Goal: Information Seeking & Learning: Learn about a topic

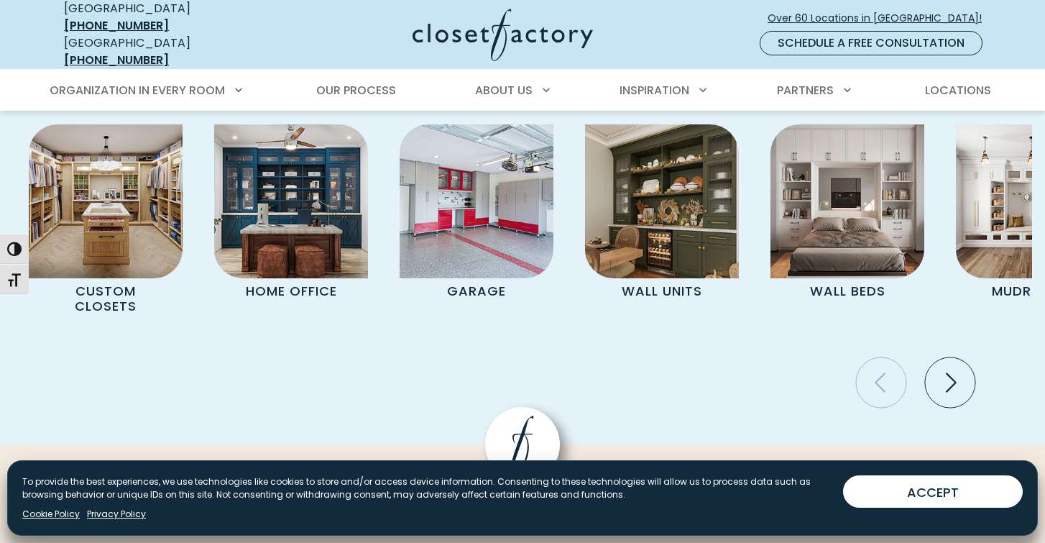
scroll to position [5146, 0]
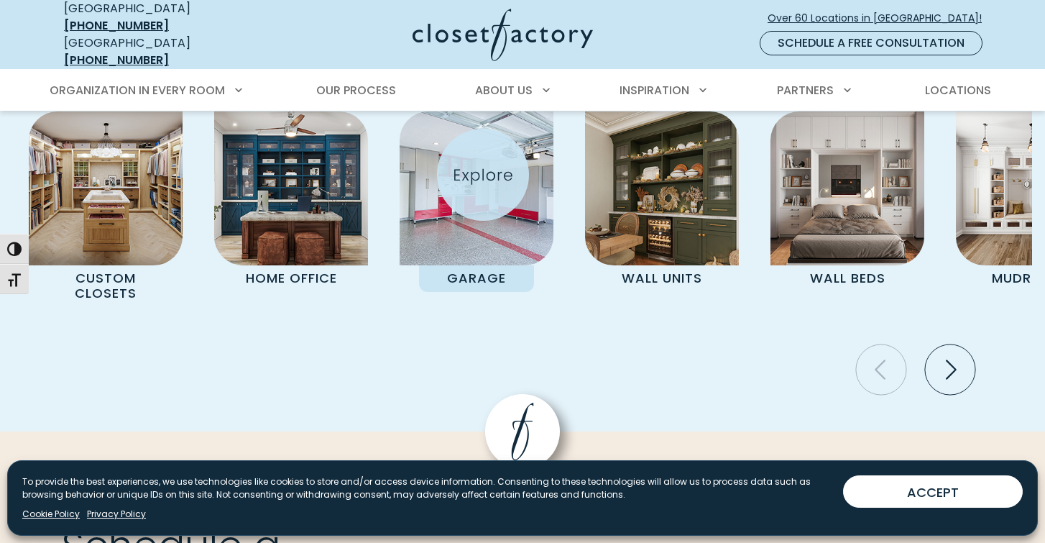
click at [483, 175] on img "Pages Gallery" at bounding box center [477, 188] width 154 height 154
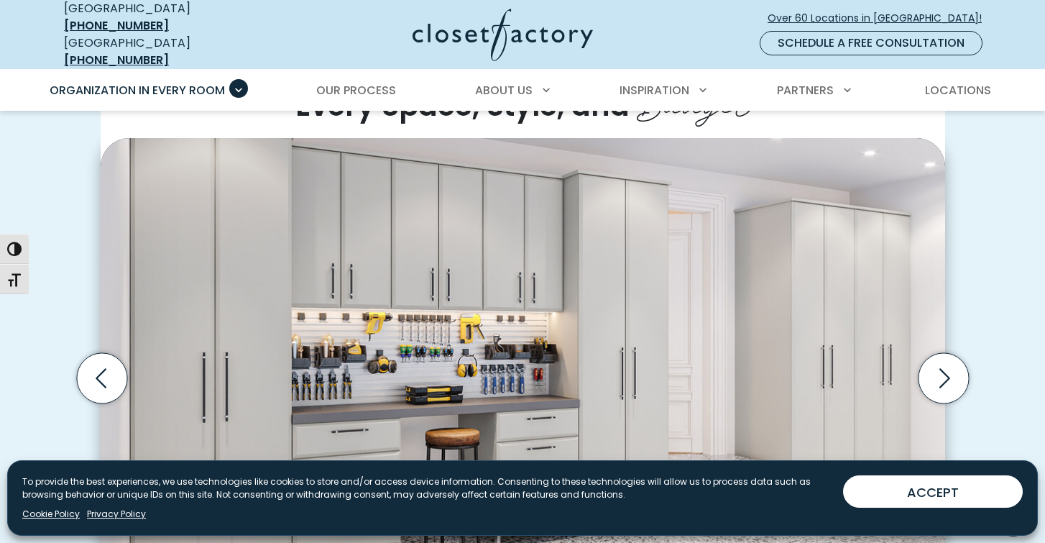
scroll to position [380, 0]
click at [950, 364] on icon "Next slide" at bounding box center [943, 379] width 50 height 50
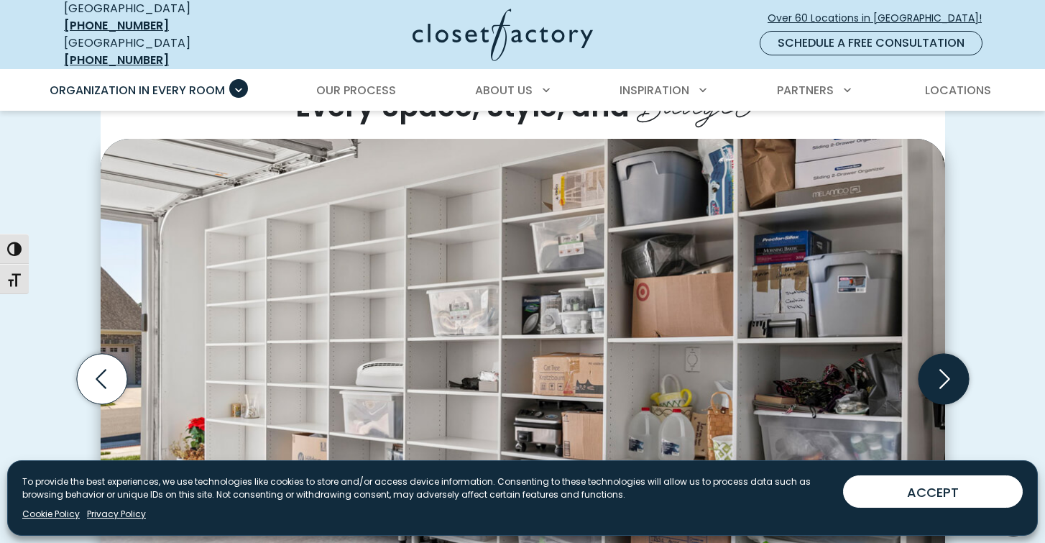
click at [950, 365] on icon "Next slide" at bounding box center [943, 379] width 50 height 50
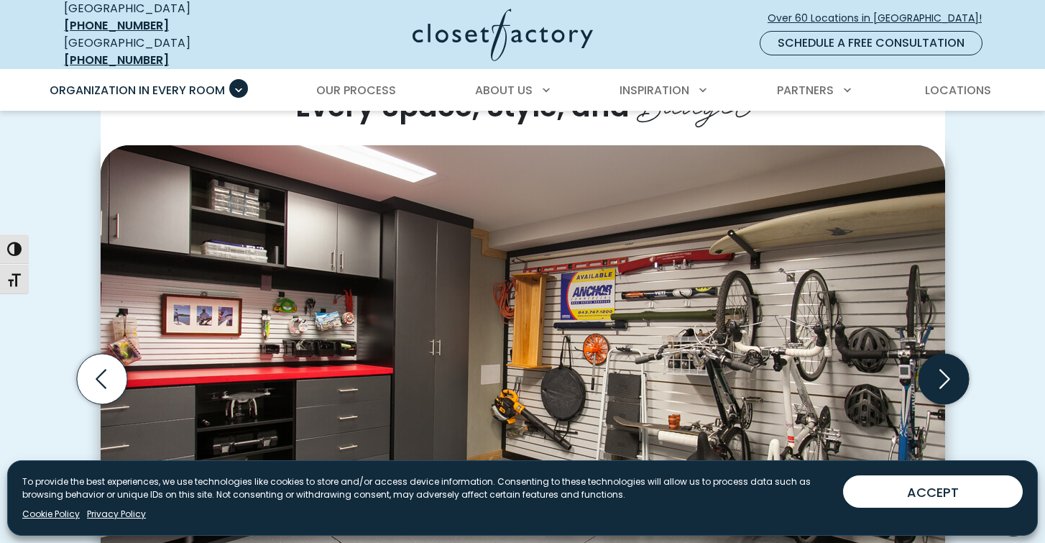
click at [950, 365] on icon "Next slide" at bounding box center [943, 379] width 50 height 50
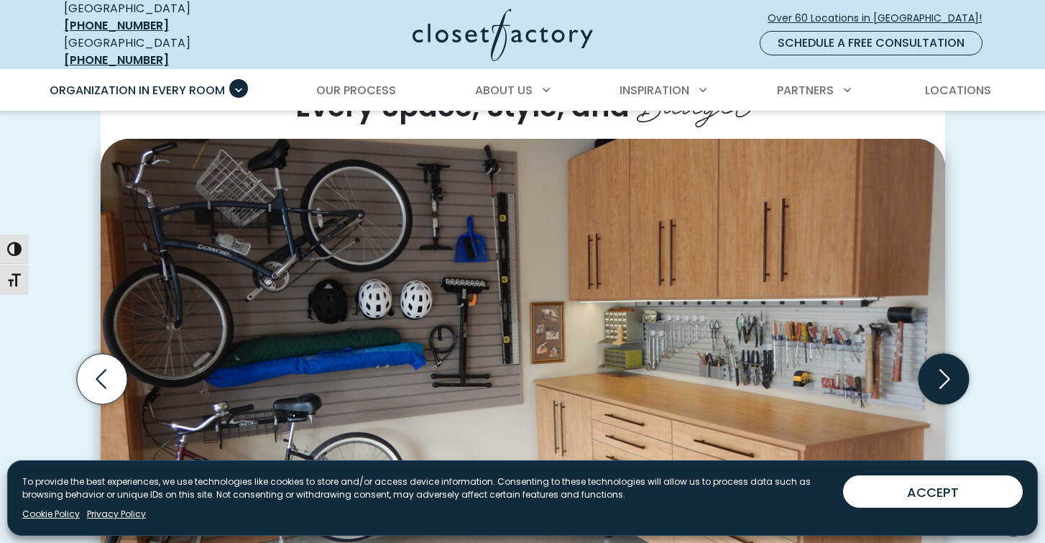
click at [950, 366] on icon "Next slide" at bounding box center [943, 379] width 50 height 50
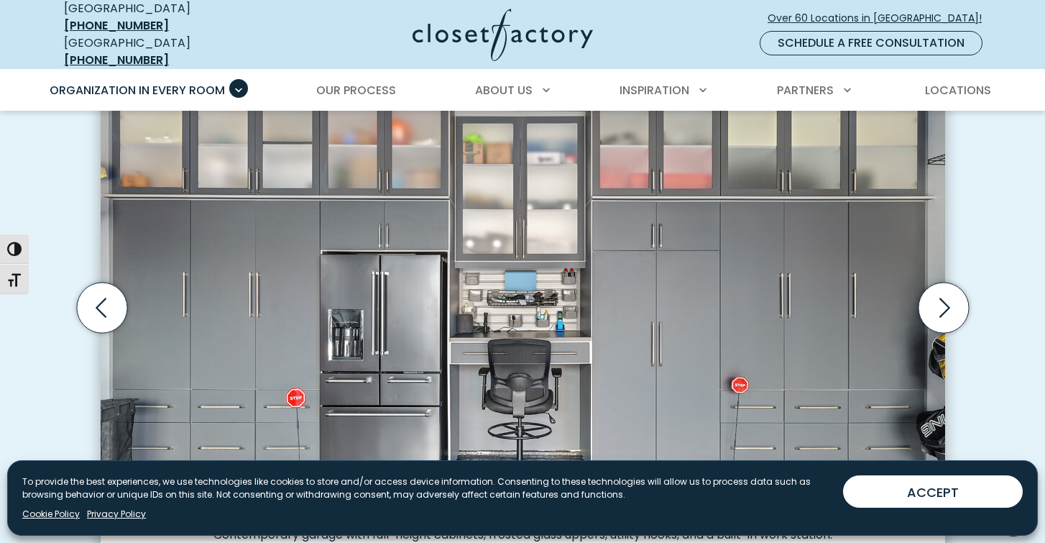
scroll to position [409, 0]
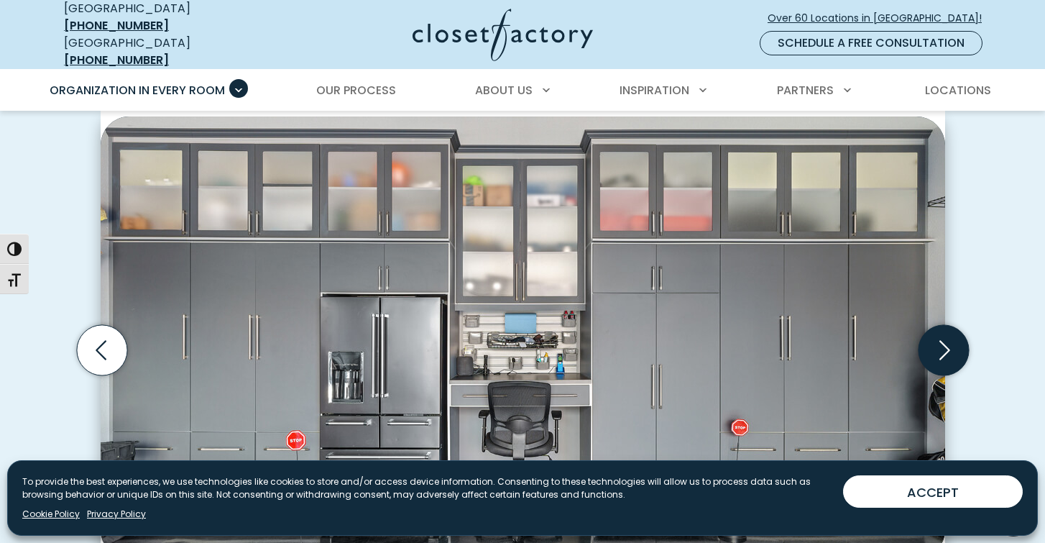
click at [947, 334] on icon "Next slide" at bounding box center [943, 350] width 50 height 50
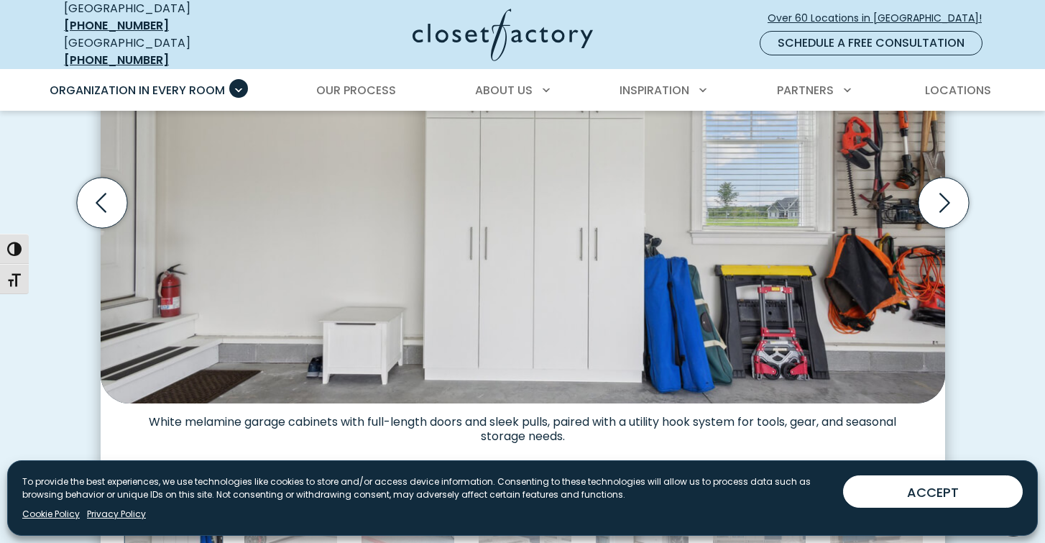
scroll to position [548, 0]
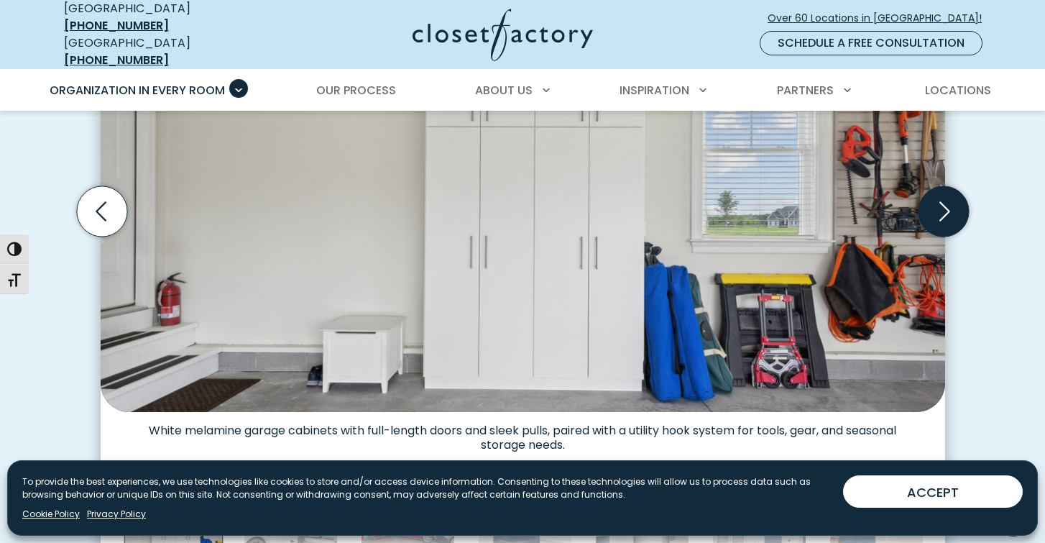
click at [952, 196] on icon "Next slide" at bounding box center [943, 211] width 50 height 50
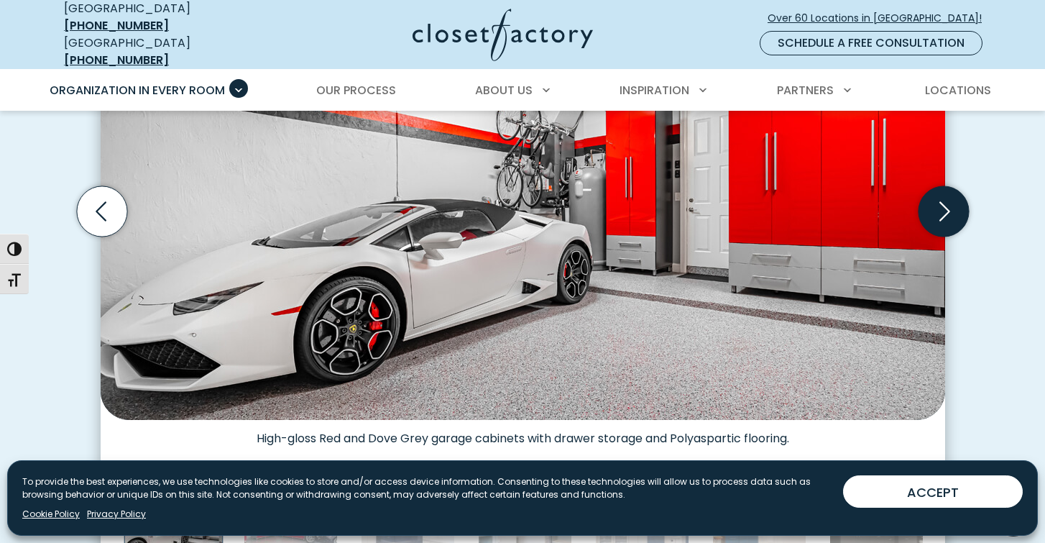
click at [952, 196] on icon "Next slide" at bounding box center [943, 211] width 50 height 50
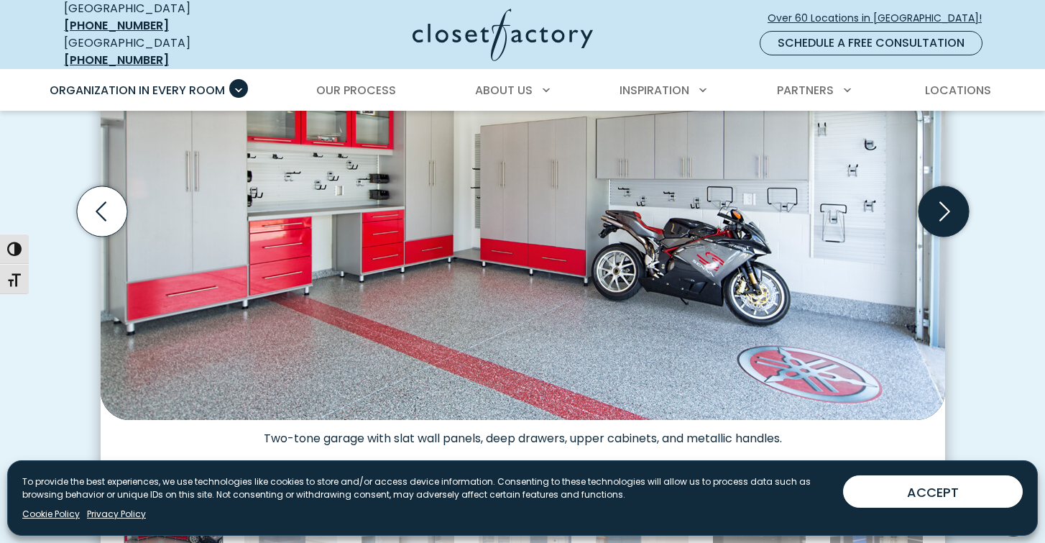
click at [952, 196] on icon "Next slide" at bounding box center [943, 211] width 50 height 50
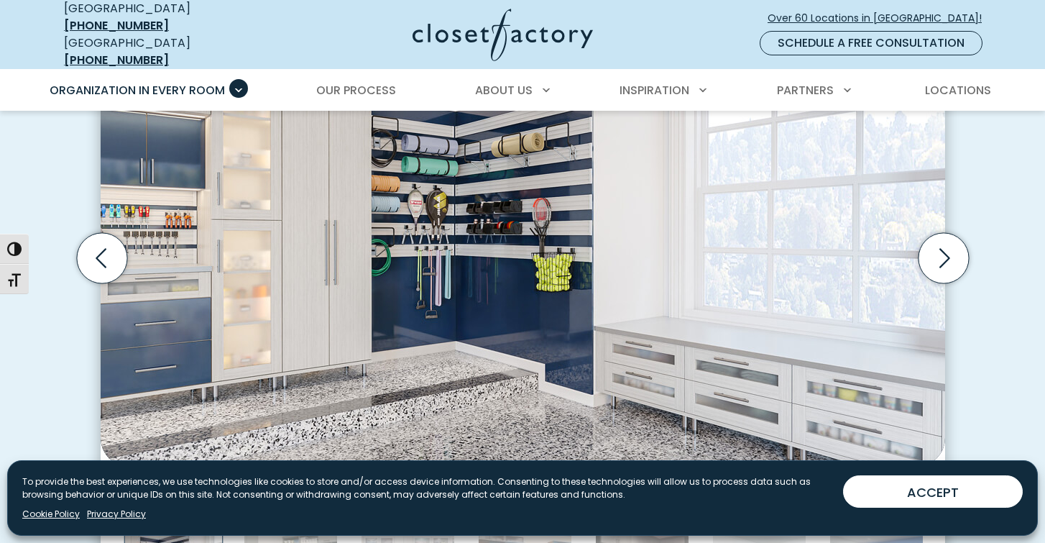
scroll to position [503, 0]
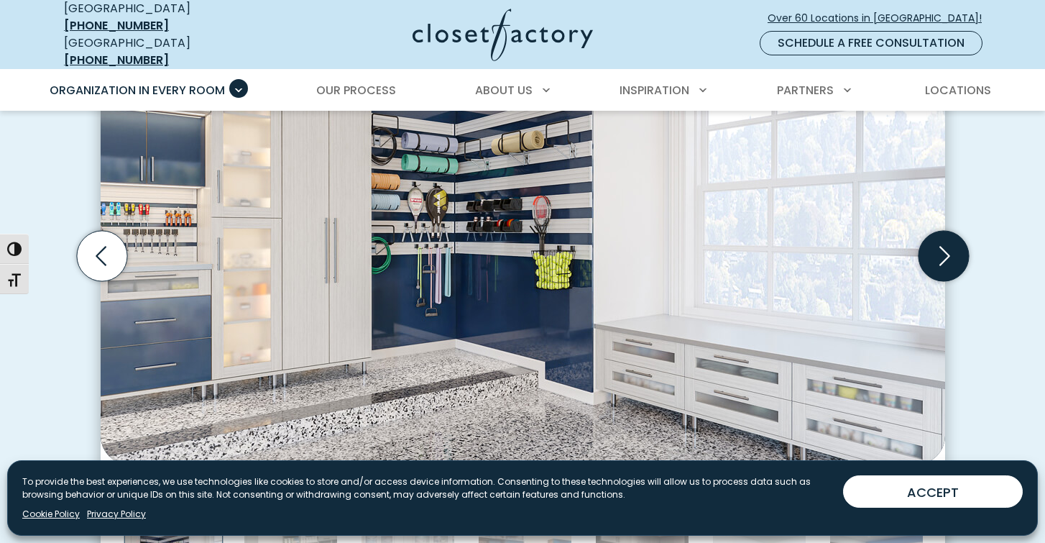
click at [949, 239] on icon "Next slide" at bounding box center [943, 256] width 50 height 50
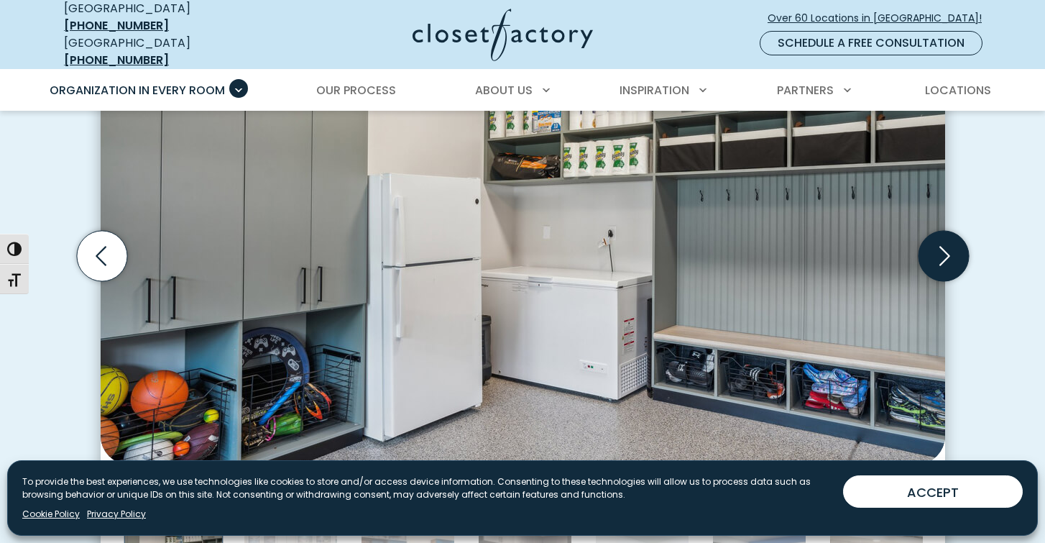
click at [949, 240] on icon "Next slide" at bounding box center [943, 256] width 50 height 50
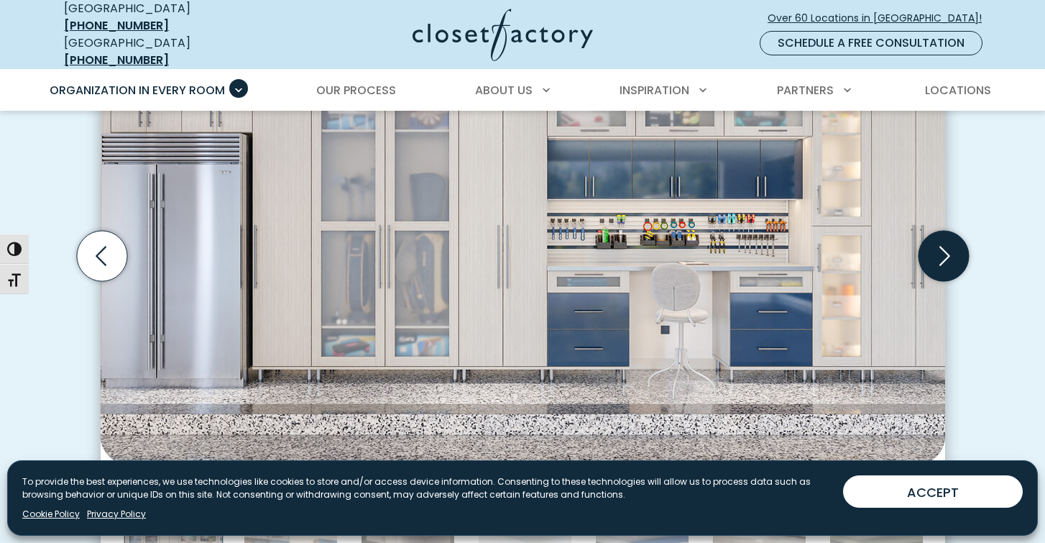
click at [949, 240] on icon "Next slide" at bounding box center [943, 256] width 50 height 50
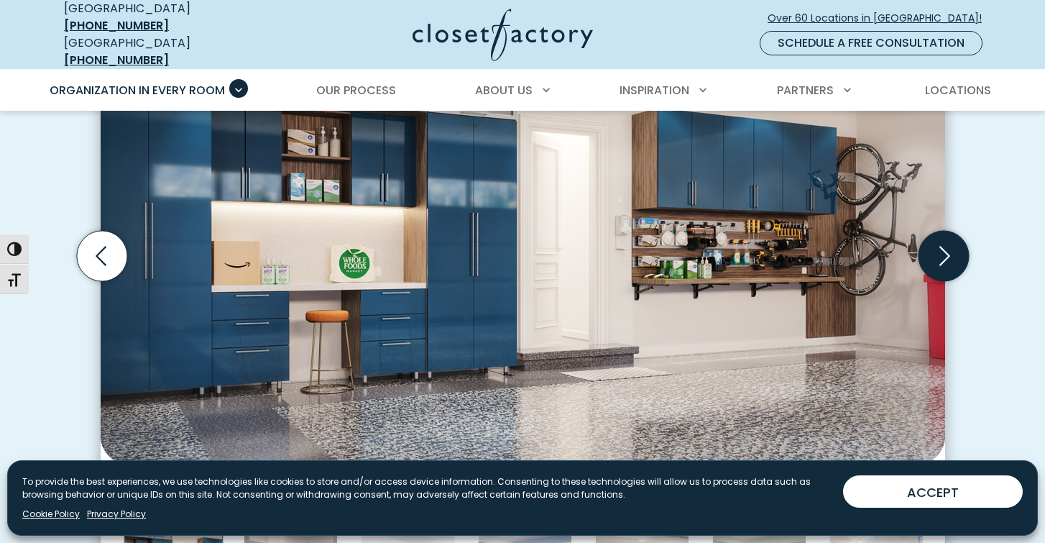
click at [949, 240] on icon "Next slide" at bounding box center [943, 256] width 50 height 50
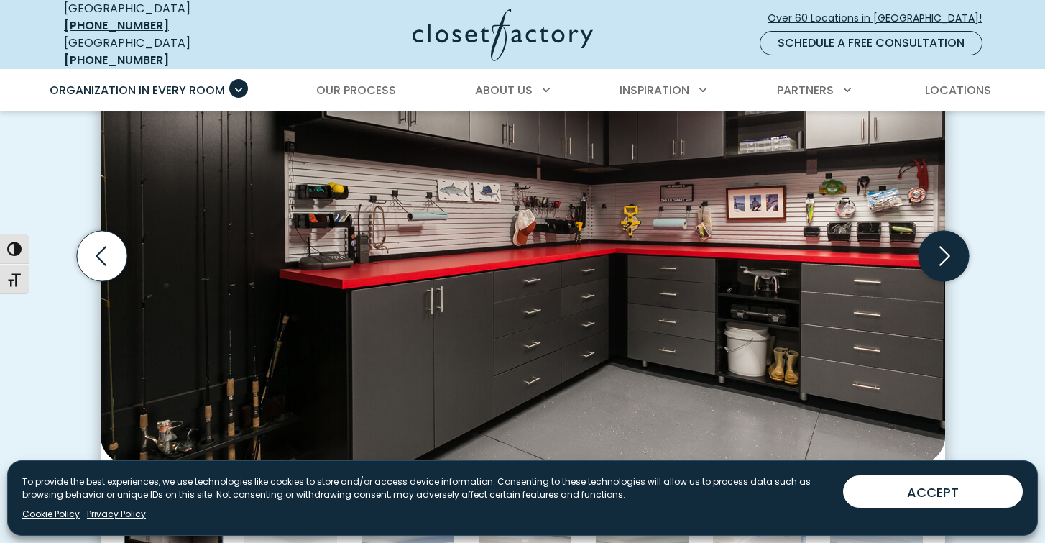
click at [949, 240] on icon "Next slide" at bounding box center [943, 256] width 50 height 50
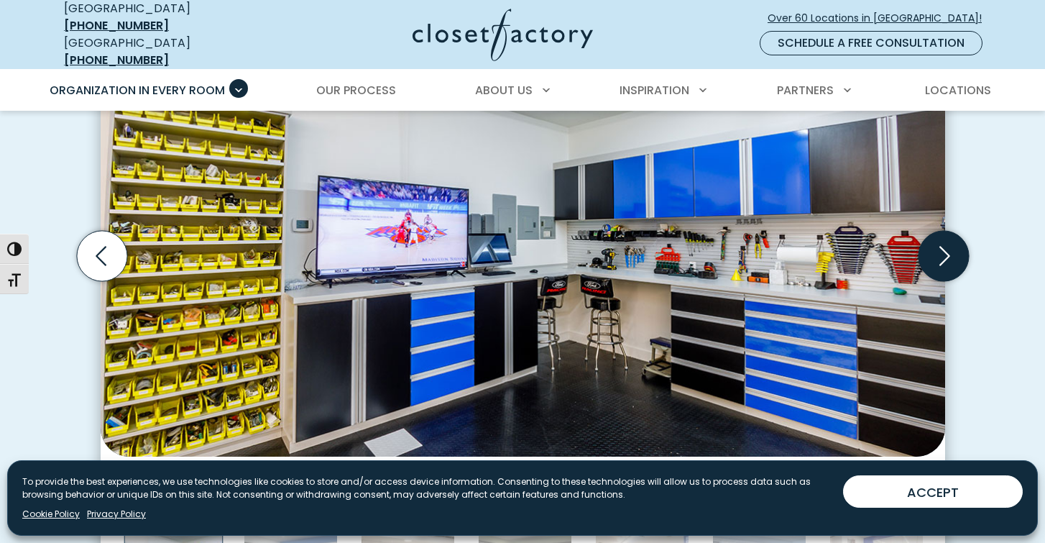
click at [949, 241] on icon "Next slide" at bounding box center [943, 256] width 50 height 50
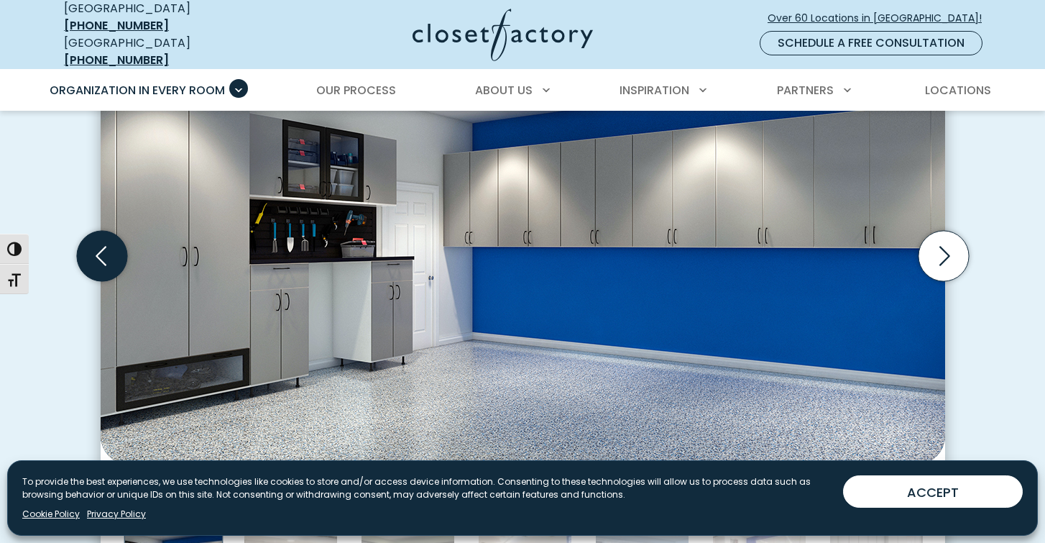
click at [102, 241] on icon "Previous slide" at bounding box center [101, 256] width 50 height 50
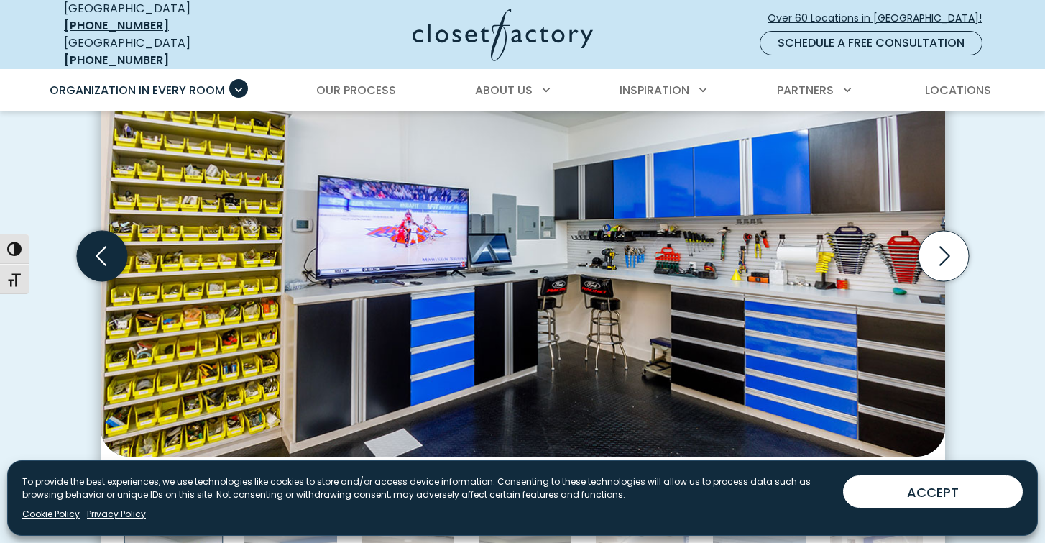
click at [102, 241] on icon "Previous slide" at bounding box center [101, 256] width 50 height 50
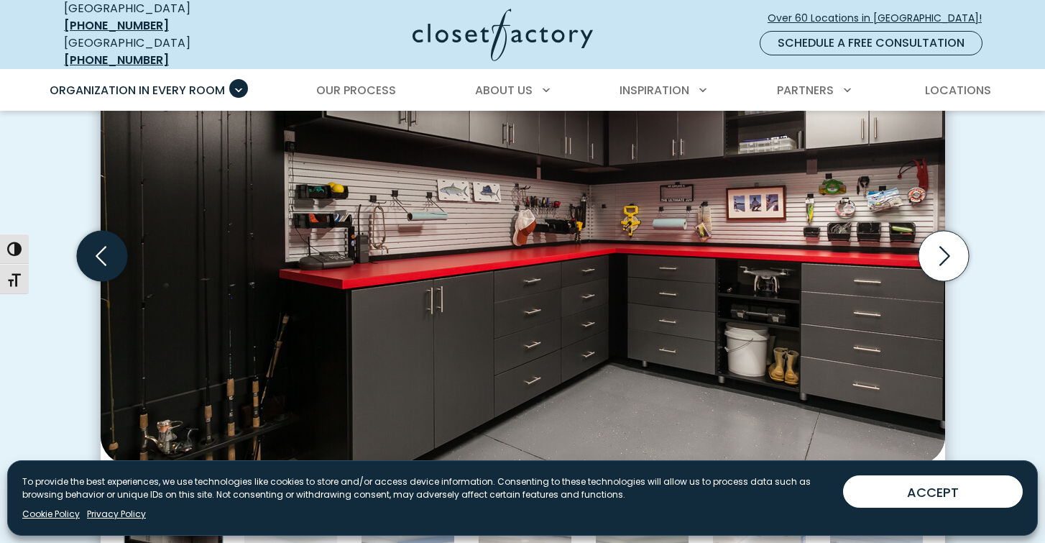
click at [102, 241] on icon "Previous slide" at bounding box center [101, 256] width 50 height 50
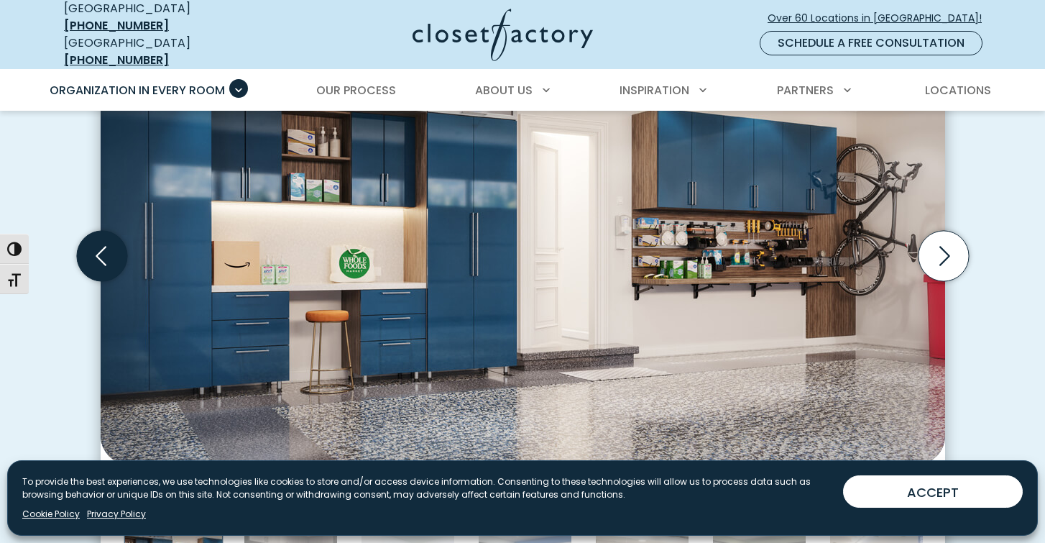
click at [102, 242] on icon "Previous slide" at bounding box center [101, 256] width 50 height 50
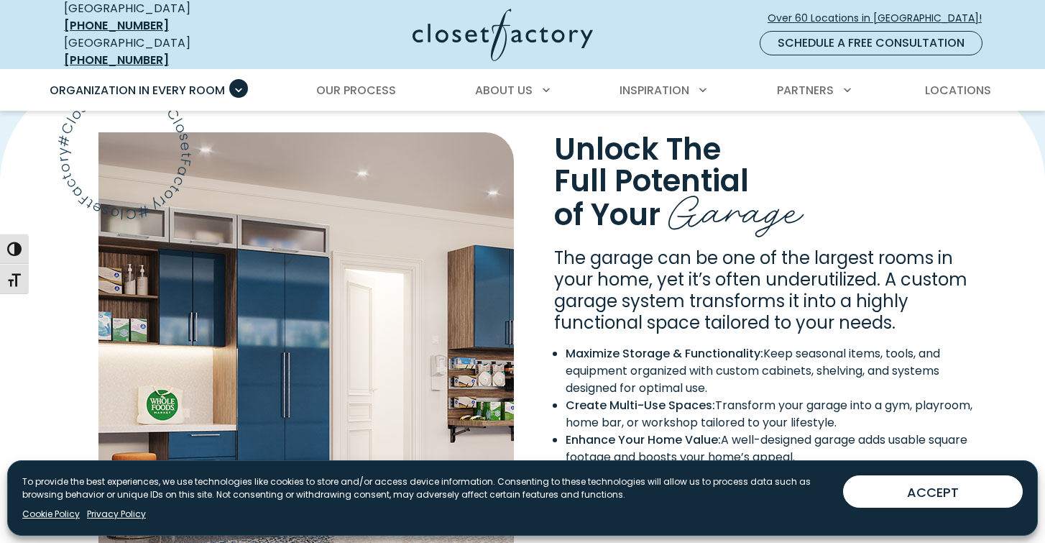
scroll to position [1106, 0]
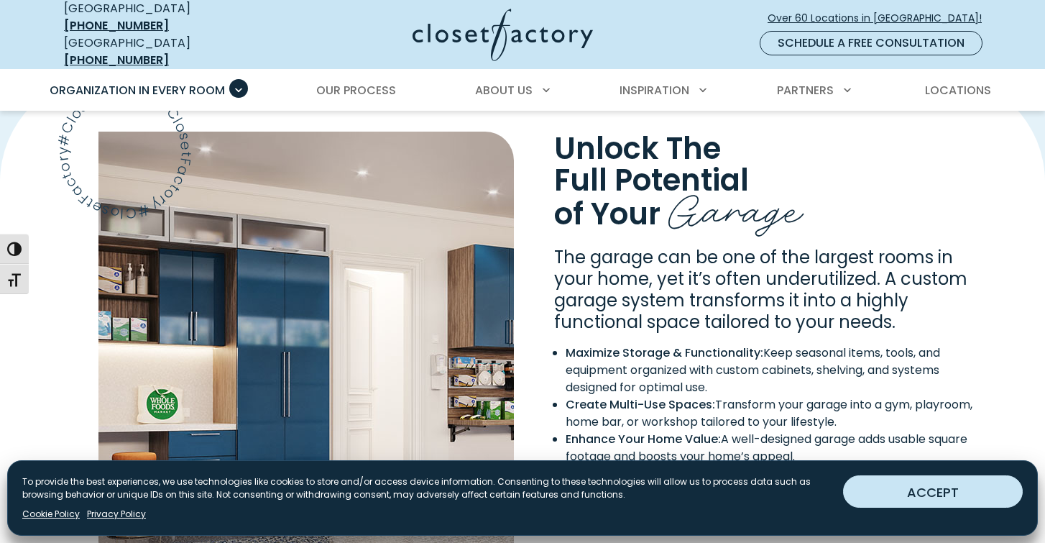
click at [930, 490] on button "ACCEPT" at bounding box center [933, 491] width 180 height 32
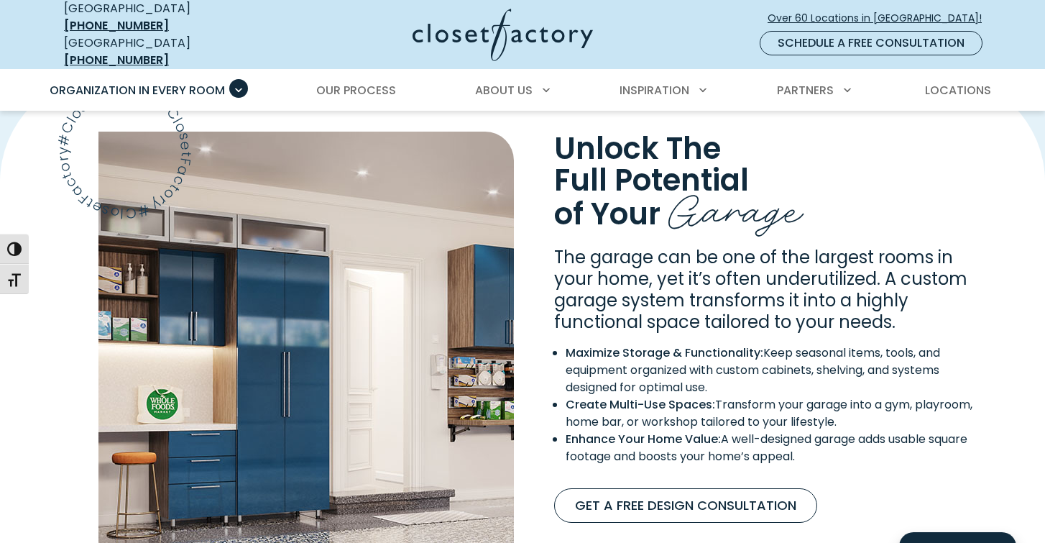
click at [377, 386] on img "Content Image" at bounding box center [306, 383] width 416 height 503
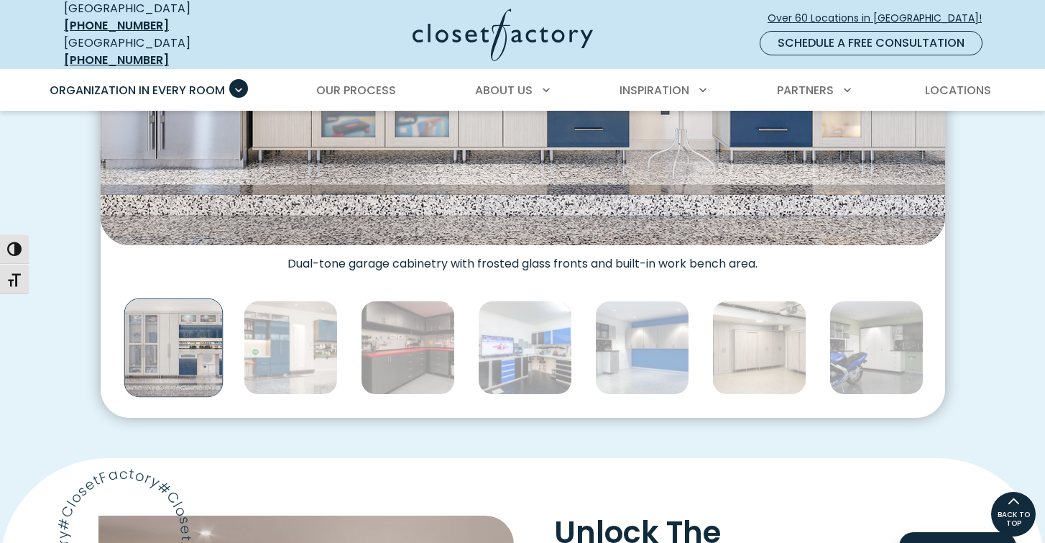
scroll to position [721, 0]
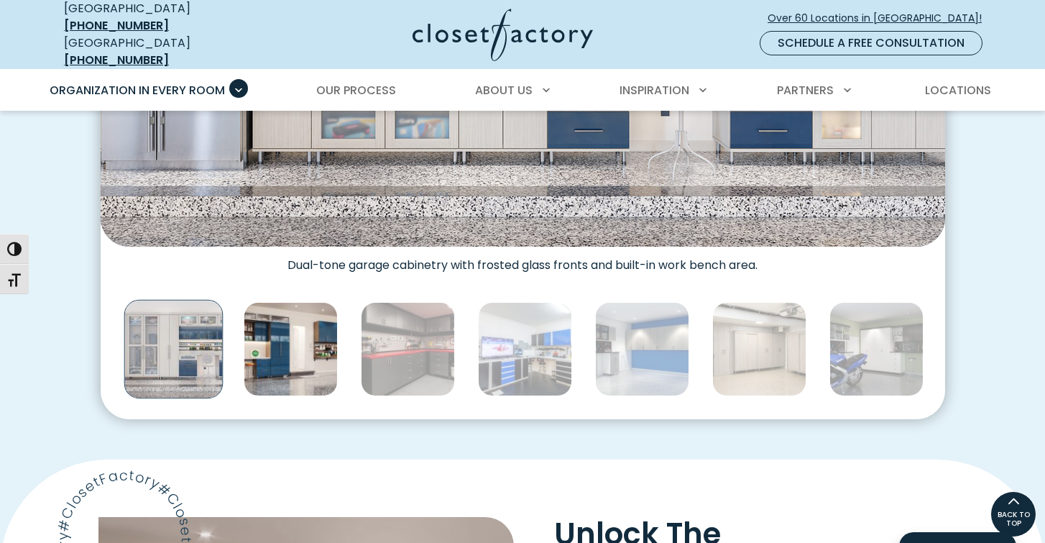
click at [290, 338] on img "Thumbnail Gallery" at bounding box center [291, 349] width 94 height 94
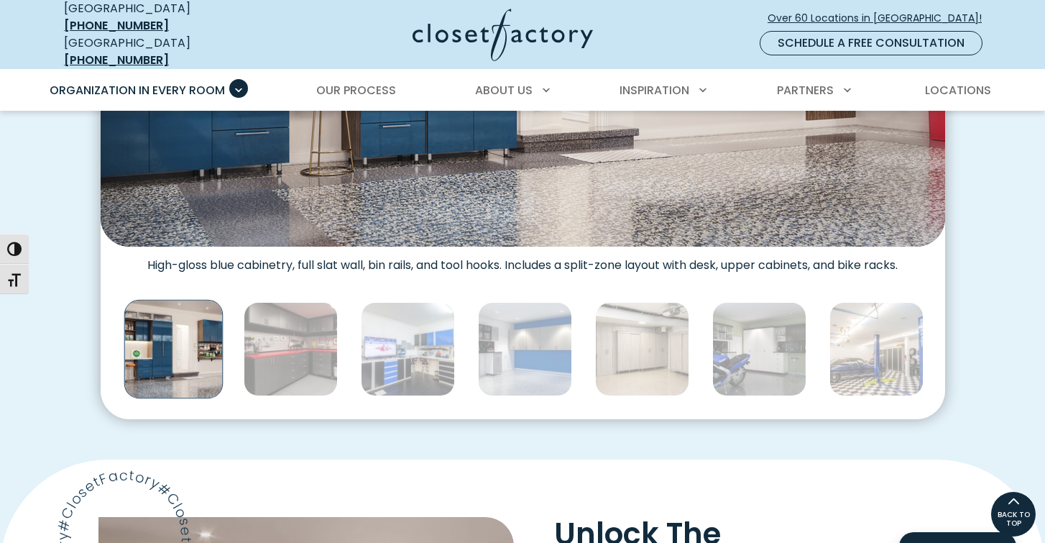
click at [290, 338] on img "Thumbnail Gallery" at bounding box center [291, 349] width 94 height 94
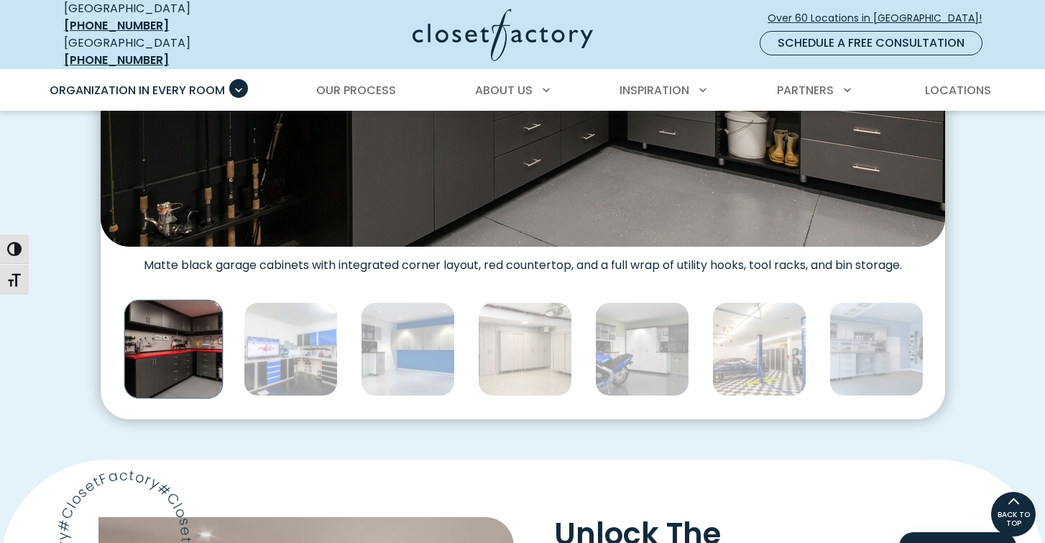
click at [290, 338] on div "Thumbnail Gallery" at bounding box center [643, 349] width 5520 height 106
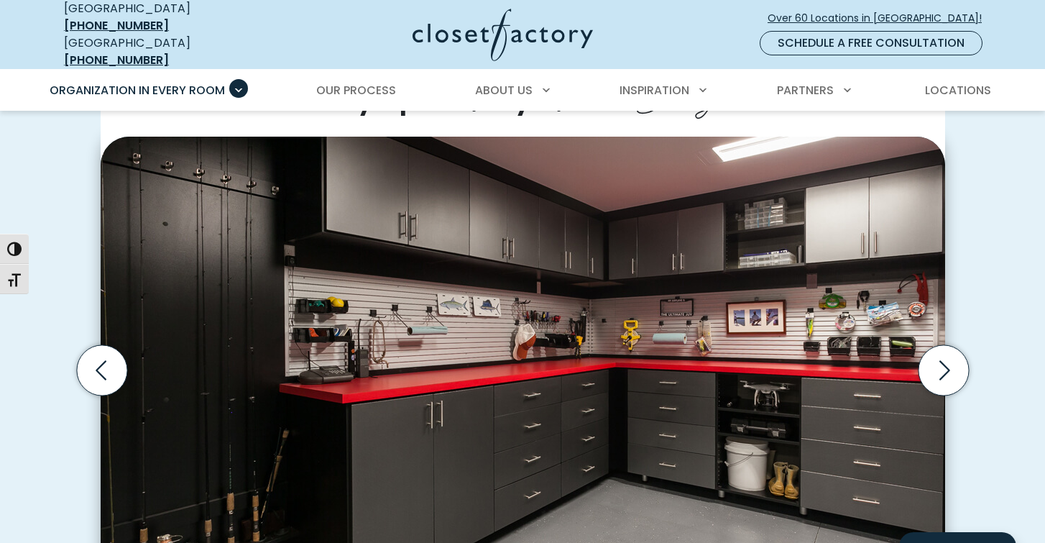
scroll to position [390, 0]
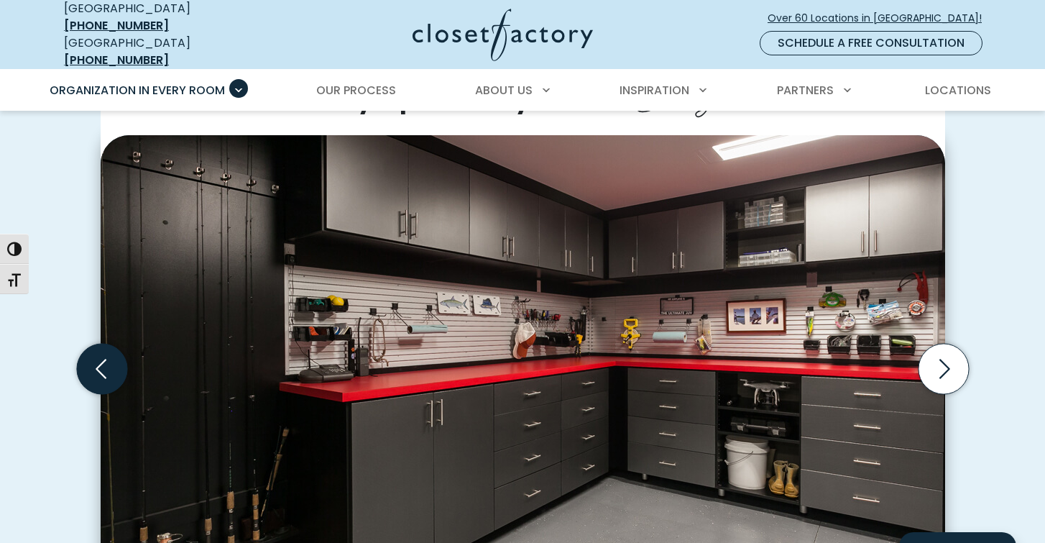
click at [96, 359] on icon "Previous slide" at bounding box center [101, 368] width 11 height 19
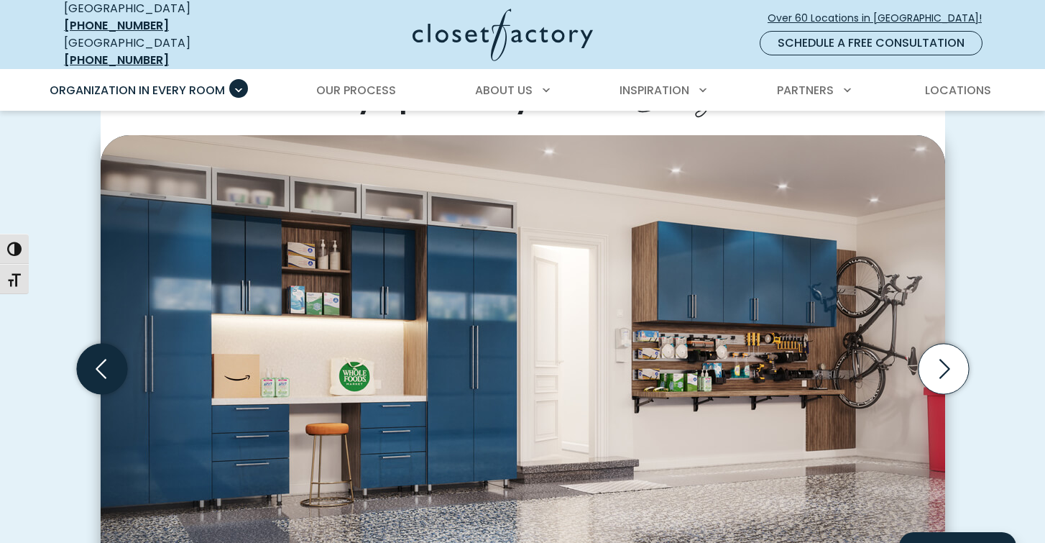
click at [96, 359] on icon "Previous slide" at bounding box center [101, 368] width 11 height 19
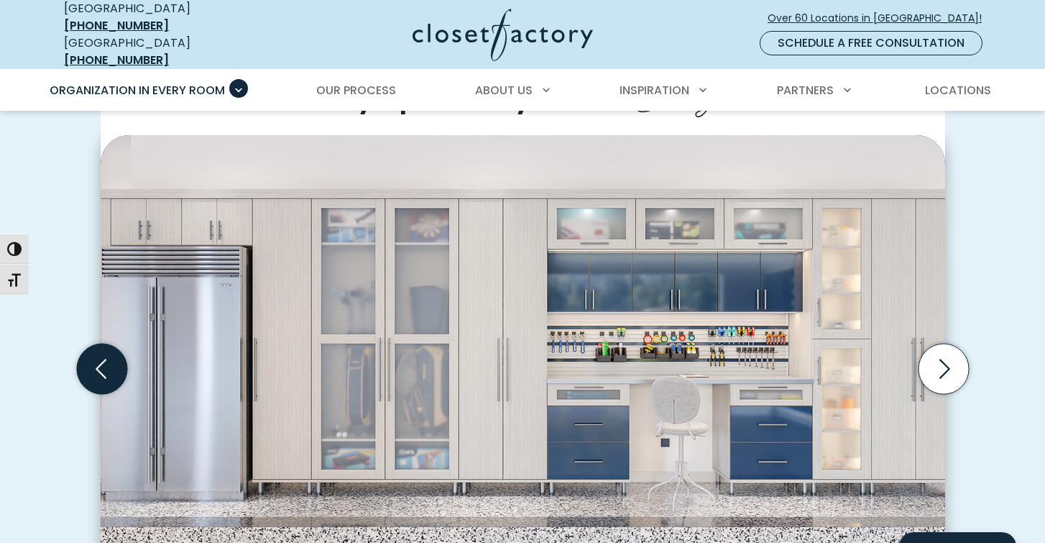
click at [94, 357] on icon "Previous slide" at bounding box center [101, 369] width 50 height 50
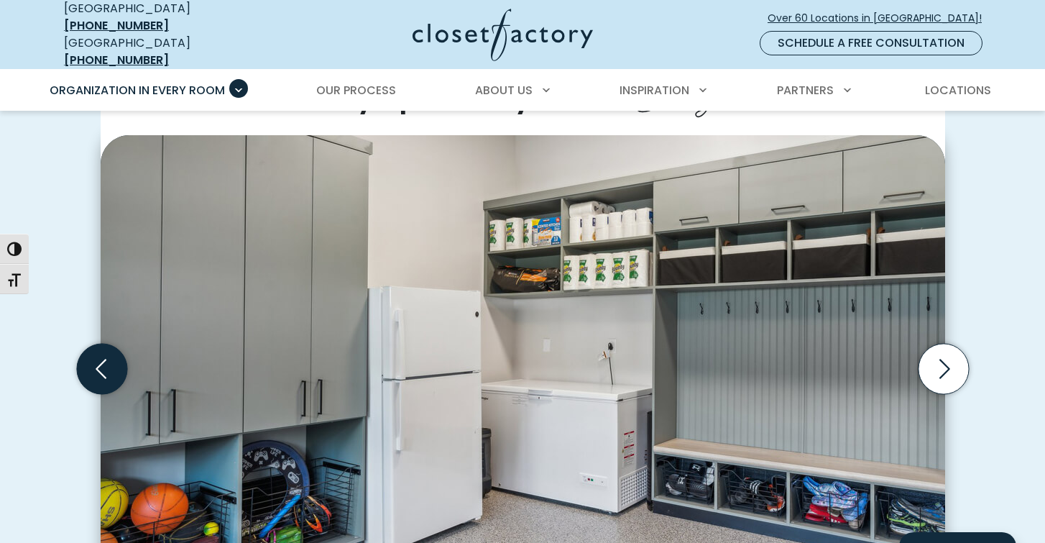
click at [102, 354] on icon "Previous slide" at bounding box center [101, 369] width 50 height 50
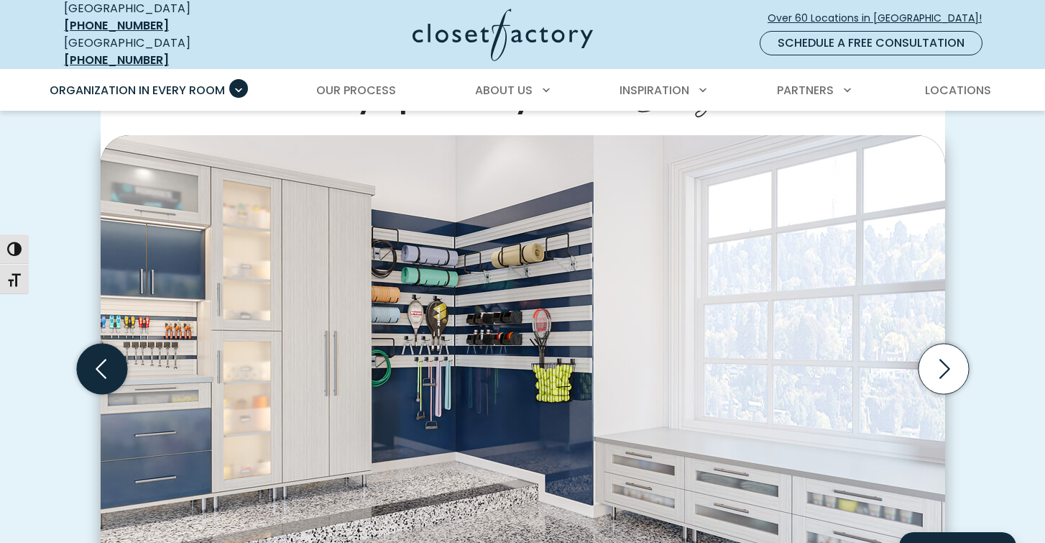
click at [102, 354] on icon "Previous slide" at bounding box center [101, 369] width 50 height 50
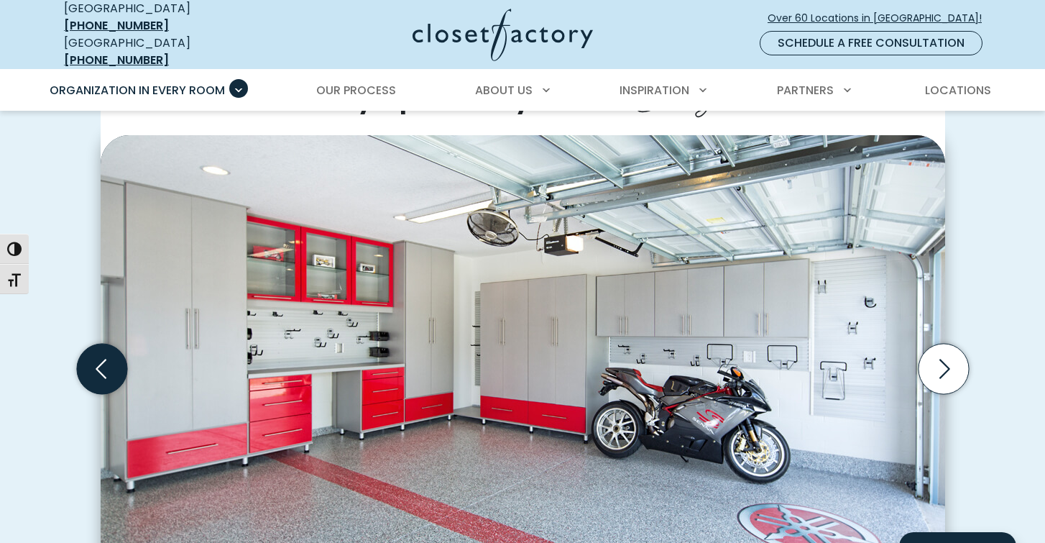
click at [102, 354] on icon "Previous slide" at bounding box center [101, 369] width 50 height 50
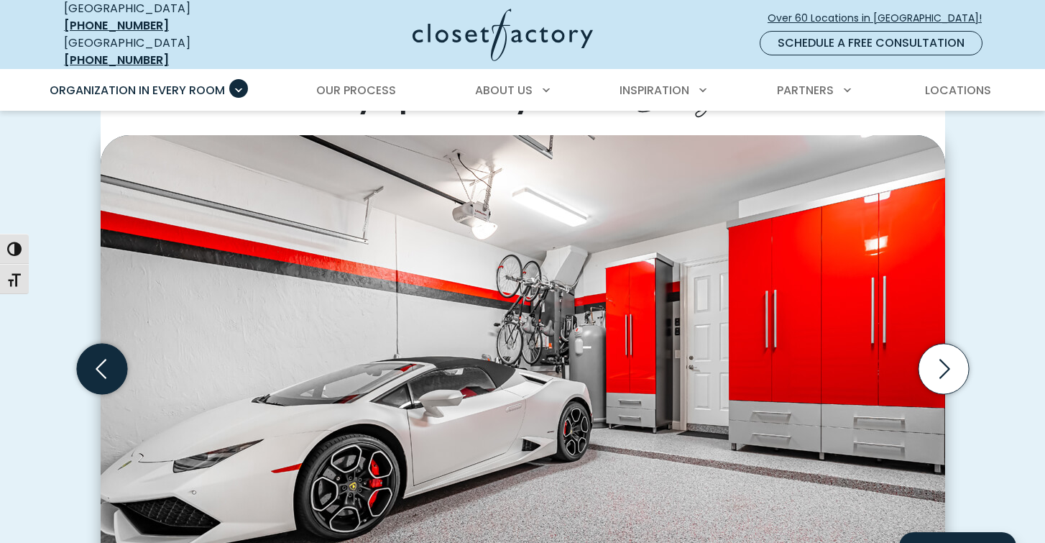
click at [102, 354] on icon "Previous slide" at bounding box center [101, 369] width 50 height 50
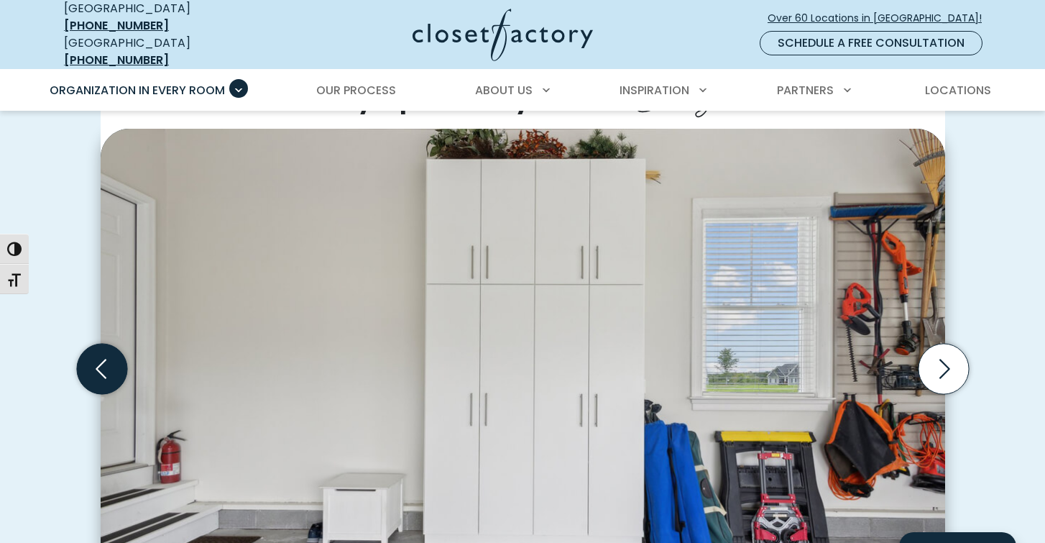
click at [102, 354] on icon "Previous slide" at bounding box center [101, 369] width 50 height 50
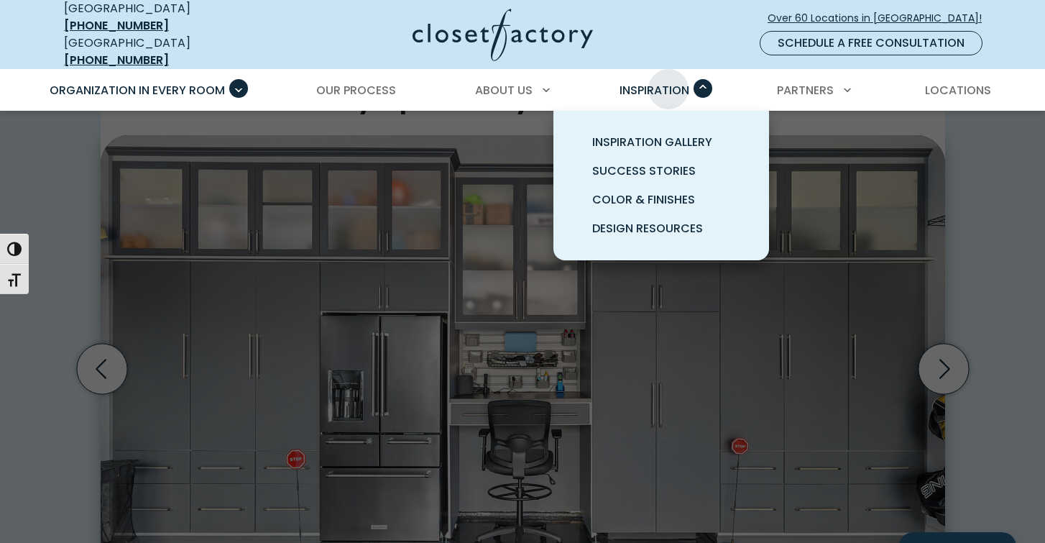
click at [669, 82] on span "Inspiration" at bounding box center [655, 90] width 70 height 17
click at [663, 134] on span "Inspiration Gallery" at bounding box center [652, 142] width 120 height 17
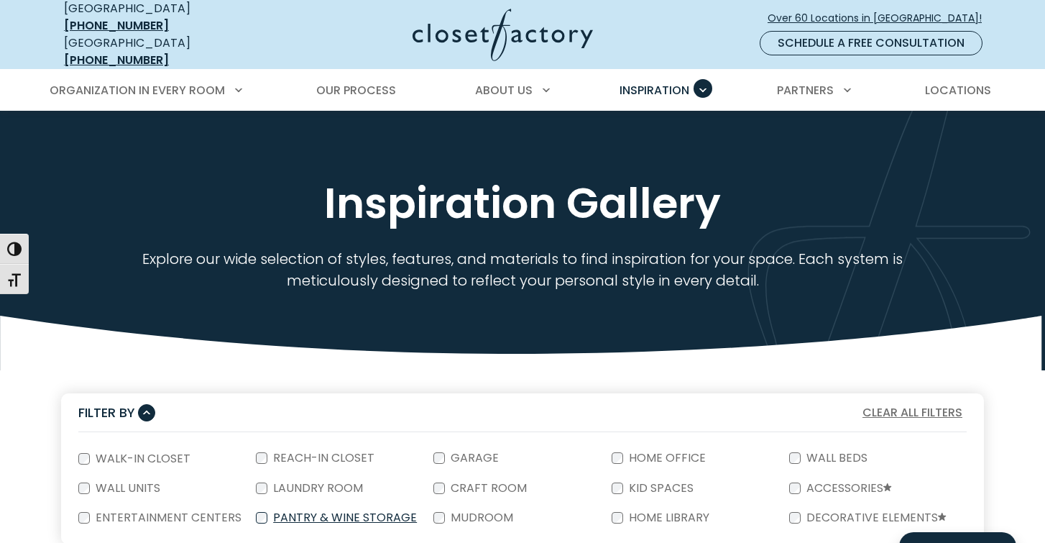
click at [298, 512] on label "Pantry & Wine Storage" at bounding box center [343, 518] width 152 height 12
click at [364, 512] on label "Pantry & Wine Storage" at bounding box center [343, 518] width 152 height 12
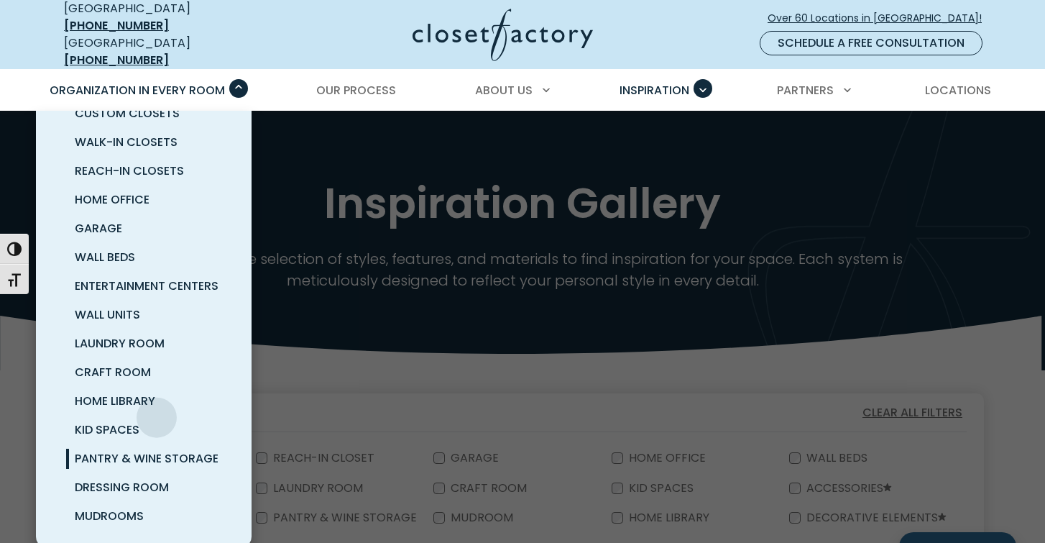
scroll to position [29, 0]
click at [171, 450] on span "Pantry & Wine Storage" at bounding box center [147, 458] width 144 height 17
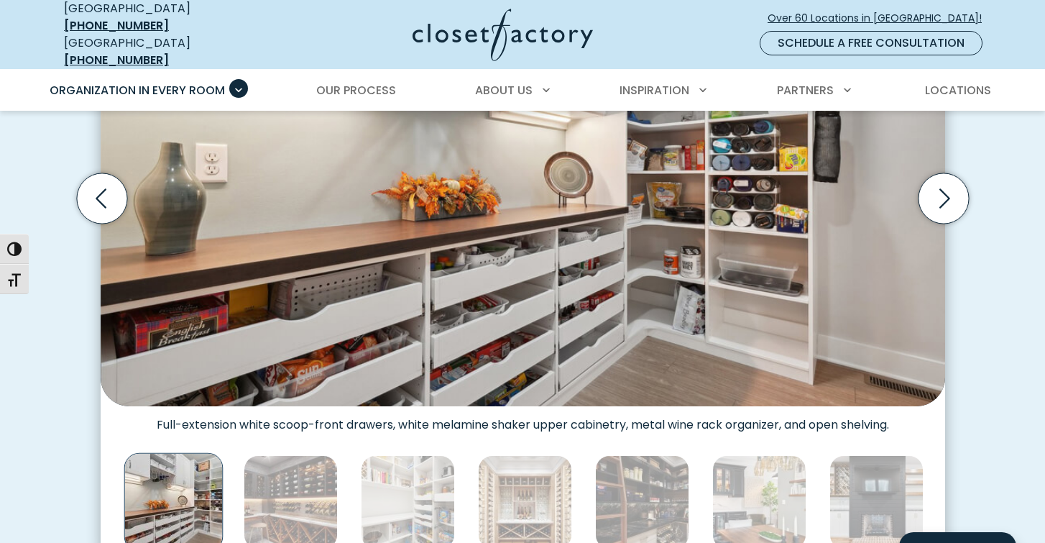
scroll to position [555, 0]
click at [947, 188] on icon "Next slide" at bounding box center [945, 197] width 11 height 19
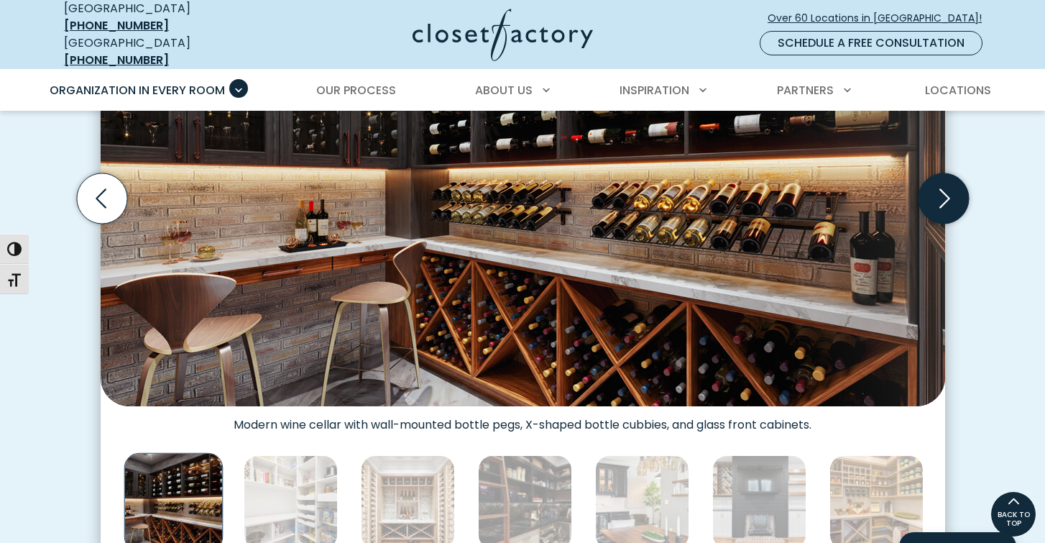
click at [947, 188] on icon "Next slide" at bounding box center [945, 197] width 11 height 19
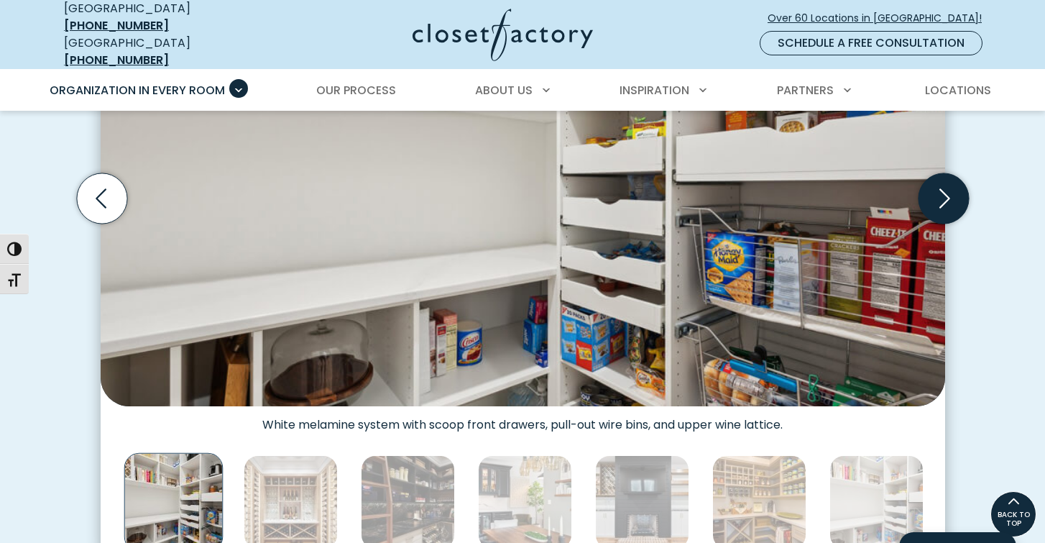
click at [949, 188] on icon "Next slide" at bounding box center [945, 197] width 11 height 19
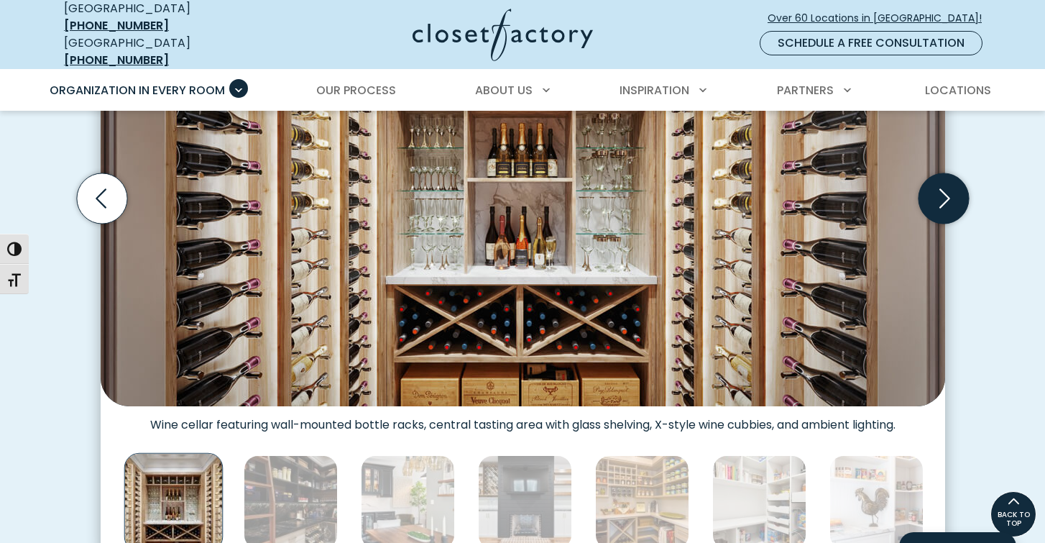
click at [949, 188] on icon "Next slide" at bounding box center [945, 197] width 11 height 19
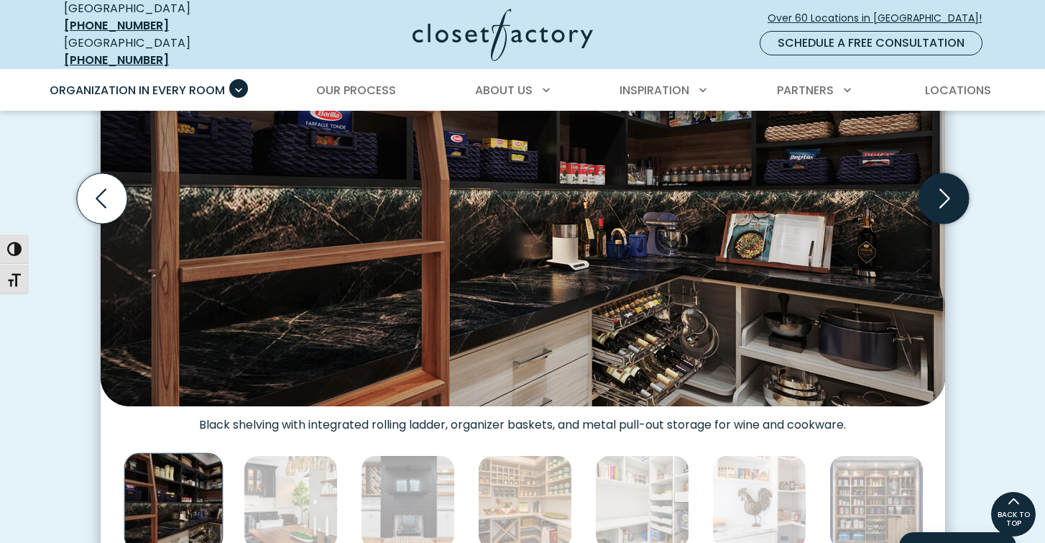
click at [949, 188] on icon "Next slide" at bounding box center [945, 197] width 11 height 19
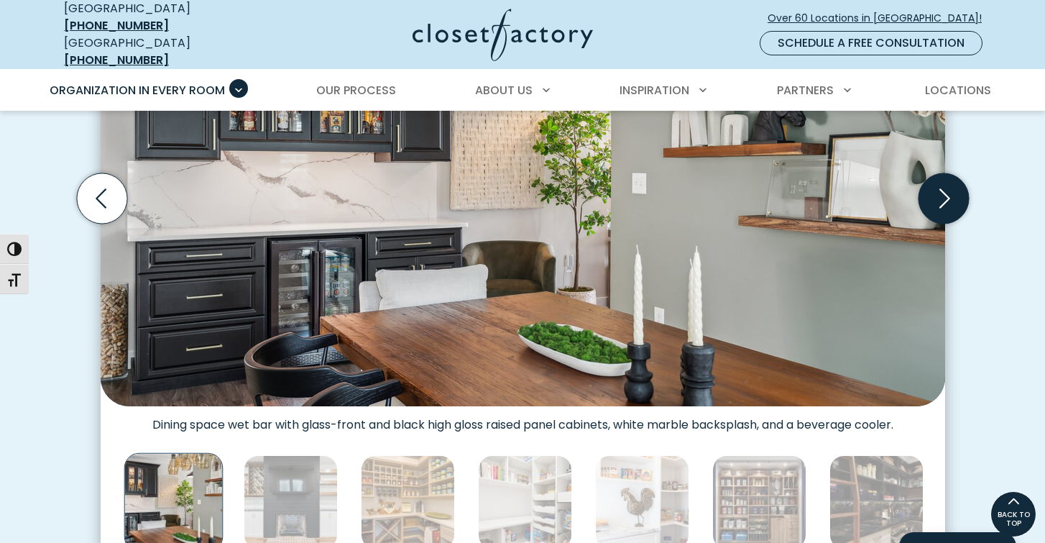
click at [949, 188] on icon "Next slide" at bounding box center [945, 197] width 11 height 19
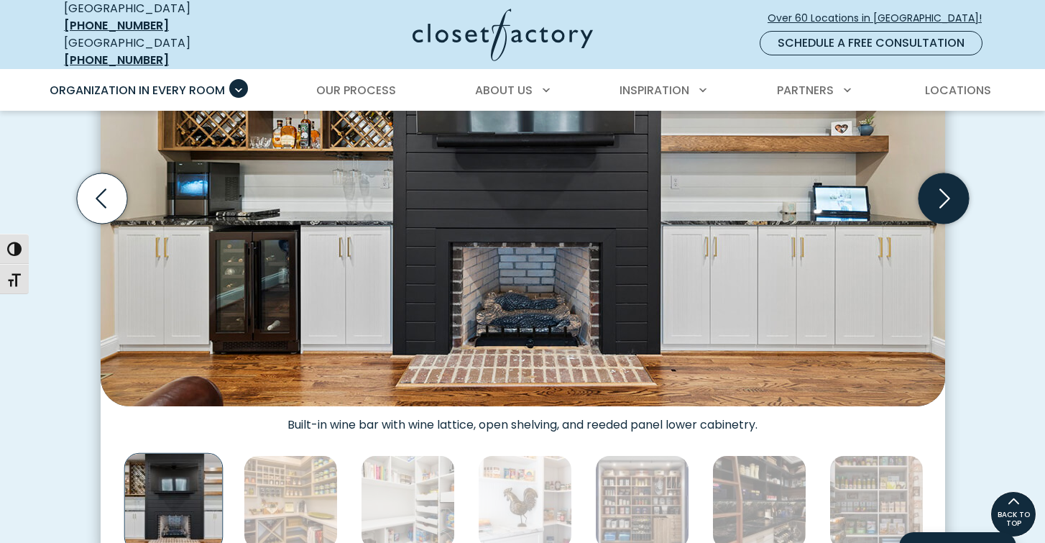
click at [949, 188] on icon "Next slide" at bounding box center [945, 197] width 11 height 19
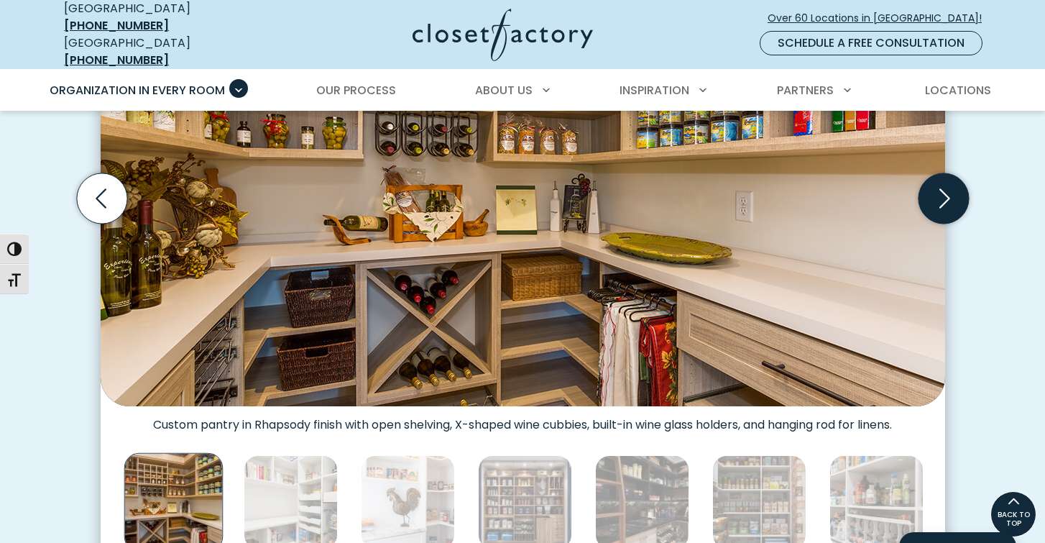
click at [948, 188] on icon "Next slide" at bounding box center [945, 197] width 11 height 19
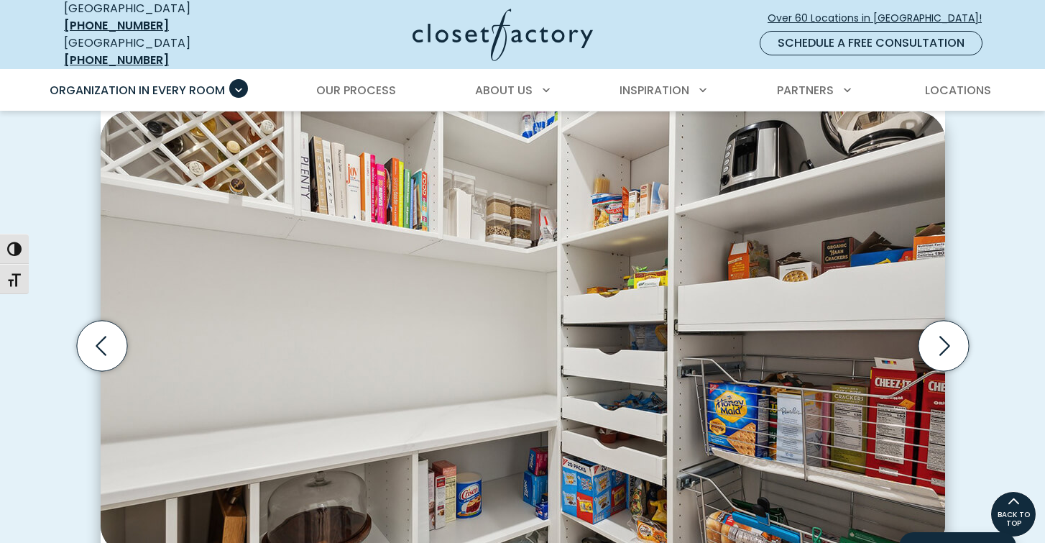
scroll to position [405, 0]
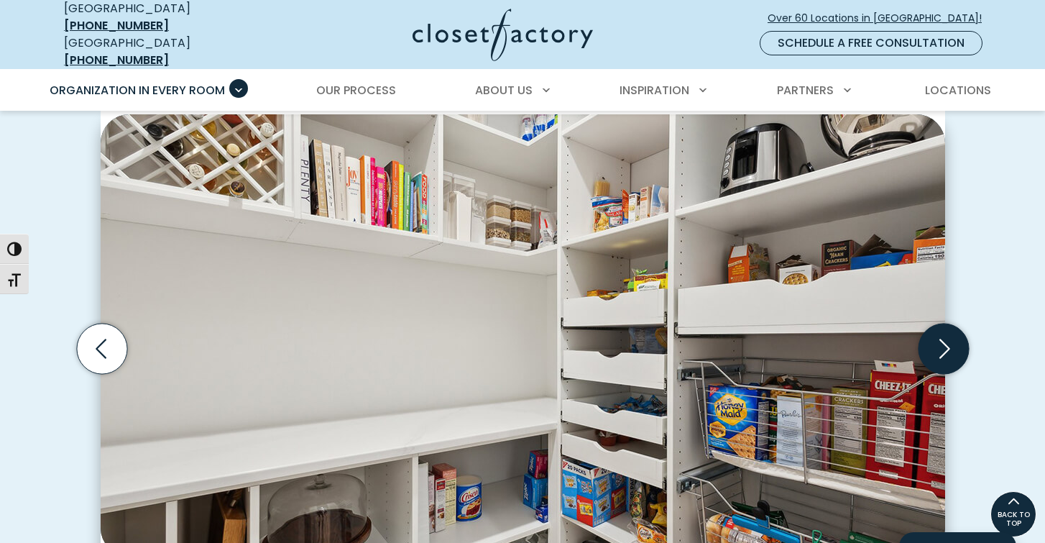
click at [946, 338] on icon "Next slide" at bounding box center [943, 349] width 50 height 50
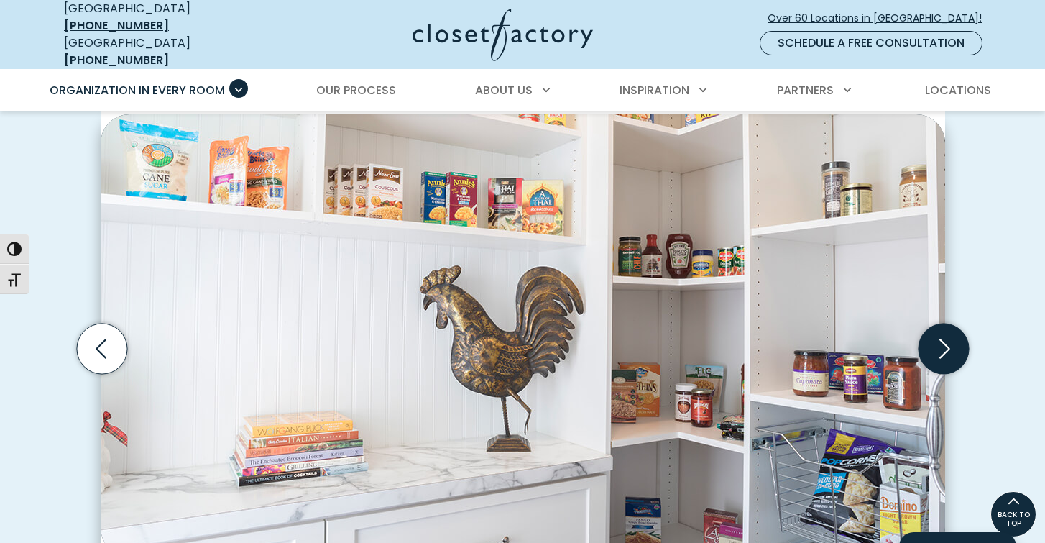
click at [947, 339] on icon "Next slide" at bounding box center [945, 348] width 11 height 19
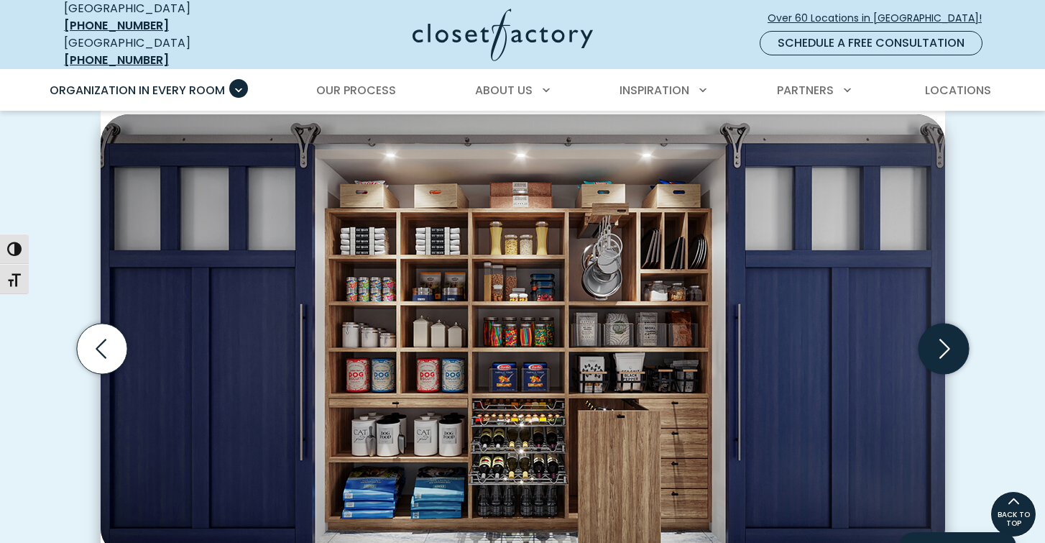
click at [947, 339] on icon "Next slide" at bounding box center [945, 348] width 11 height 19
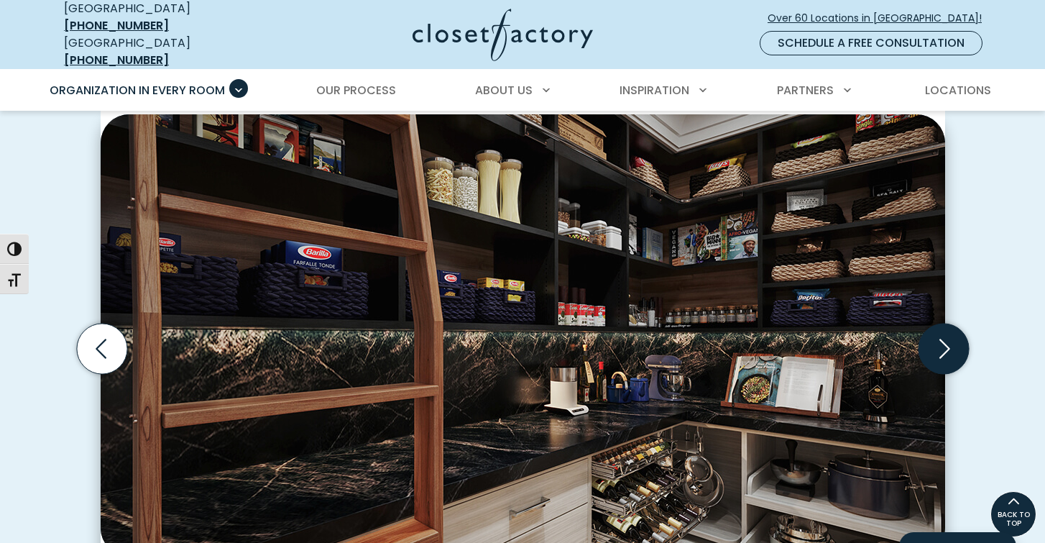
click at [947, 339] on icon "Next slide" at bounding box center [945, 348] width 11 height 19
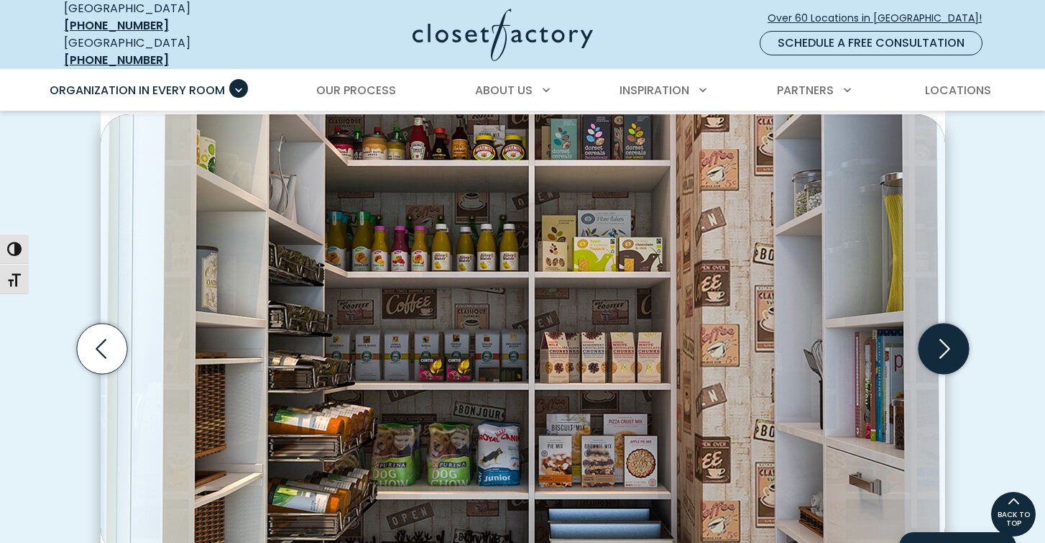
click at [947, 339] on icon "Next slide" at bounding box center [945, 348] width 11 height 19
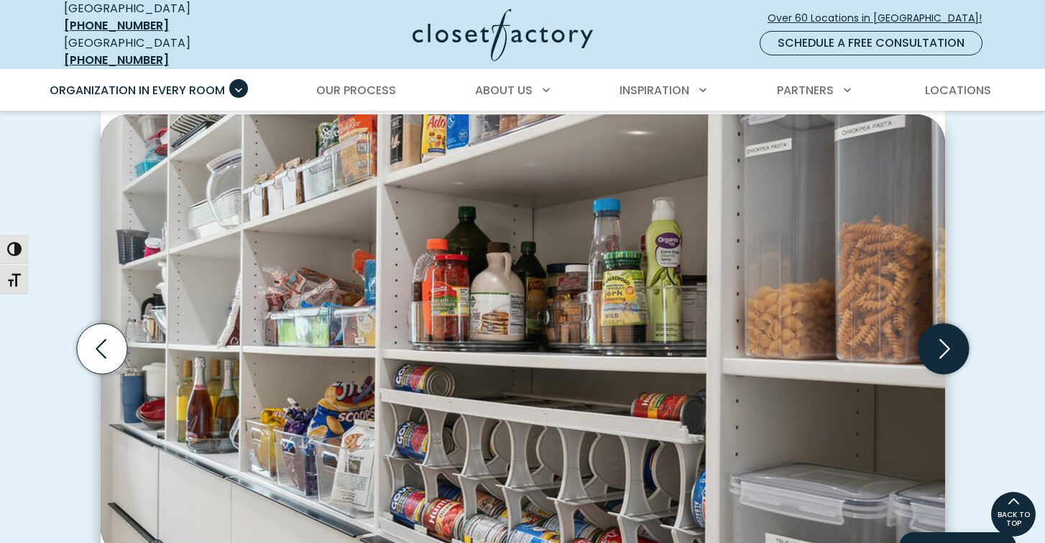
click at [950, 334] on icon "Next slide" at bounding box center [943, 349] width 50 height 50
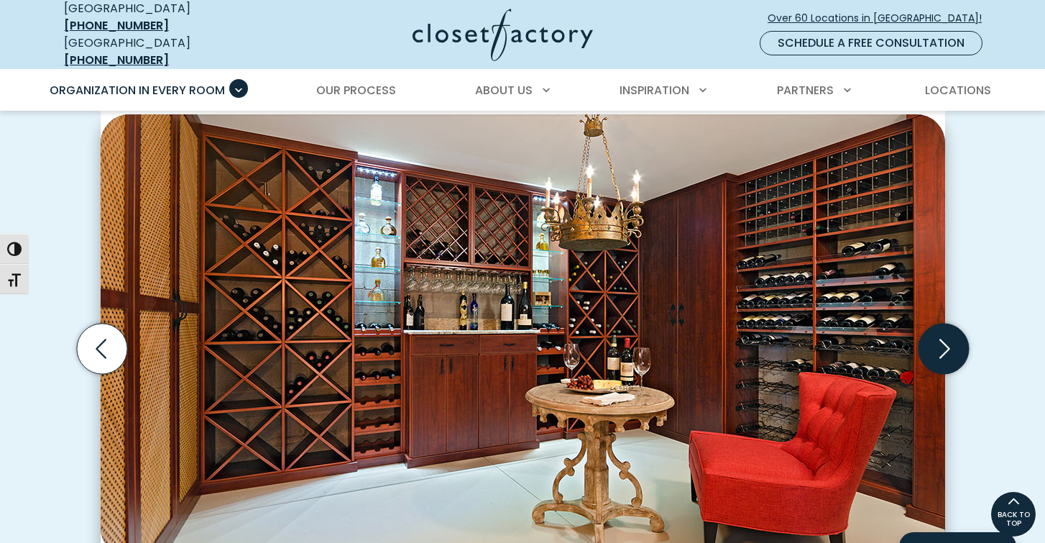
click at [950, 334] on icon "Next slide" at bounding box center [943, 349] width 50 height 50
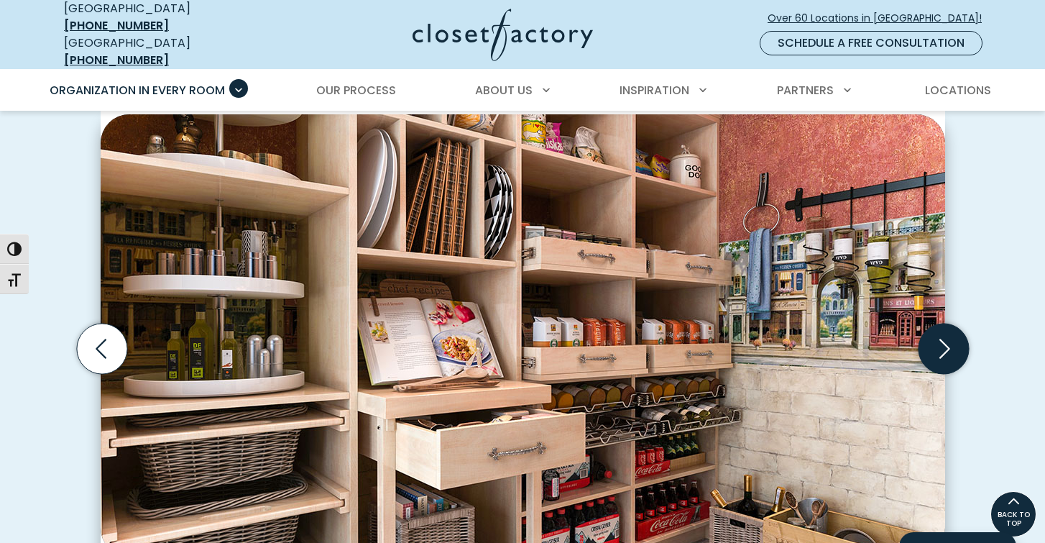
click at [945, 338] on icon "Next slide" at bounding box center [943, 349] width 50 height 50
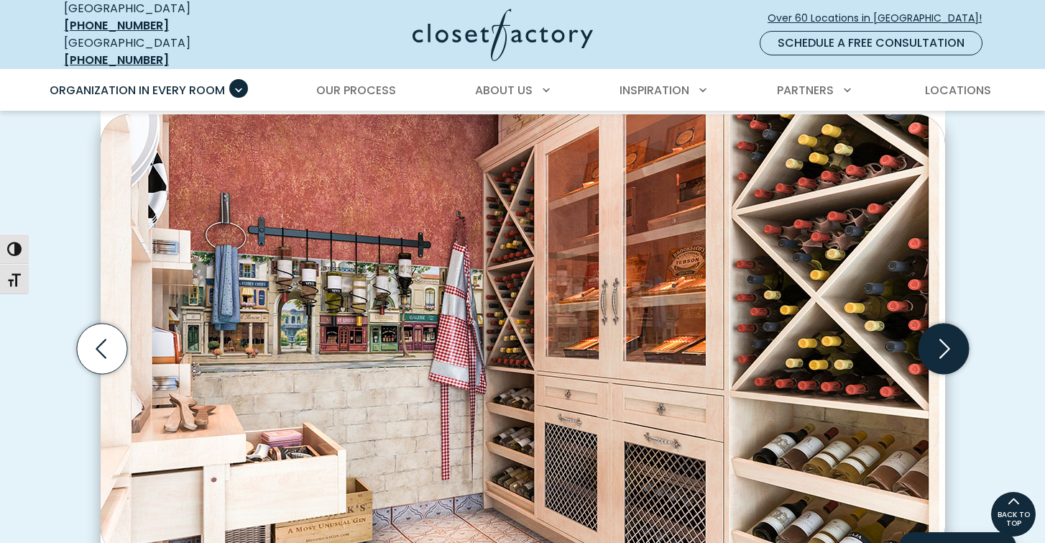
click at [945, 336] on icon "Next slide" at bounding box center [943, 349] width 50 height 50
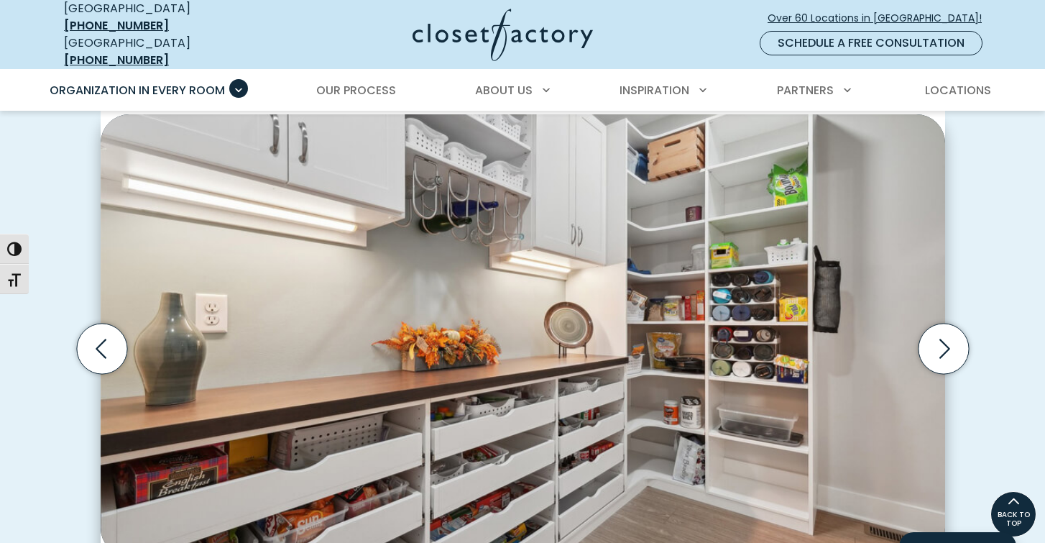
click at [570, 173] on img "Thumbnail Gallery" at bounding box center [523, 335] width 845 height 442
click at [947, 339] on icon "Next slide" at bounding box center [943, 349] width 50 height 50
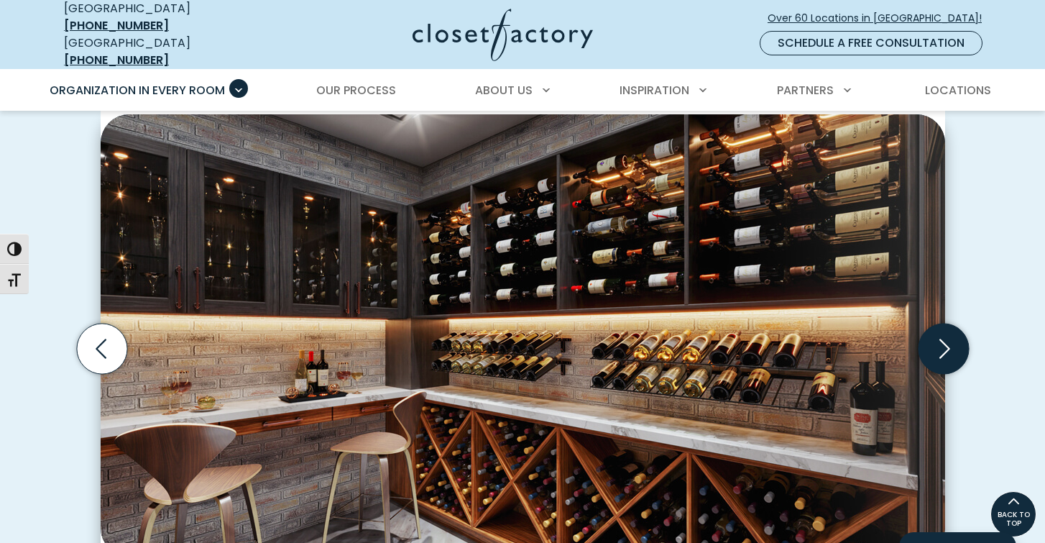
click at [947, 339] on icon "Next slide" at bounding box center [943, 349] width 50 height 50
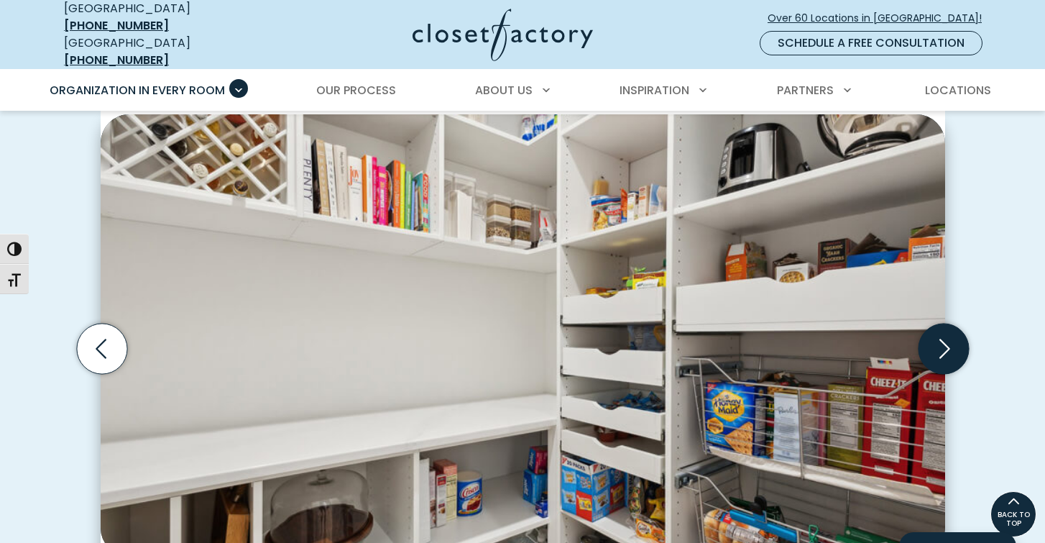
click at [947, 339] on icon "Next slide" at bounding box center [943, 349] width 50 height 50
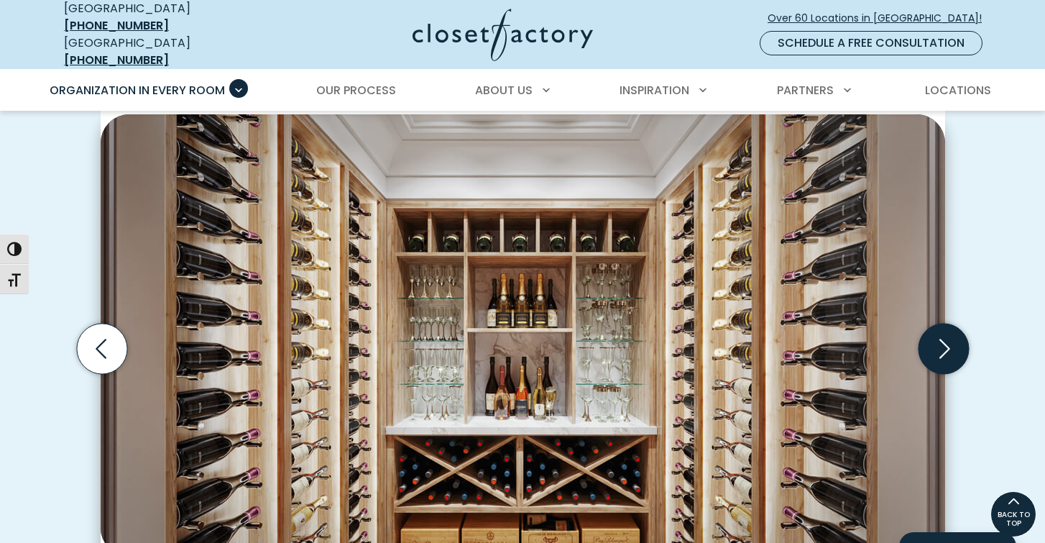
click at [947, 339] on icon "Next slide" at bounding box center [943, 349] width 50 height 50
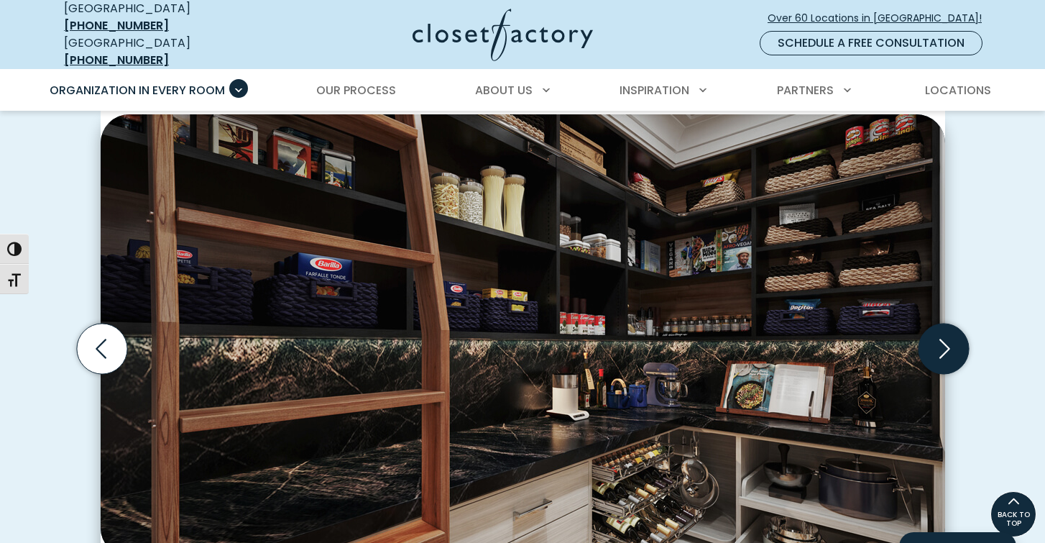
click at [947, 339] on icon "Next slide" at bounding box center [943, 349] width 50 height 50
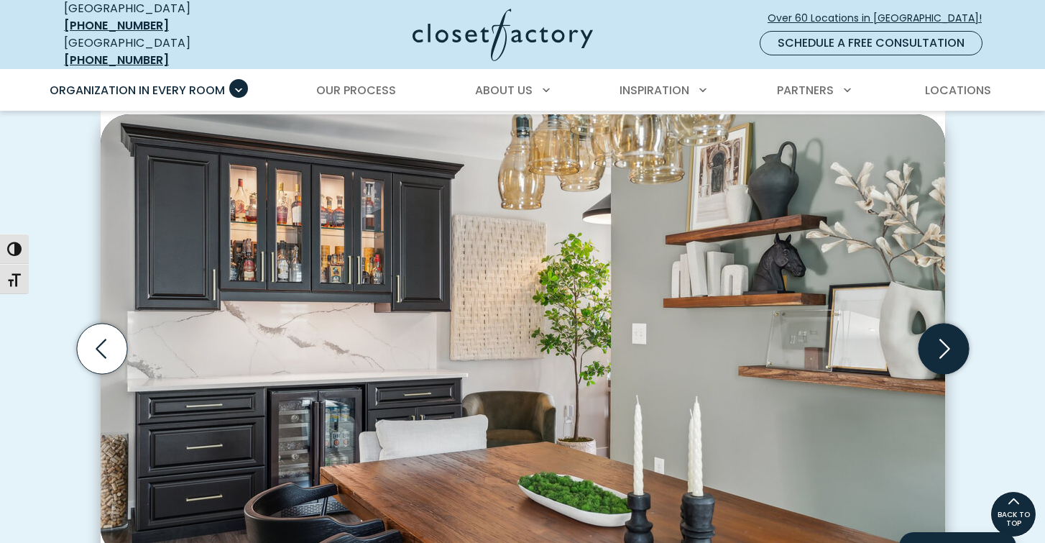
click at [947, 339] on icon "Next slide" at bounding box center [945, 348] width 11 height 19
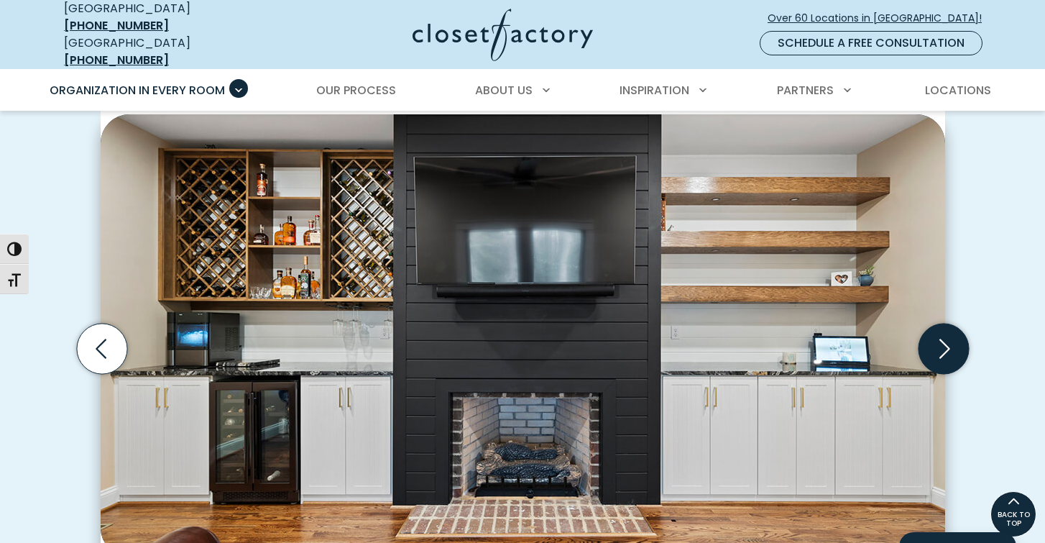
click at [947, 339] on icon "Next slide" at bounding box center [945, 348] width 11 height 19
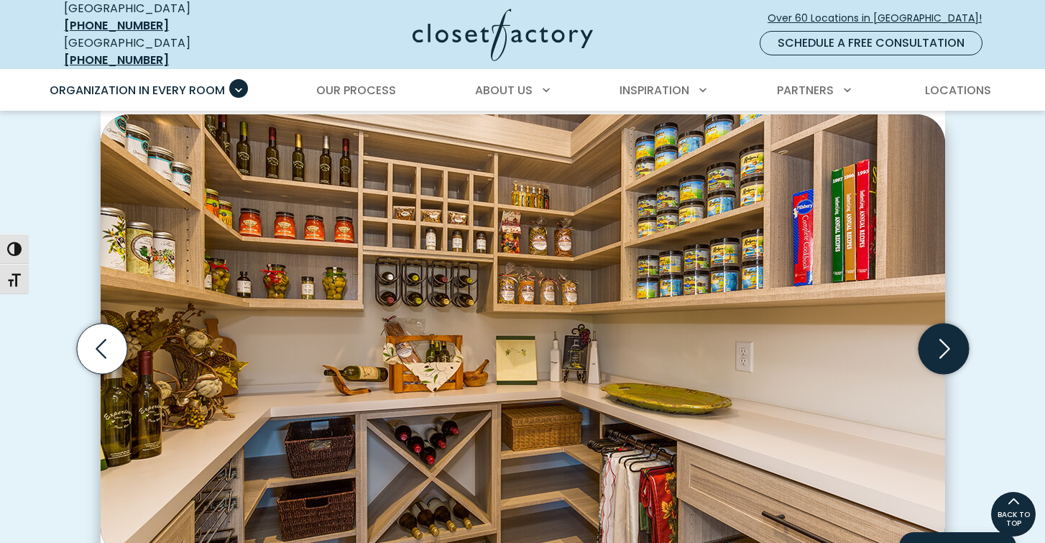
click at [947, 339] on icon "Next slide" at bounding box center [945, 348] width 11 height 19
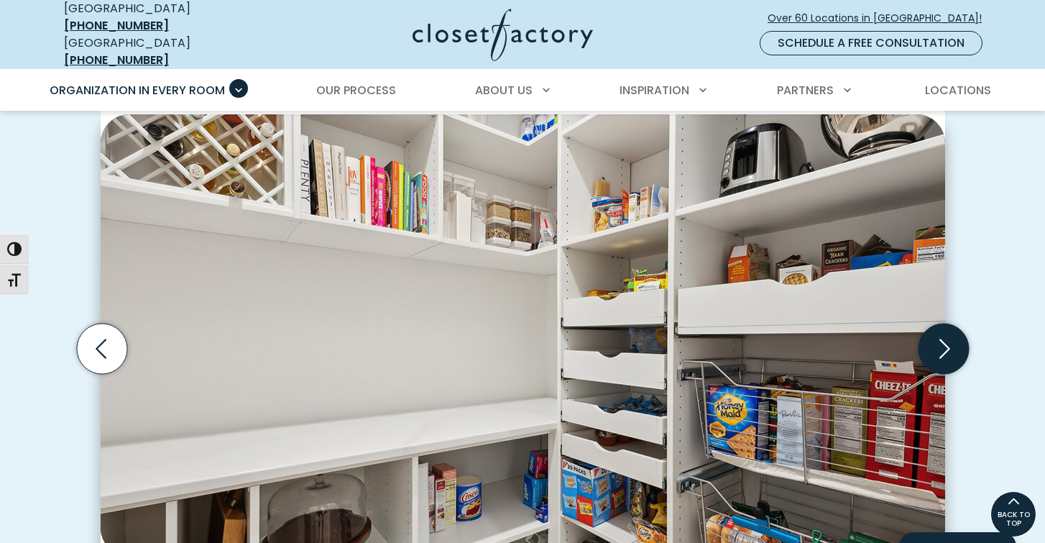
click at [948, 342] on icon "Next slide" at bounding box center [943, 349] width 50 height 50
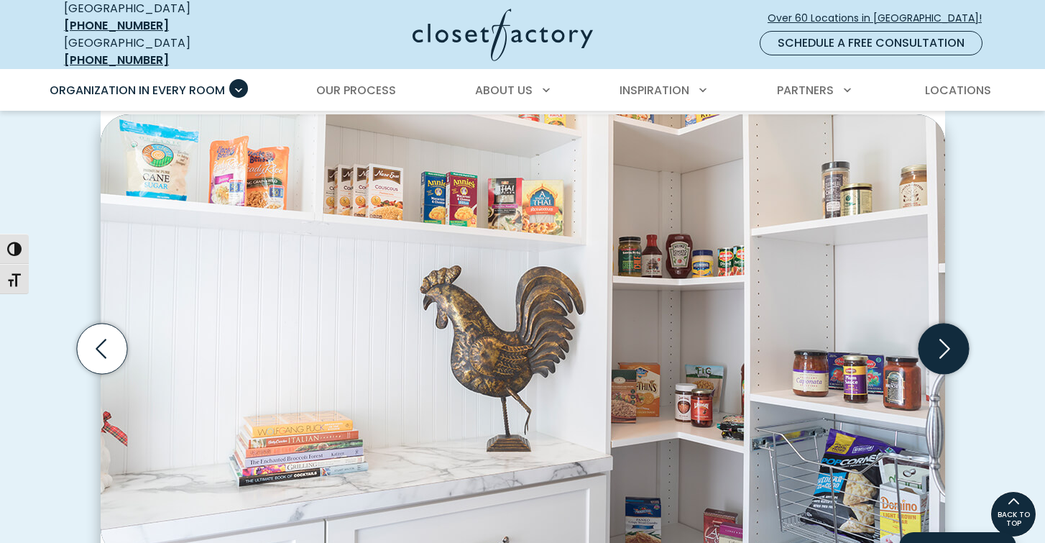
click at [948, 342] on icon "Next slide" at bounding box center [943, 349] width 50 height 50
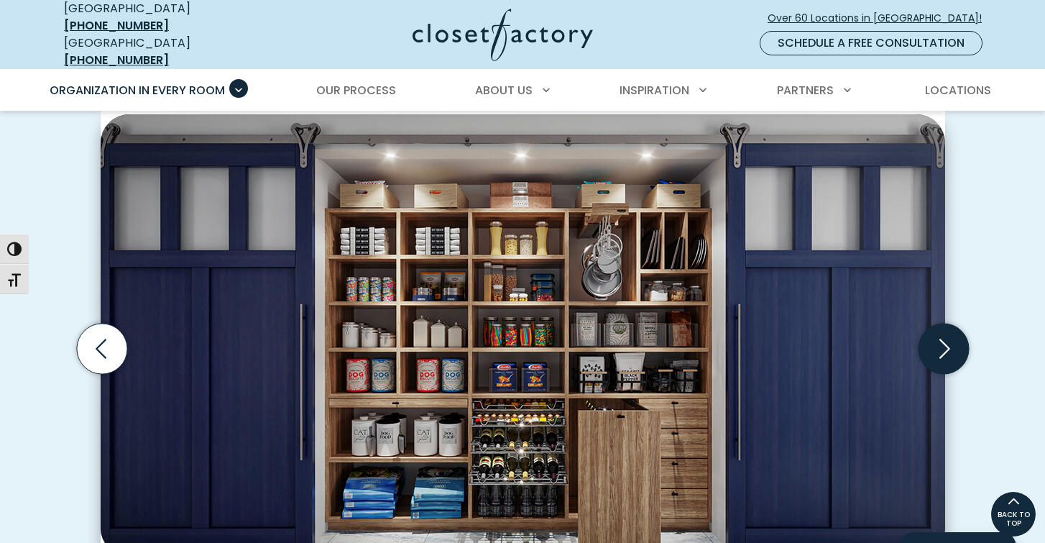
click at [948, 343] on icon "Next slide" at bounding box center [943, 349] width 50 height 50
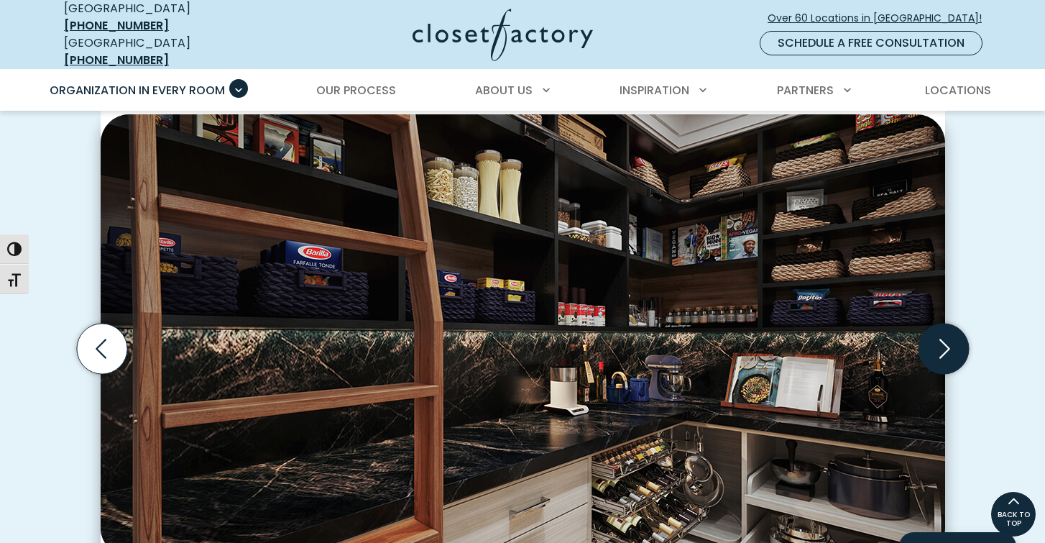
click at [948, 343] on icon "Next slide" at bounding box center [943, 349] width 50 height 50
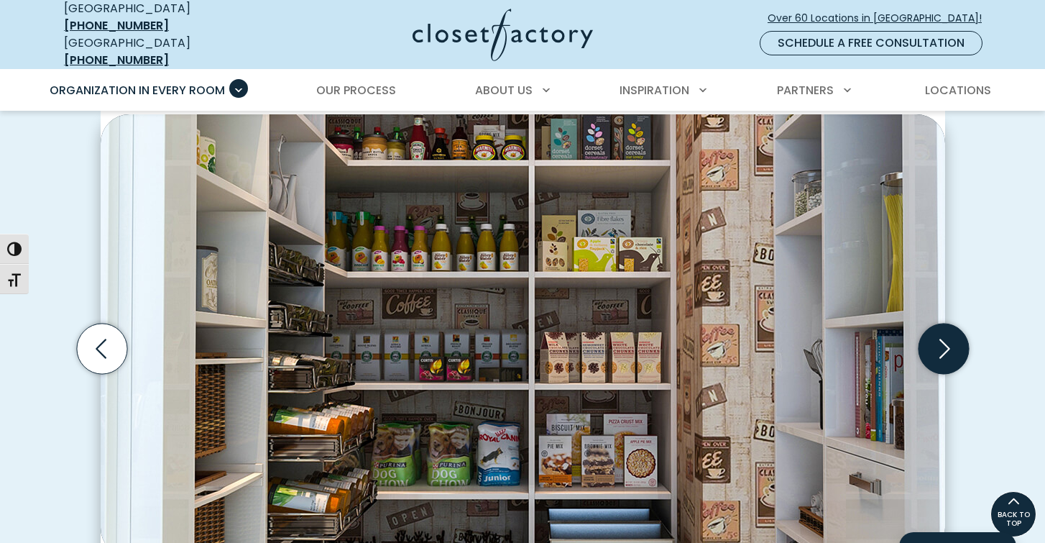
click at [948, 343] on icon "Next slide" at bounding box center [943, 349] width 50 height 50
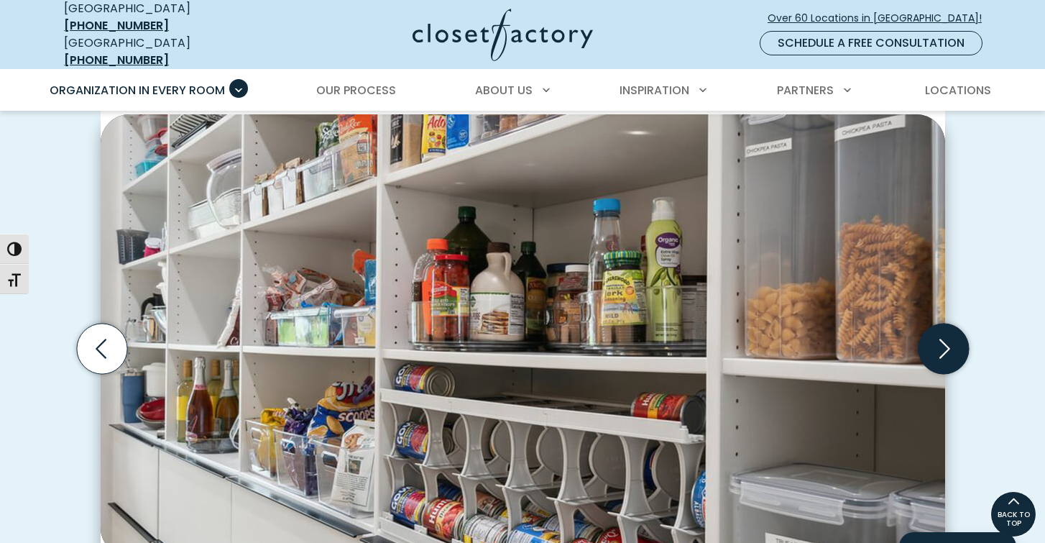
click at [948, 343] on icon "Next slide" at bounding box center [943, 349] width 50 height 50
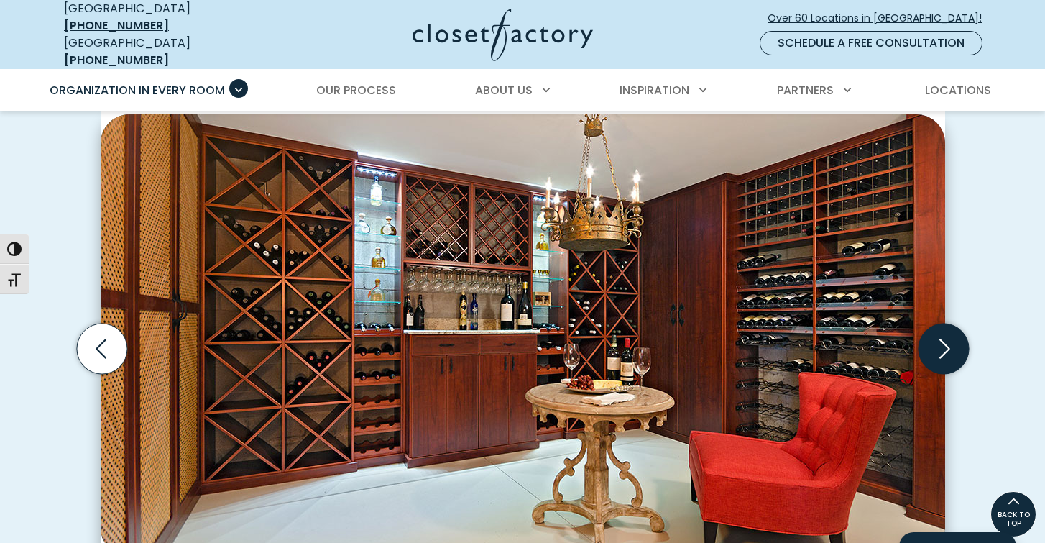
click at [948, 343] on icon "Next slide" at bounding box center [943, 349] width 50 height 50
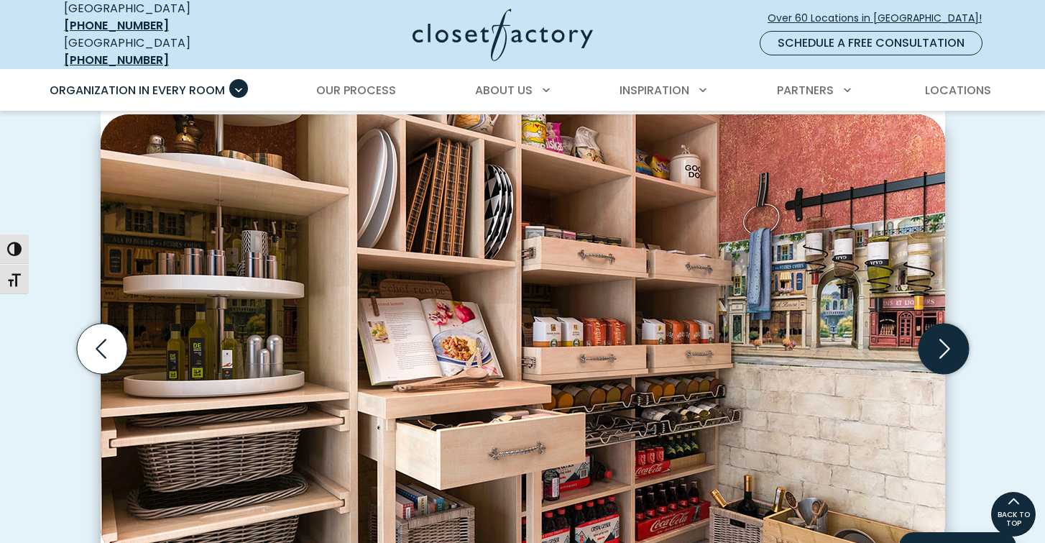
click at [948, 344] on icon "Next slide" at bounding box center [943, 349] width 50 height 50
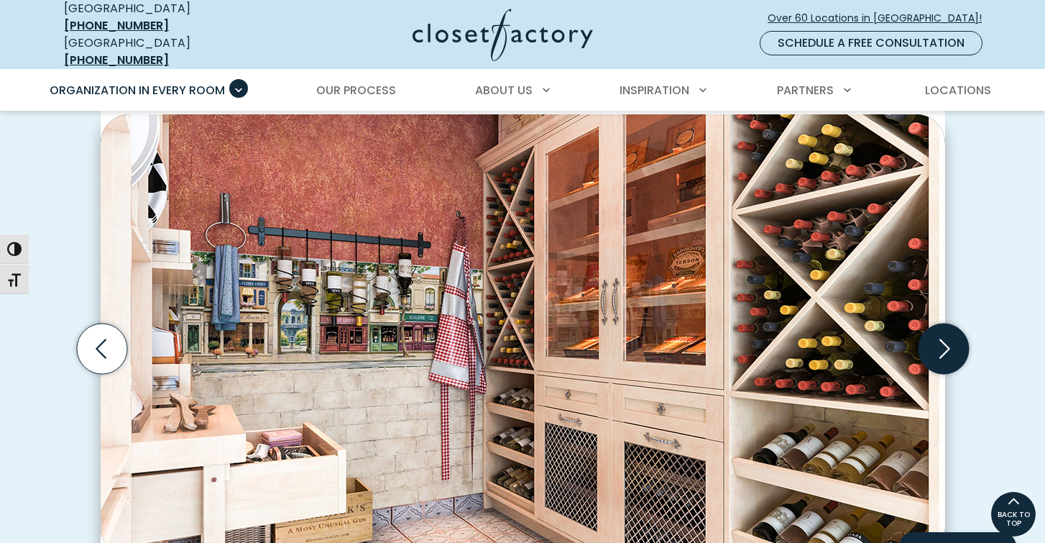
click at [948, 344] on icon "Next slide" at bounding box center [943, 349] width 50 height 50
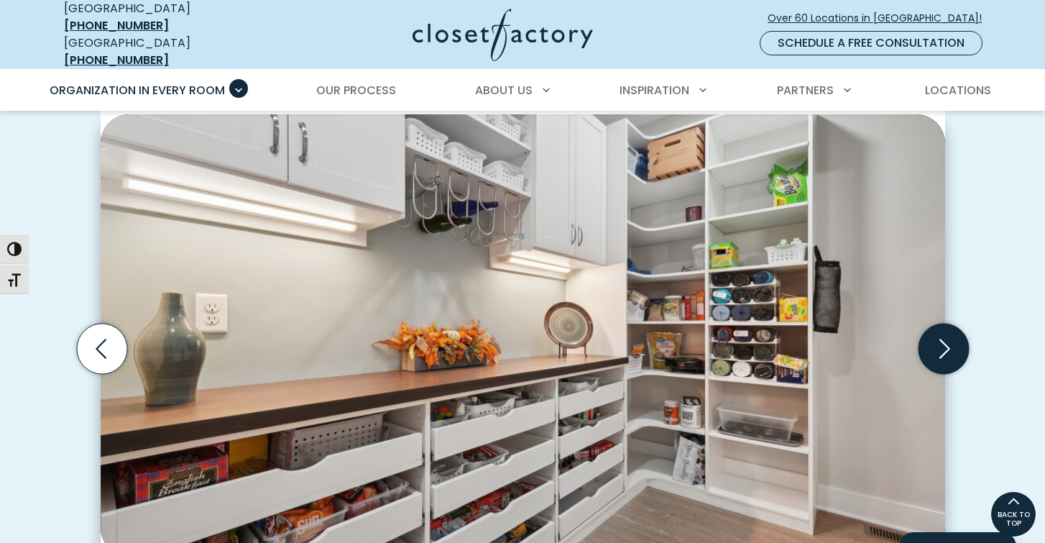
click at [948, 344] on icon "Next slide" at bounding box center [943, 349] width 50 height 50
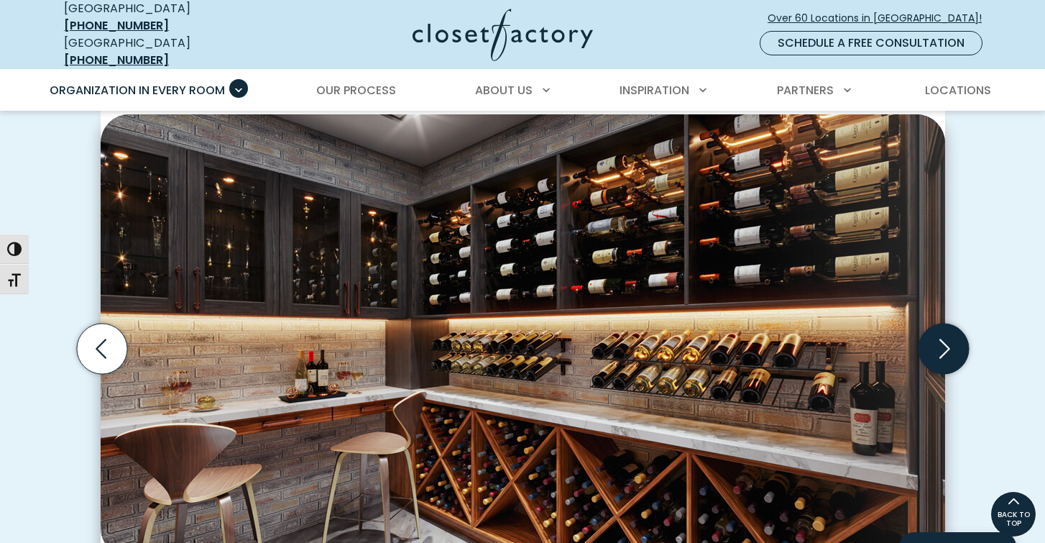
click at [948, 344] on icon "Next slide" at bounding box center [943, 349] width 50 height 50
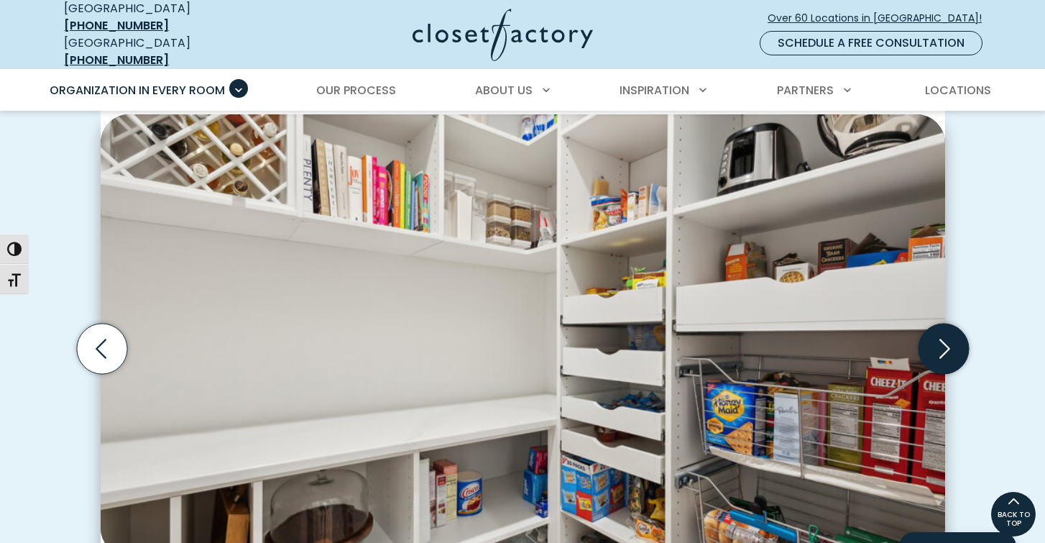
click at [948, 344] on icon "Next slide" at bounding box center [943, 349] width 50 height 50
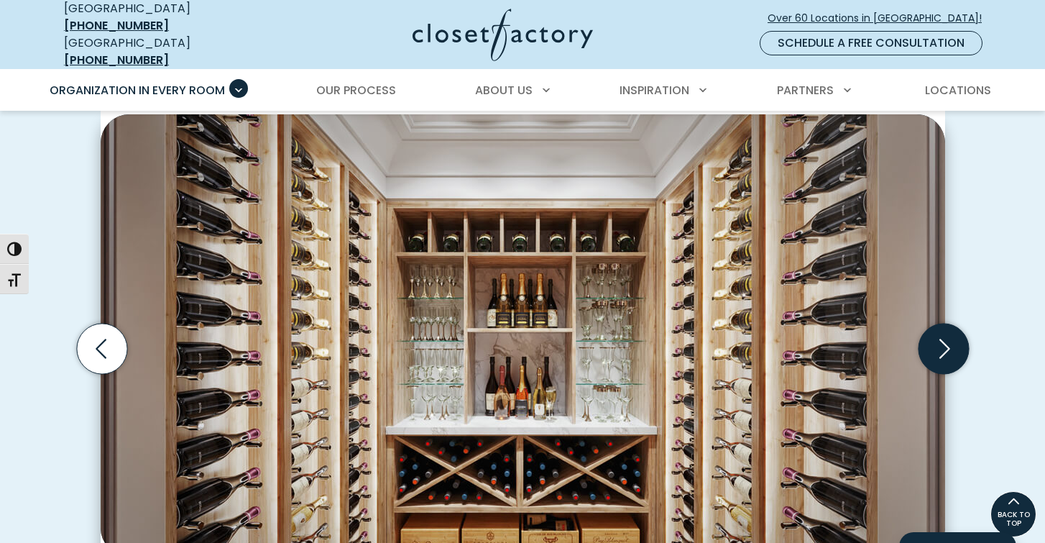
click at [948, 344] on icon "Next slide" at bounding box center [943, 349] width 50 height 50
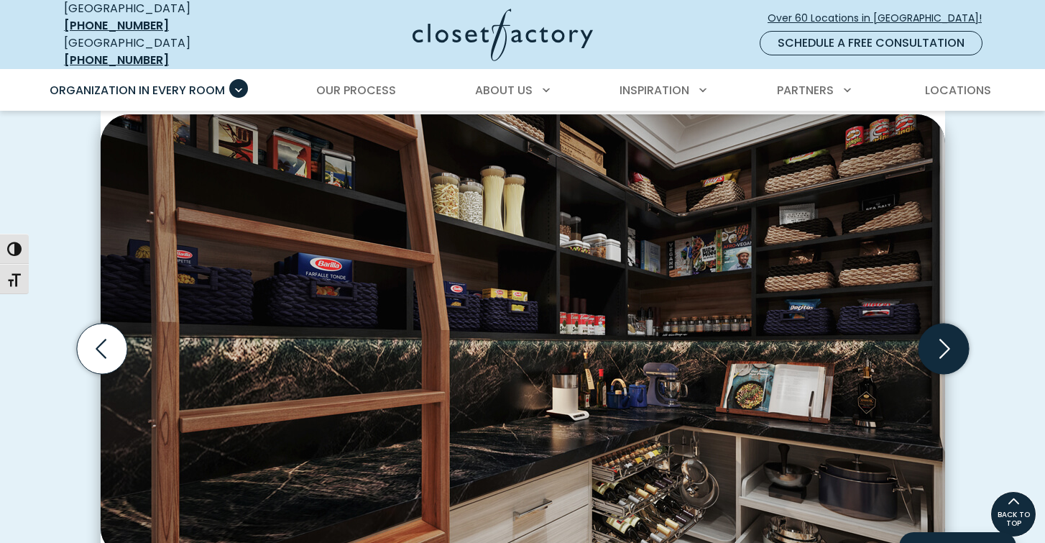
click at [948, 344] on icon "Next slide" at bounding box center [943, 349] width 50 height 50
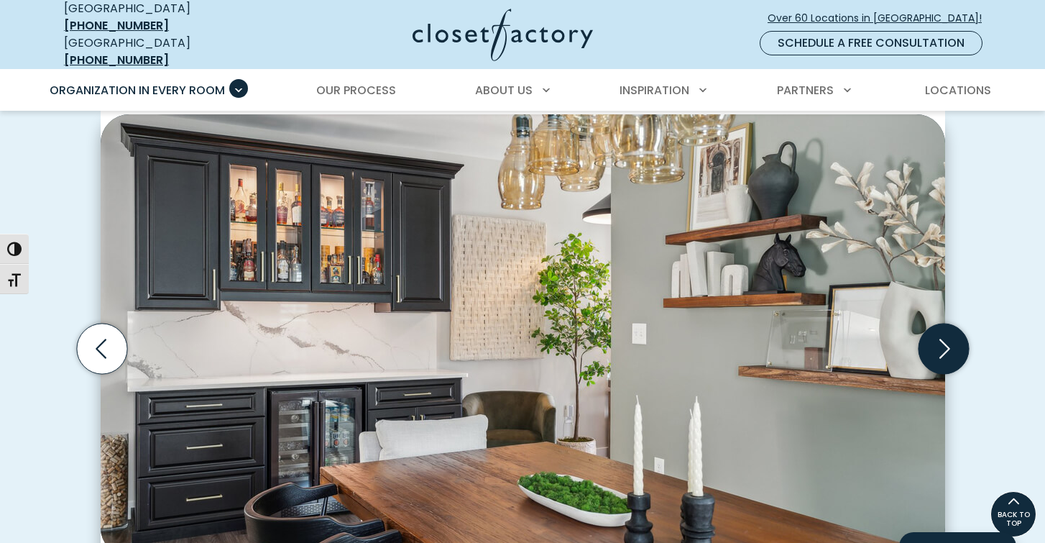
click at [948, 344] on icon "Next slide" at bounding box center [943, 349] width 50 height 50
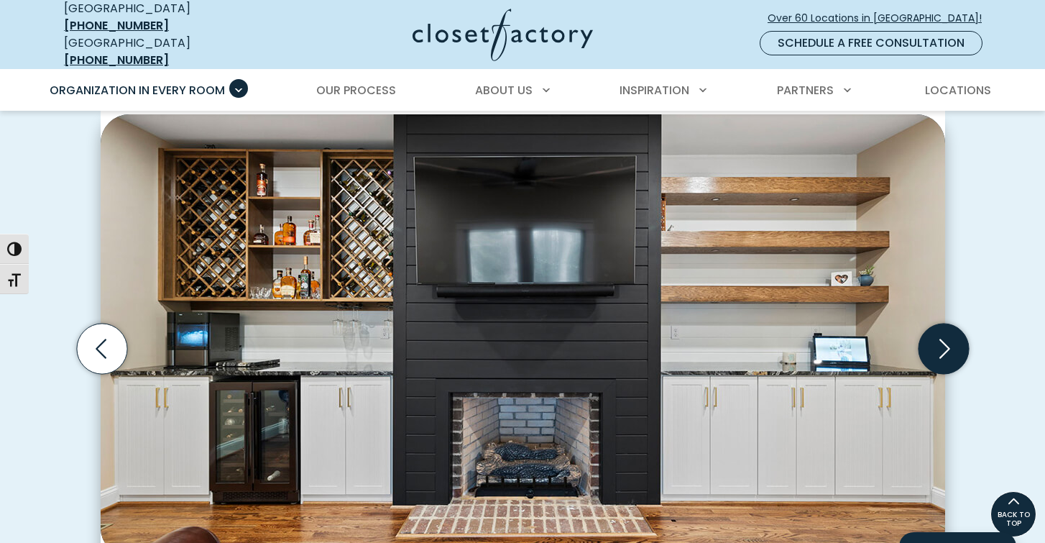
click at [954, 337] on icon "Next slide" at bounding box center [943, 349] width 50 height 50
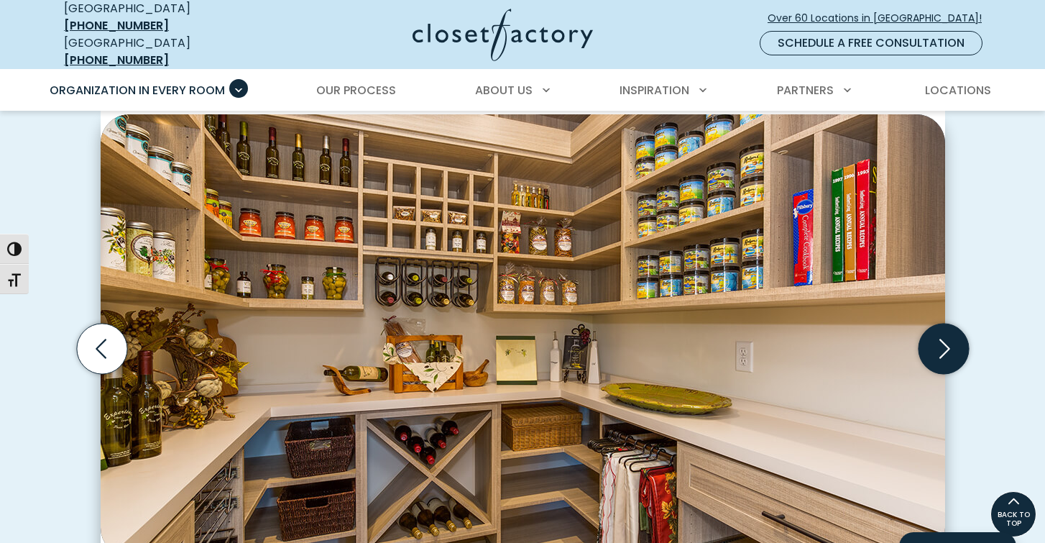
click at [953, 337] on icon "Next slide" at bounding box center [943, 349] width 50 height 50
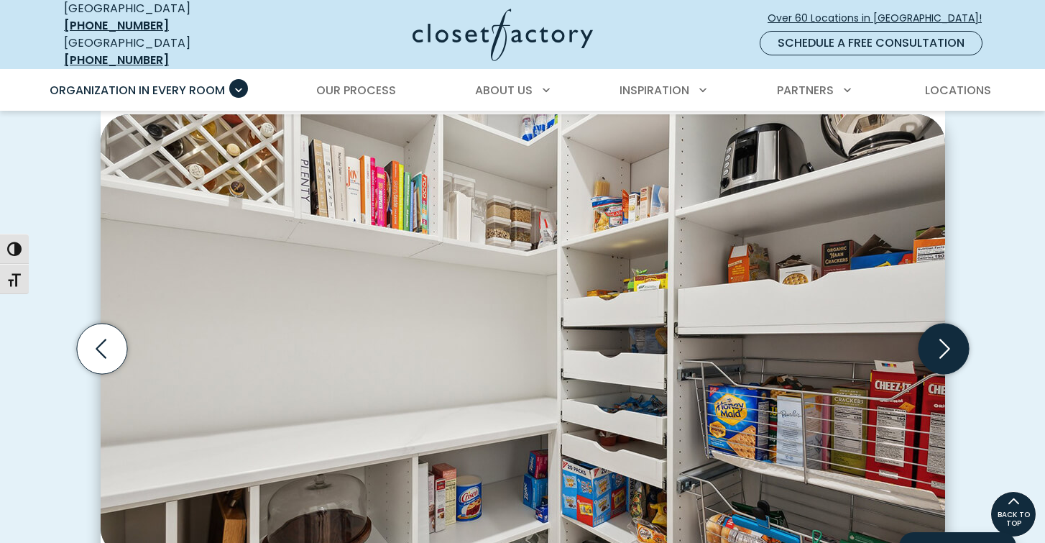
click at [953, 337] on icon "Next slide" at bounding box center [943, 349] width 50 height 50
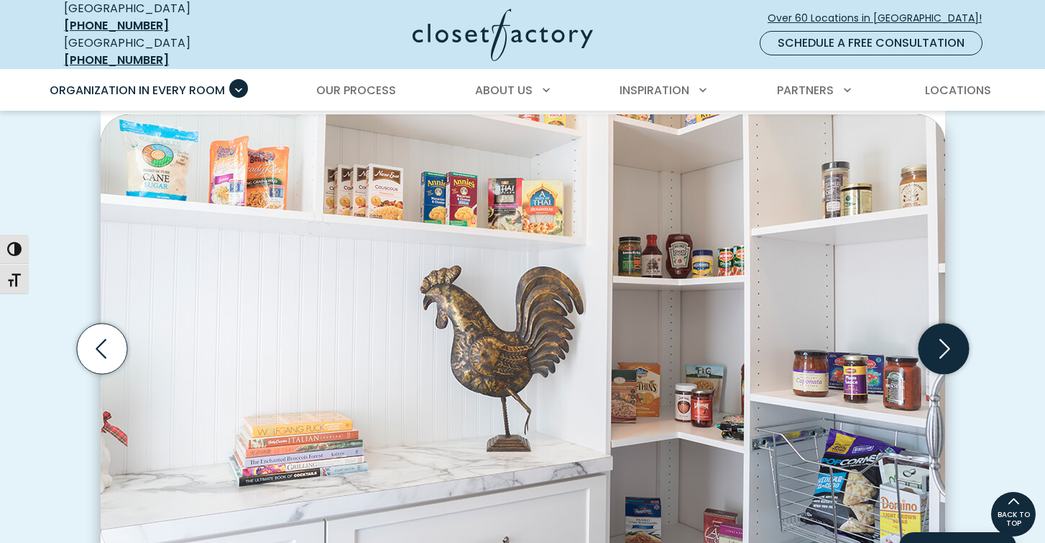
click at [953, 337] on icon "Next slide" at bounding box center [943, 349] width 50 height 50
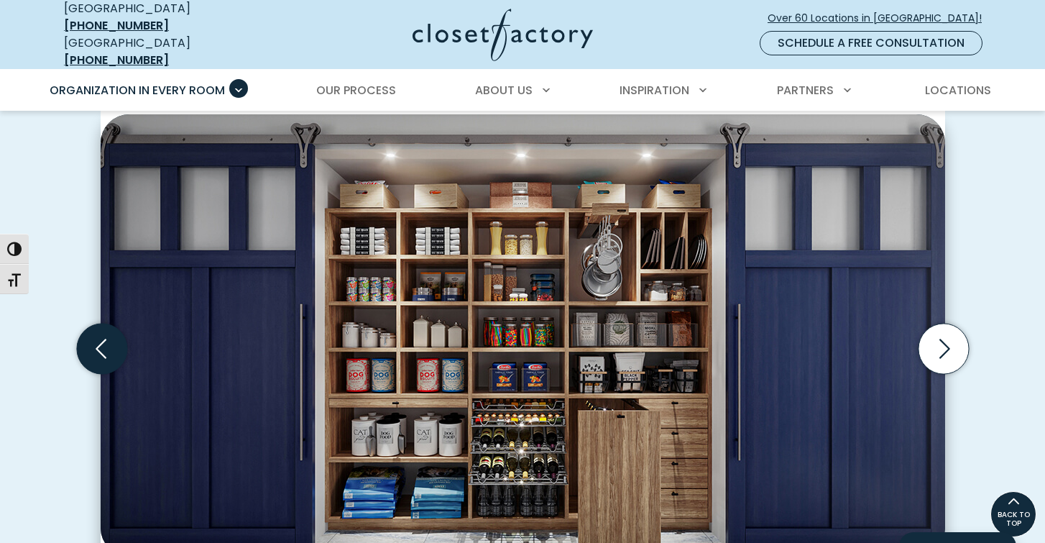
click at [99, 339] on icon "Previous slide" at bounding box center [101, 348] width 11 height 19
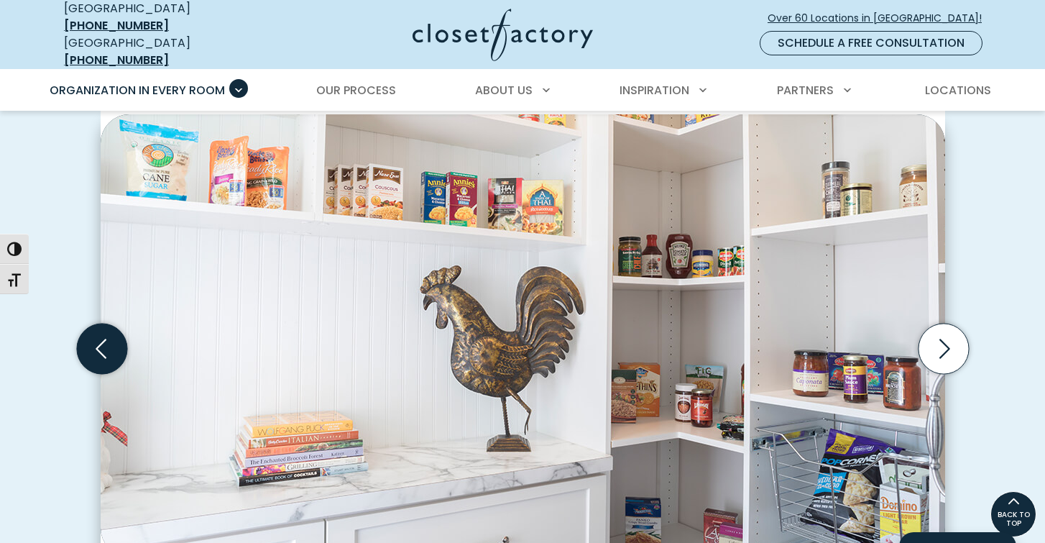
click at [99, 339] on icon "Previous slide" at bounding box center [101, 348] width 11 height 19
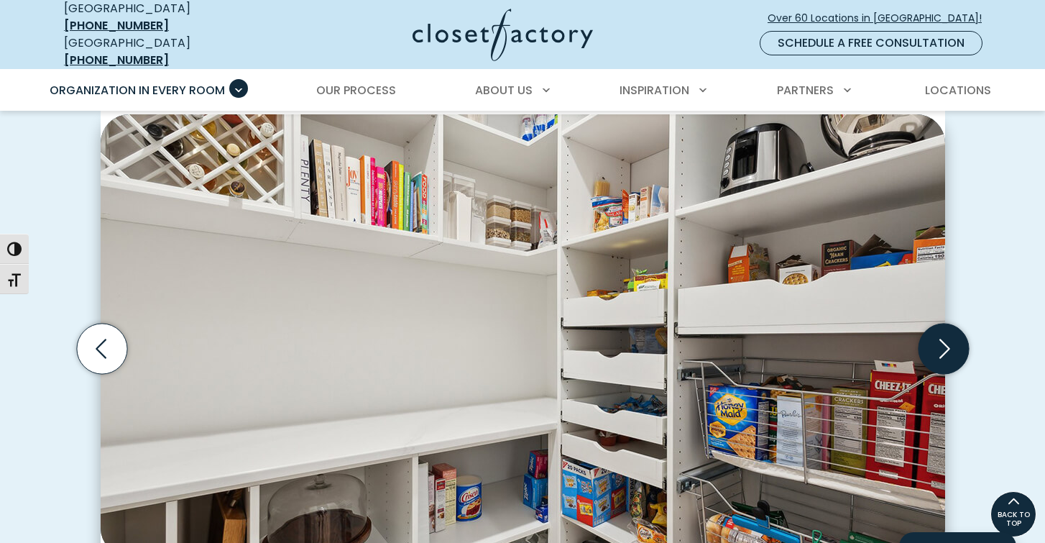
click at [948, 334] on icon "Next slide" at bounding box center [943, 349] width 50 height 50
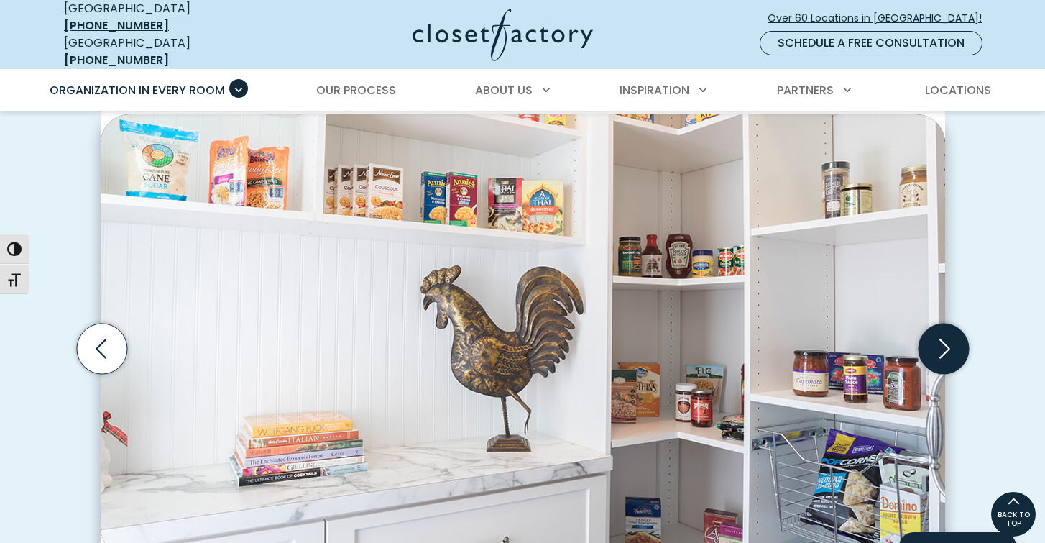
click at [948, 334] on icon "Next slide" at bounding box center [943, 349] width 50 height 50
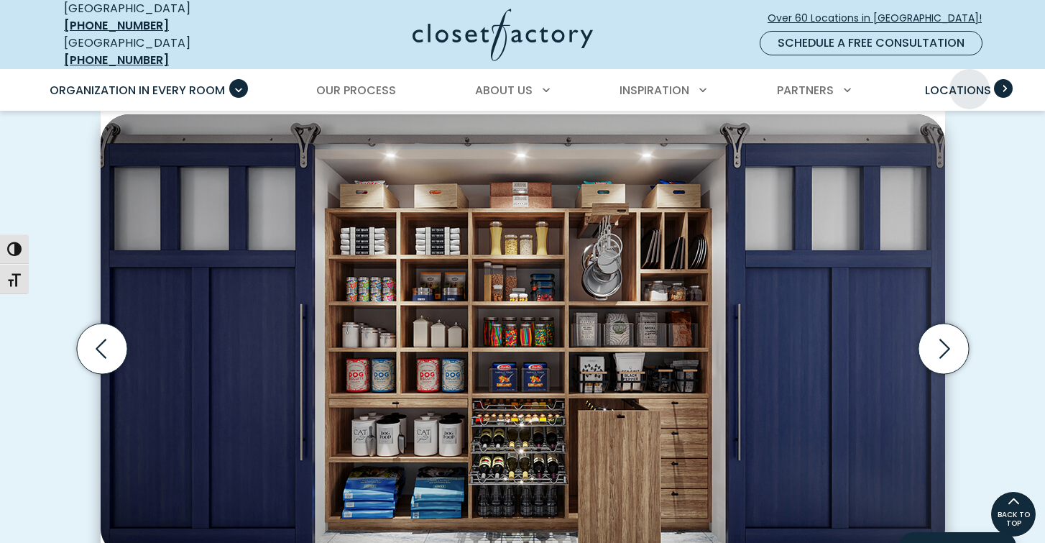
click at [970, 70] on link "Locations" at bounding box center [958, 90] width 95 height 40
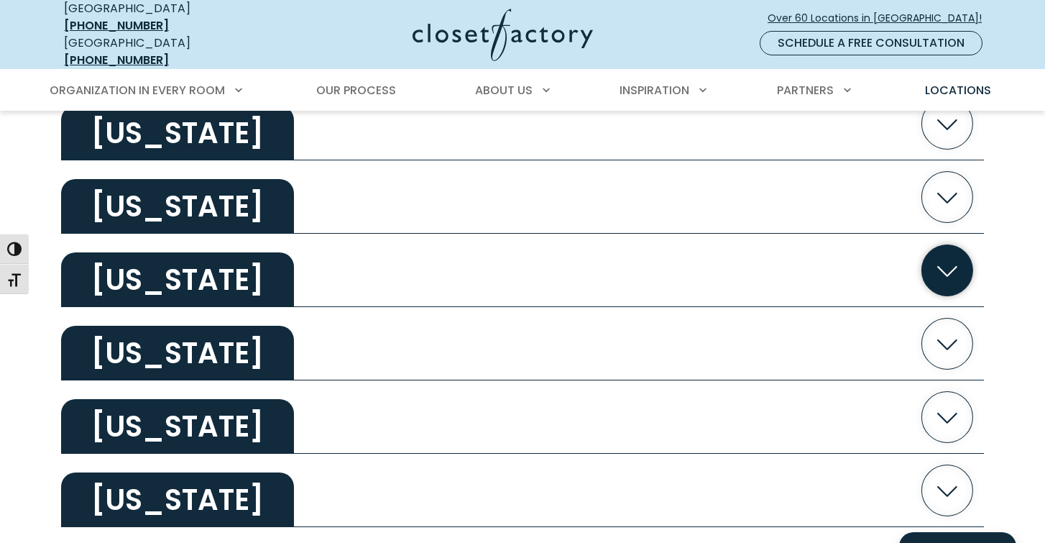
scroll to position [707, 0]
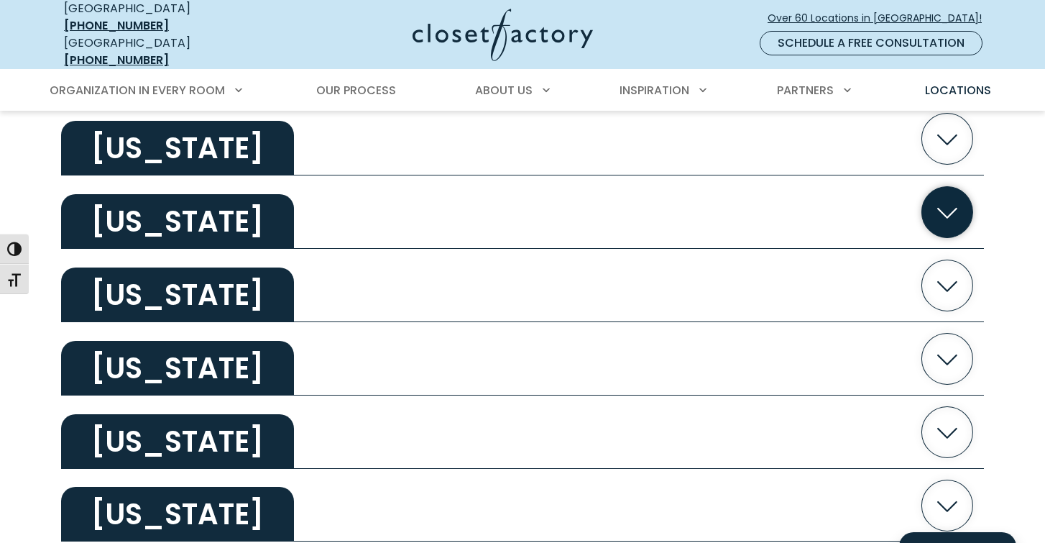
click at [950, 194] on icon "button" at bounding box center [947, 211] width 51 height 51
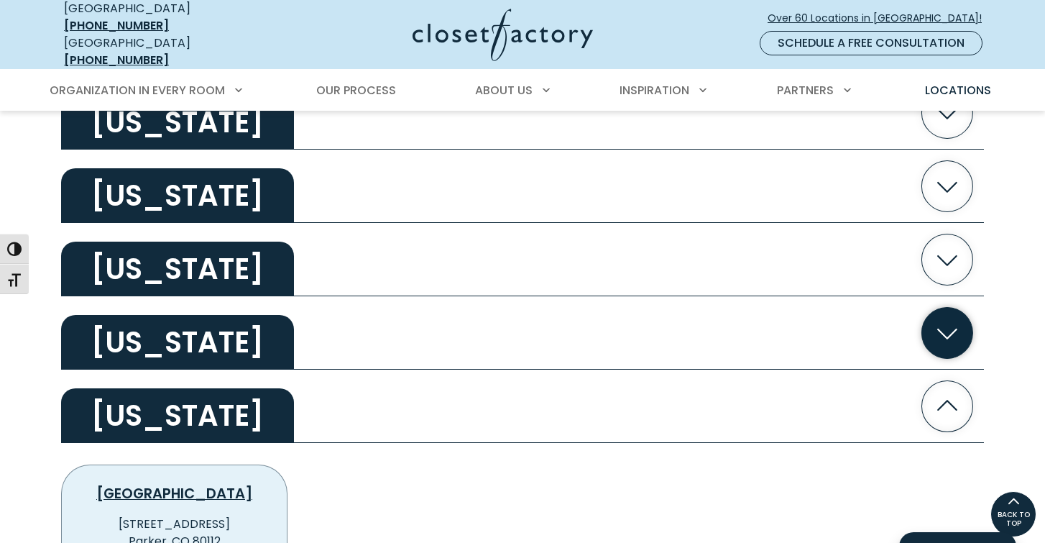
scroll to position [505, 0]
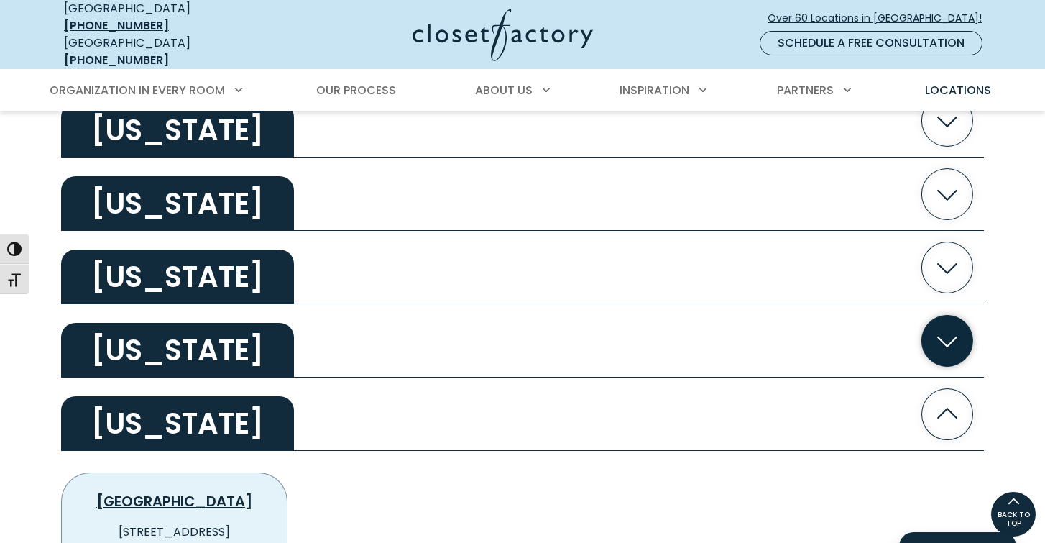
click at [955, 324] on icon "button" at bounding box center [947, 340] width 51 height 51
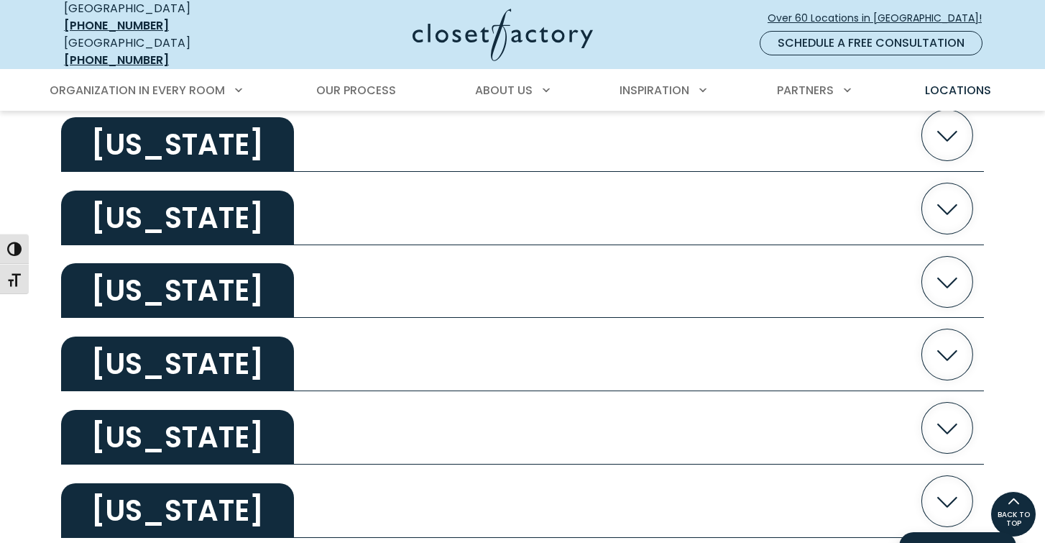
scroll to position [2158, 0]
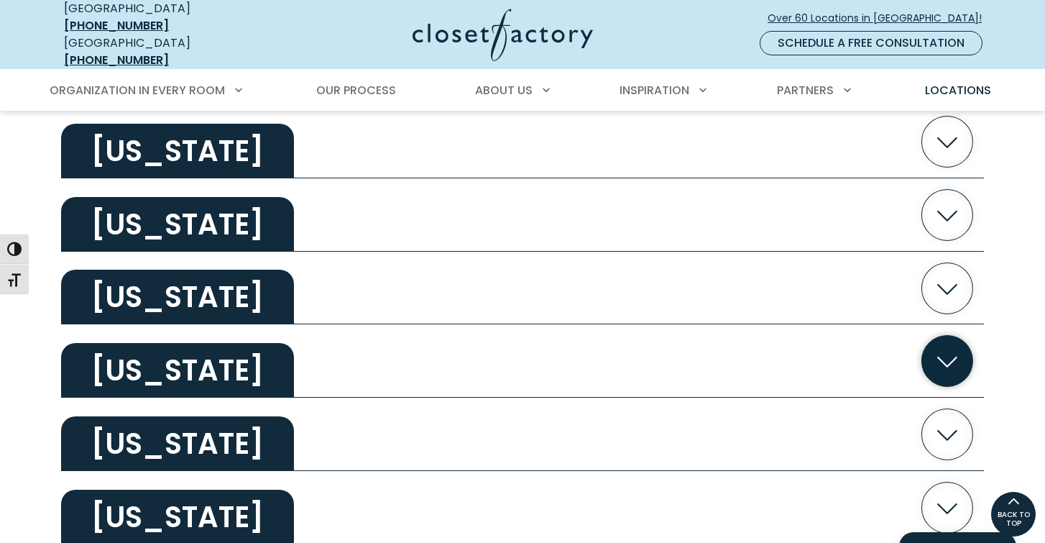
click at [950, 336] on icon "button" at bounding box center [947, 361] width 51 height 51
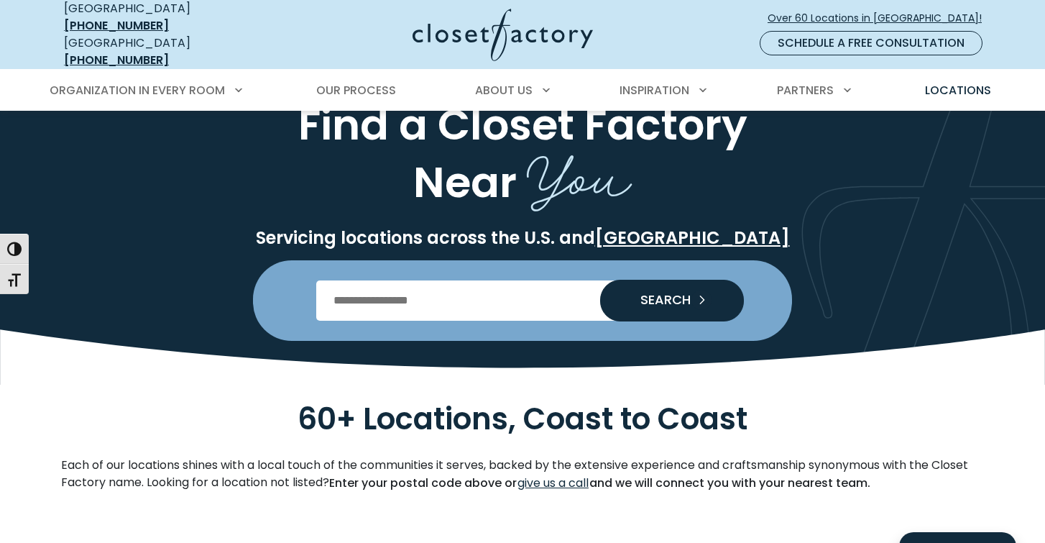
scroll to position [36, 0]
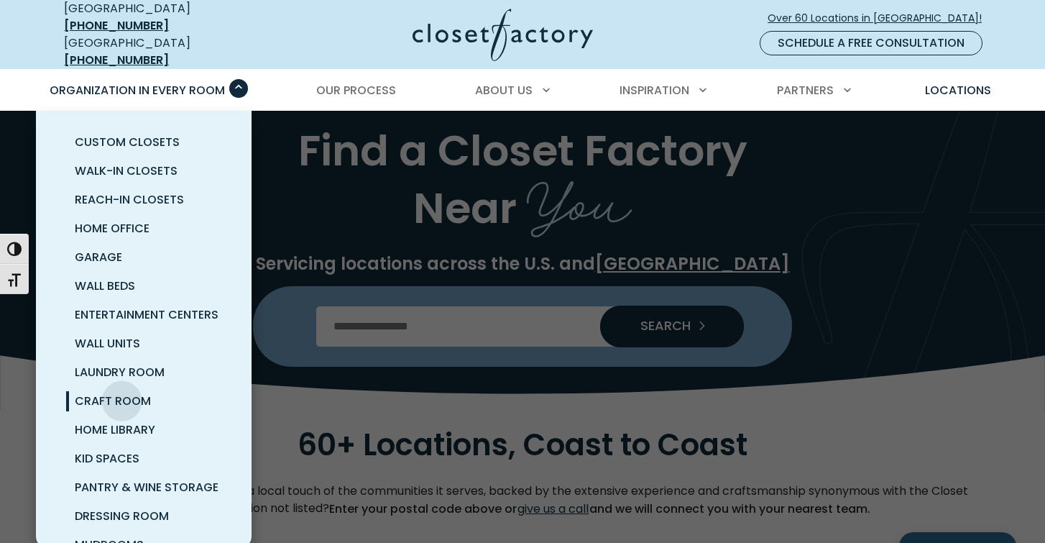
click at [122, 393] on span "Craft Room" at bounding box center [113, 401] width 76 height 17
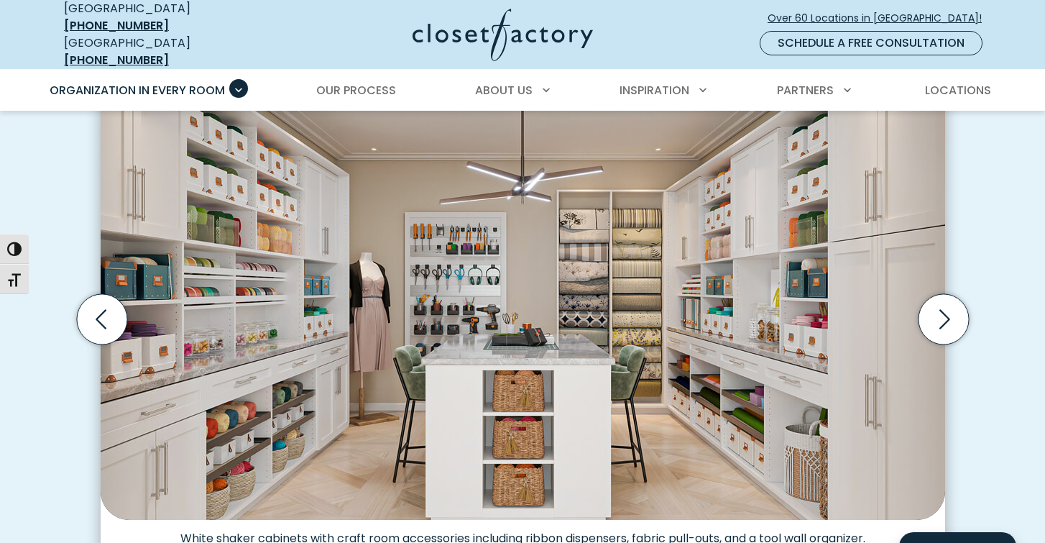
scroll to position [448, 0]
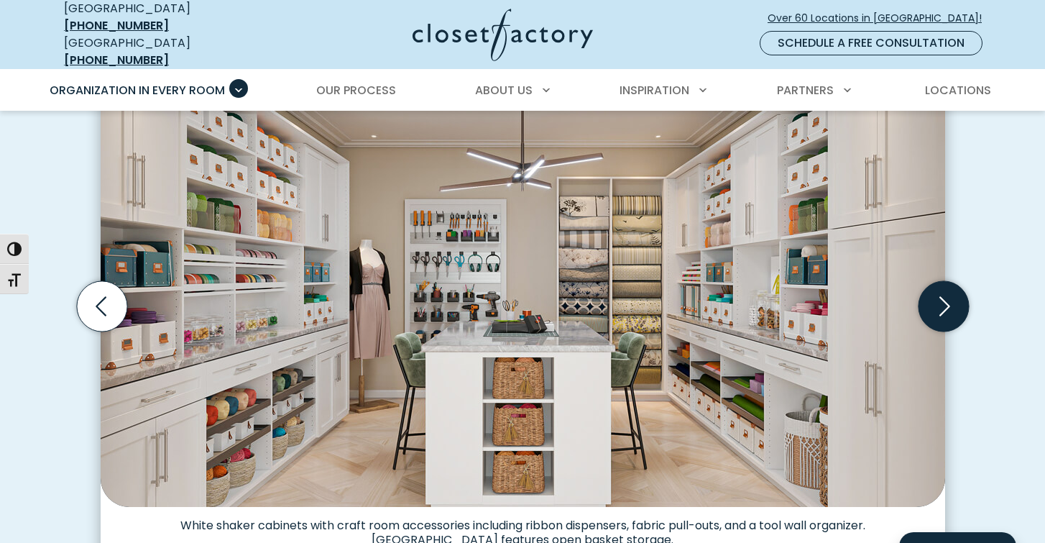
click at [946, 296] on icon "Next slide" at bounding box center [943, 306] width 50 height 50
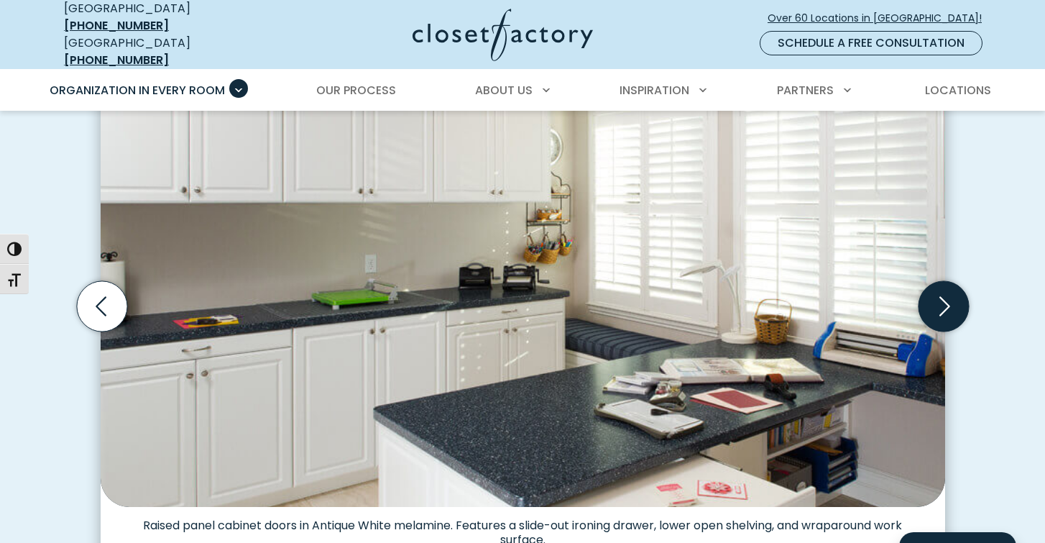
click at [946, 296] on icon "Next slide" at bounding box center [943, 306] width 50 height 50
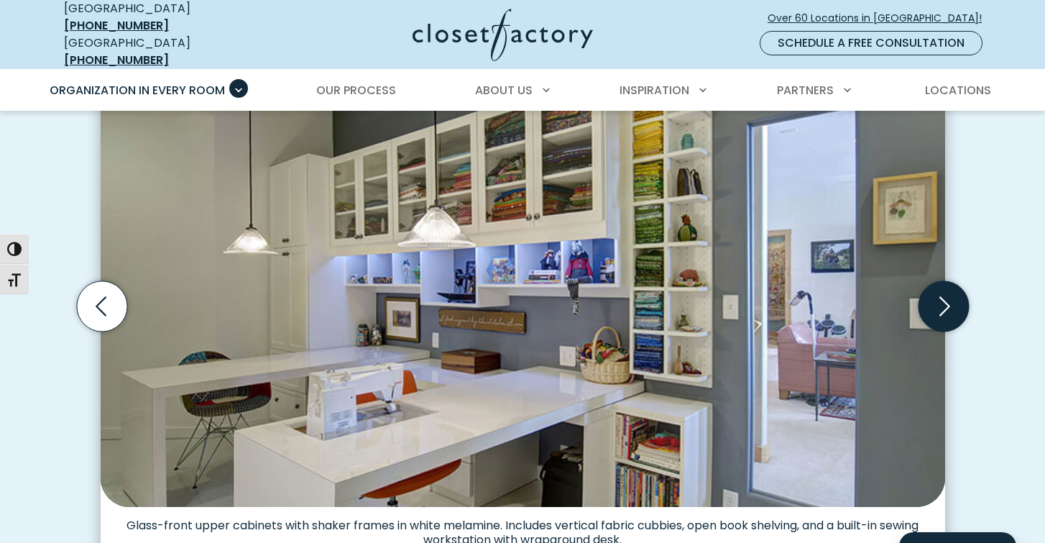
click at [950, 290] on icon "Next slide" at bounding box center [943, 306] width 50 height 50
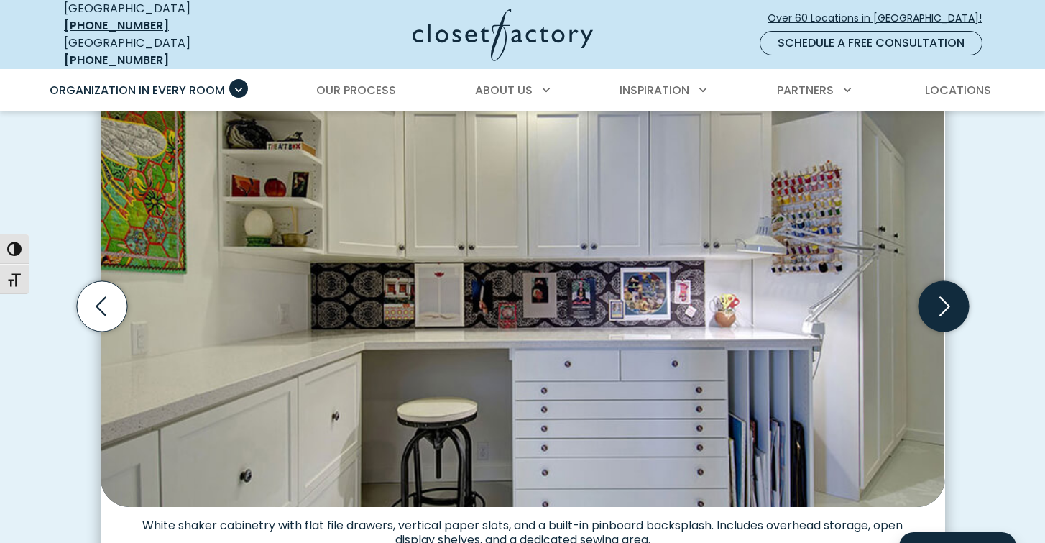
click at [950, 290] on icon "Next slide" at bounding box center [943, 306] width 50 height 50
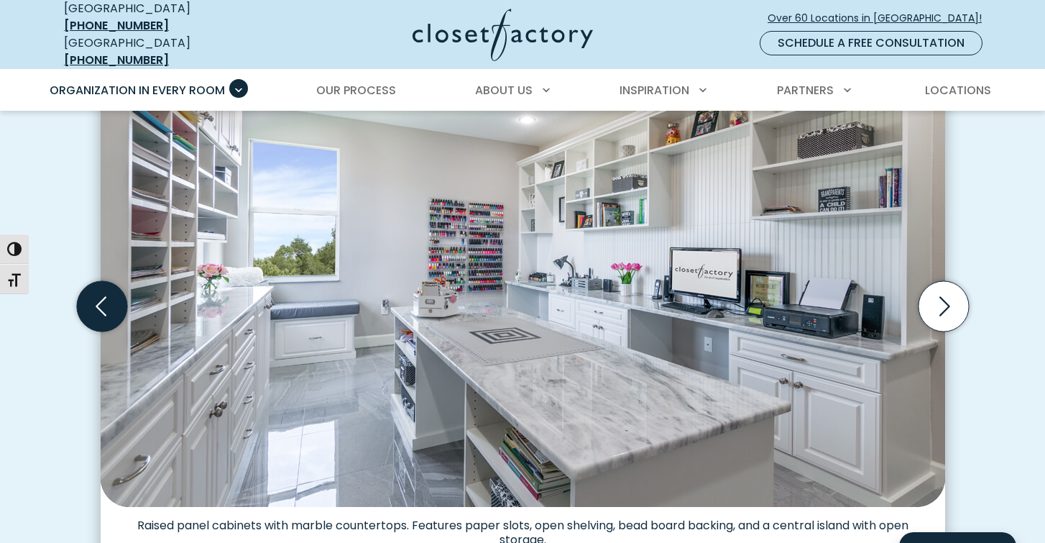
click at [98, 295] on icon "Previous slide" at bounding box center [101, 306] width 50 height 50
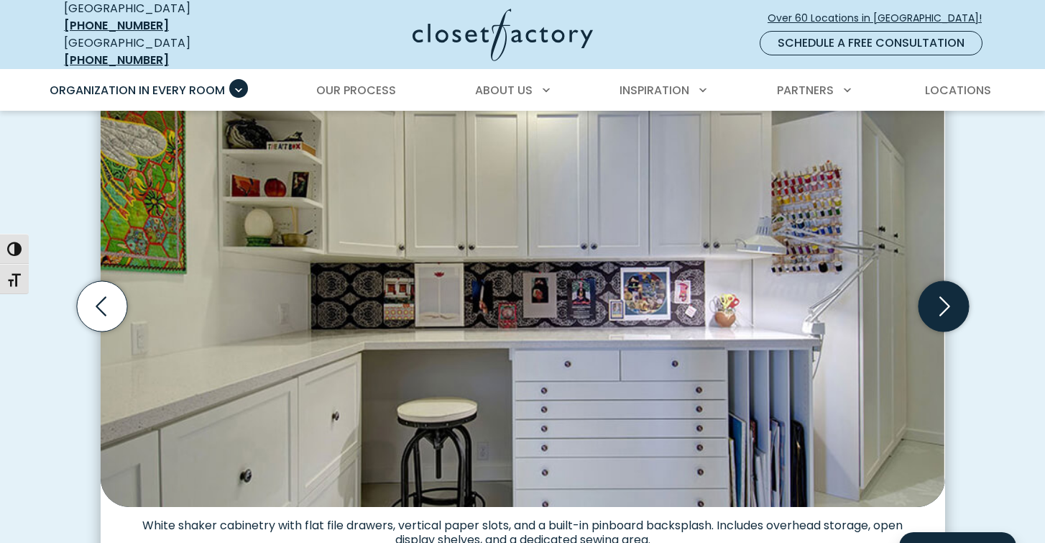
click at [947, 296] on icon "Next slide" at bounding box center [945, 305] width 11 height 19
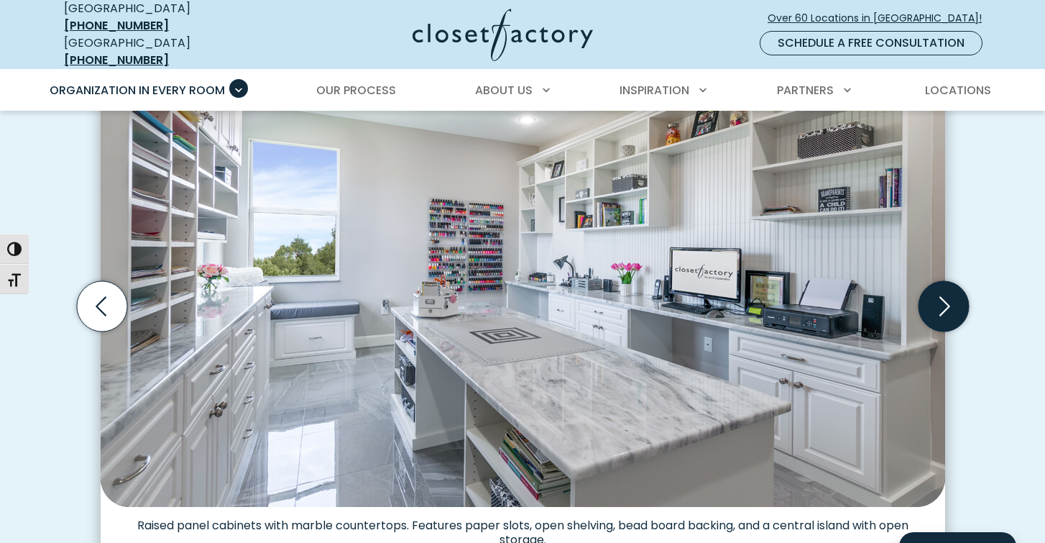
click at [947, 296] on icon "Next slide" at bounding box center [945, 305] width 11 height 19
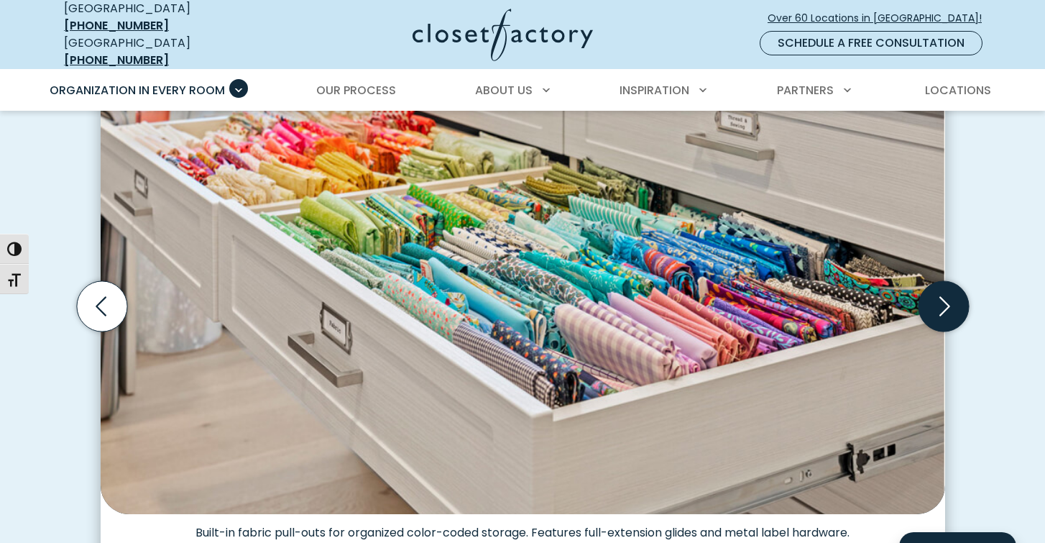
click at [947, 296] on icon "Next slide" at bounding box center [945, 305] width 11 height 19
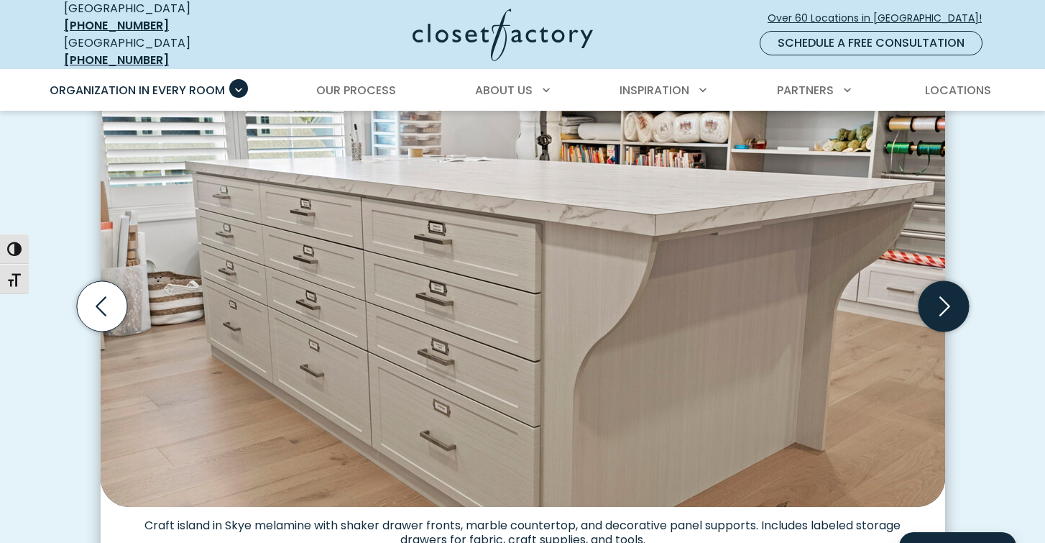
click at [945, 292] on icon "Next slide" at bounding box center [943, 306] width 50 height 50
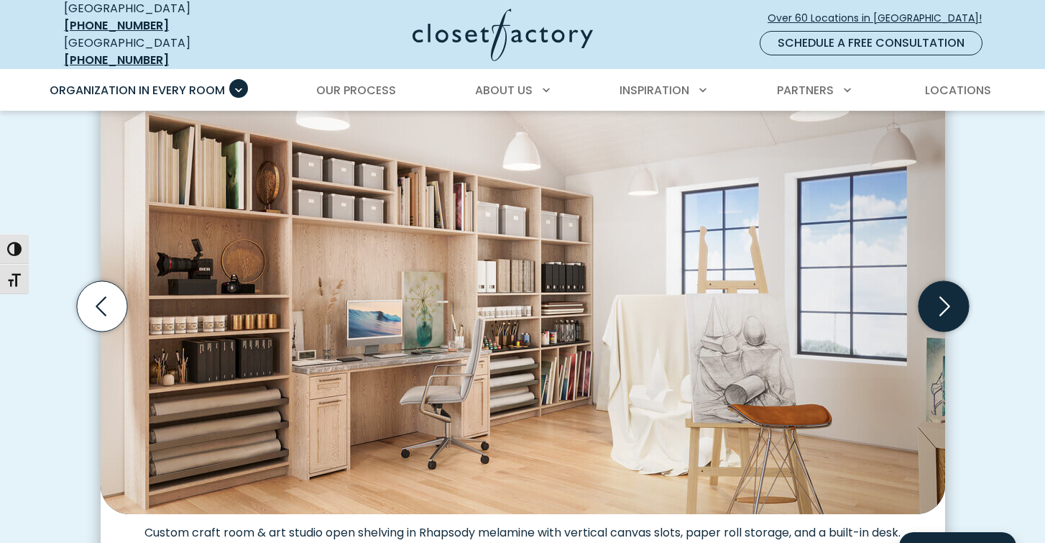
click at [945, 295] on icon "Next slide" at bounding box center [943, 306] width 50 height 50
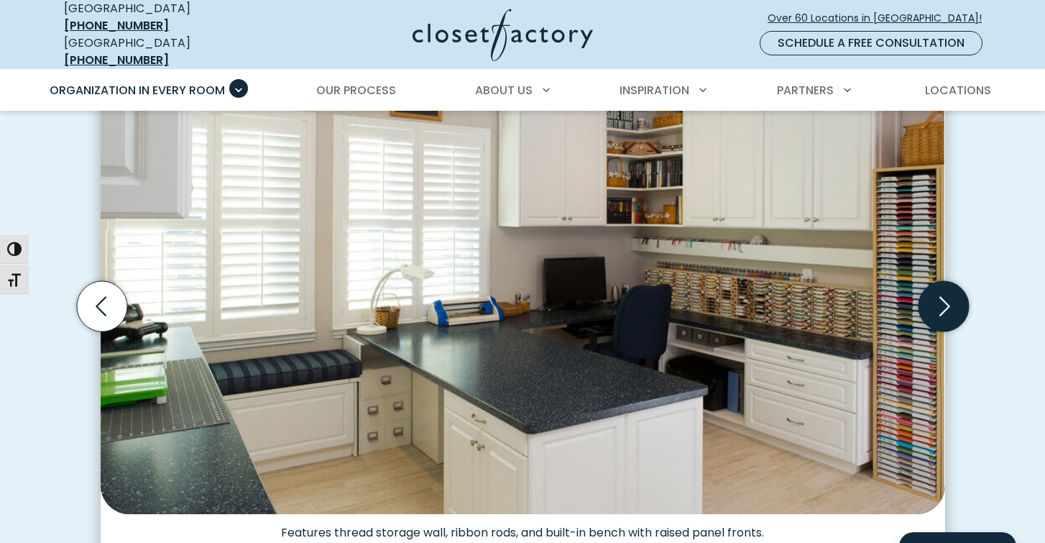
click at [944, 300] on icon "Next slide" at bounding box center [945, 305] width 11 height 19
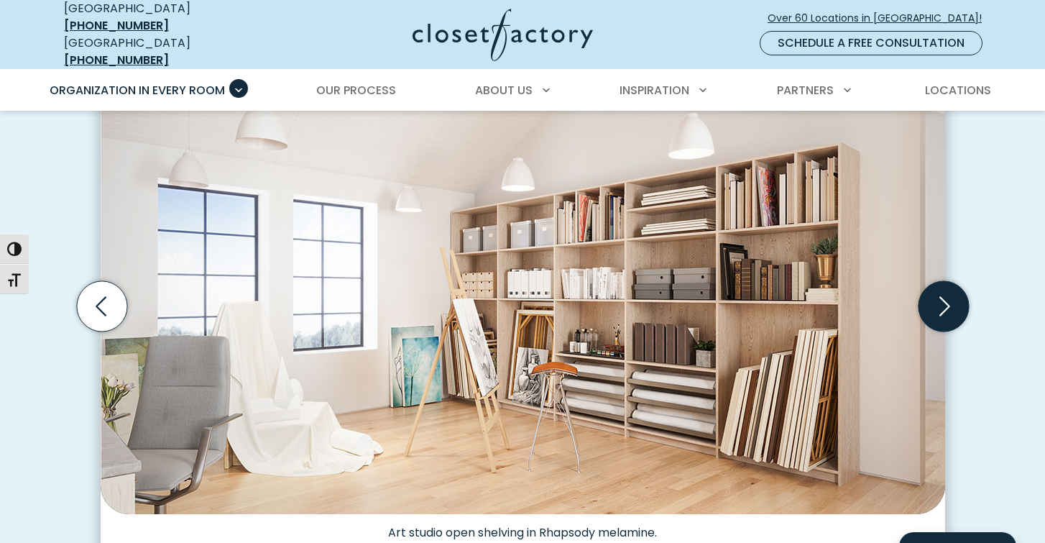
click at [943, 303] on icon "Next slide" at bounding box center [945, 305] width 11 height 19
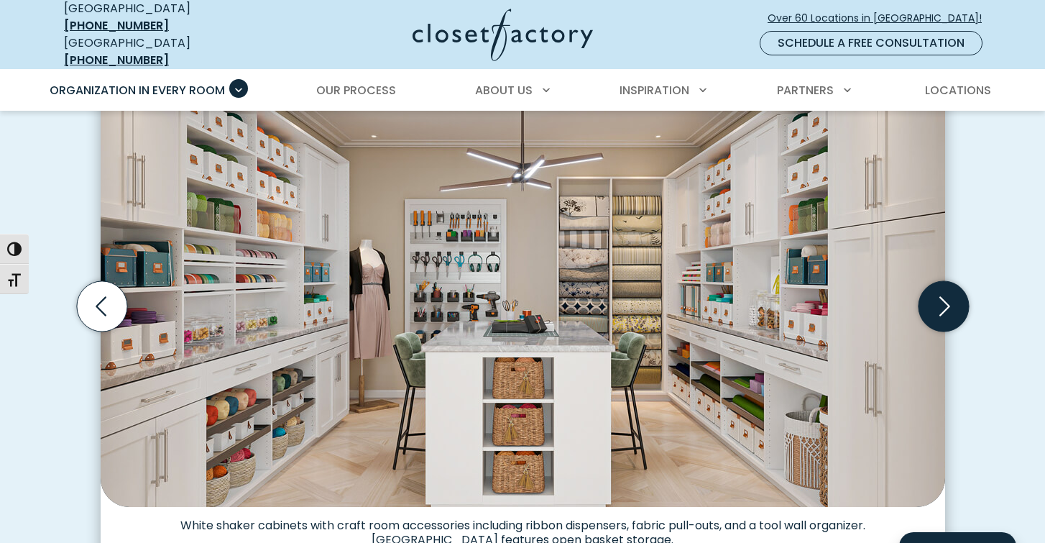
click at [942, 303] on icon "Next slide" at bounding box center [945, 305] width 11 height 19
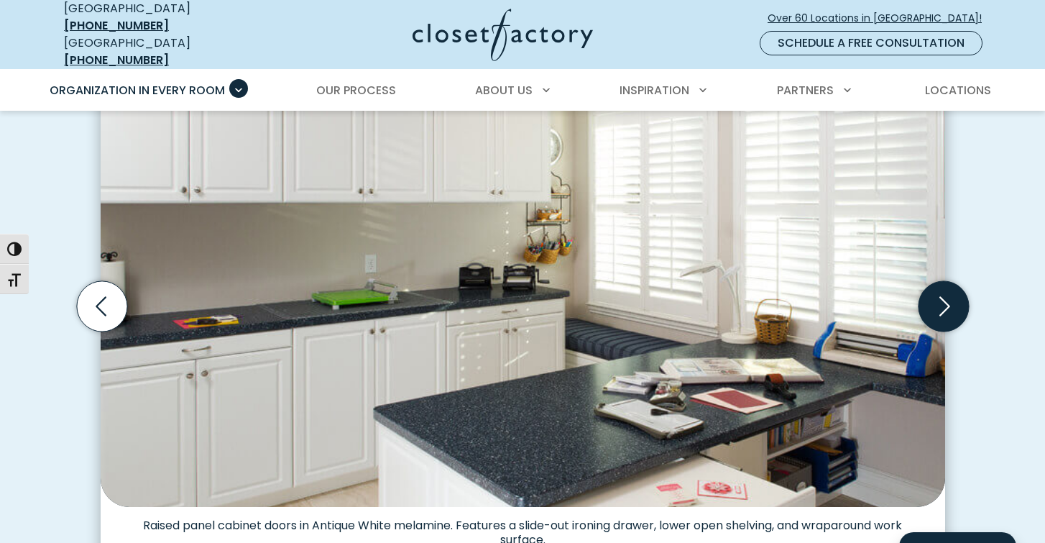
click at [941, 304] on icon "Next slide" at bounding box center [945, 305] width 11 height 19
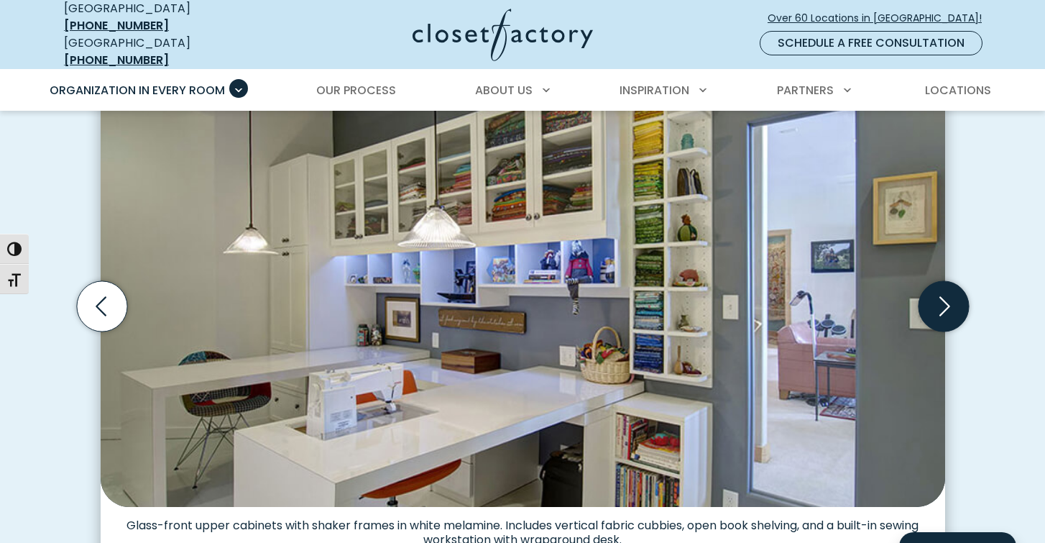
click at [941, 304] on icon "Next slide" at bounding box center [945, 305] width 11 height 19
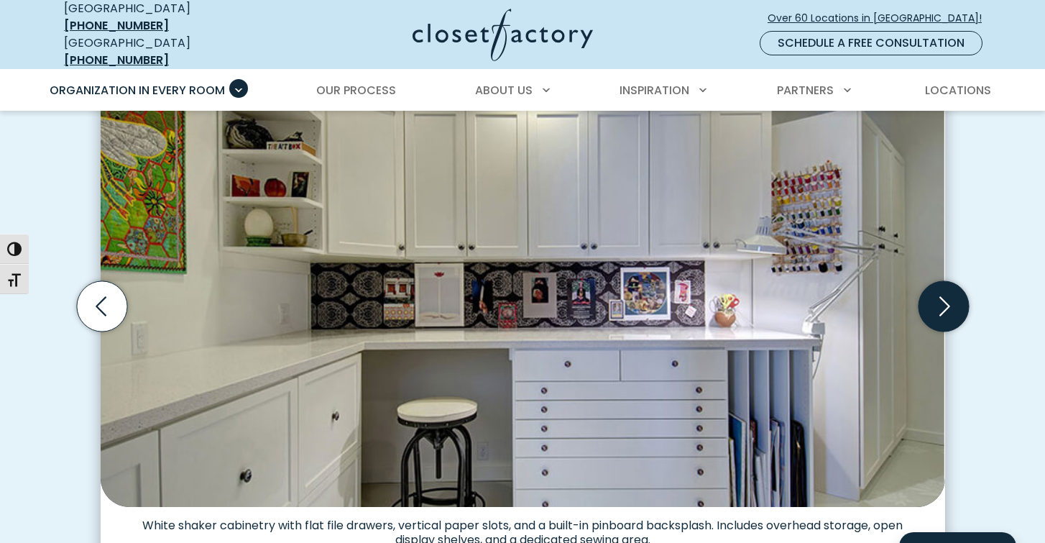
click at [941, 303] on icon "Next slide" at bounding box center [945, 305] width 11 height 19
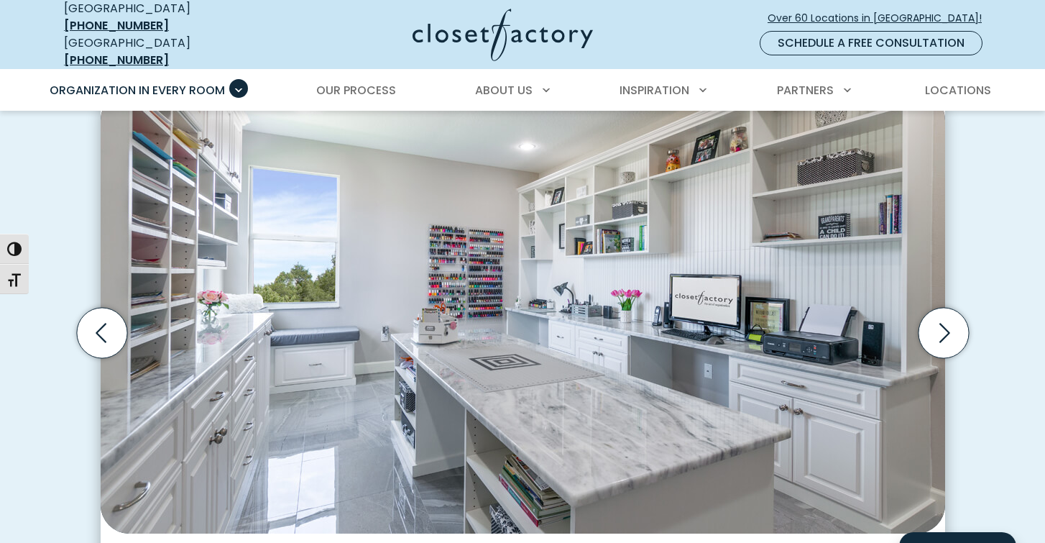
scroll to position [418, 0]
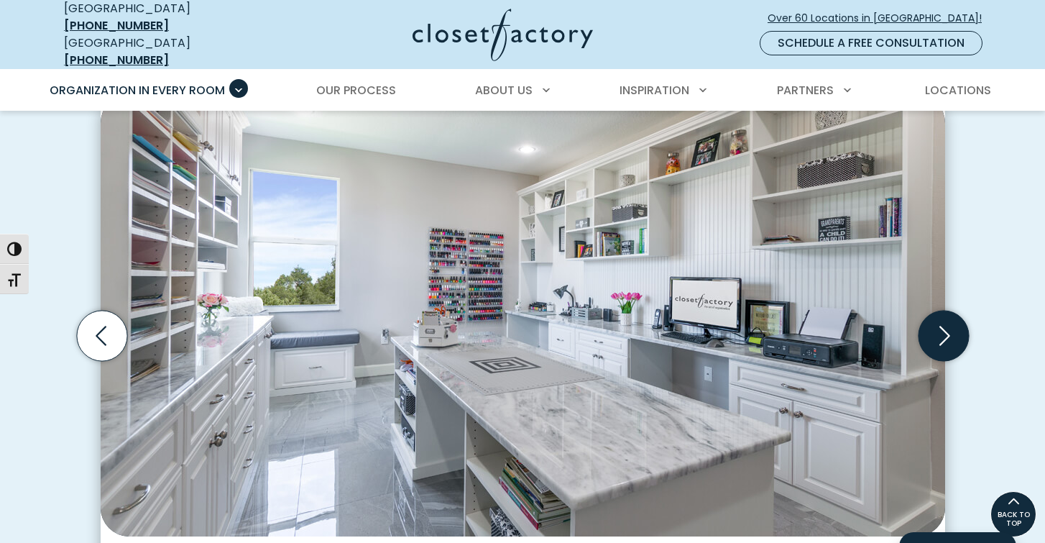
click at [953, 325] on icon "Next slide" at bounding box center [943, 336] width 50 height 50
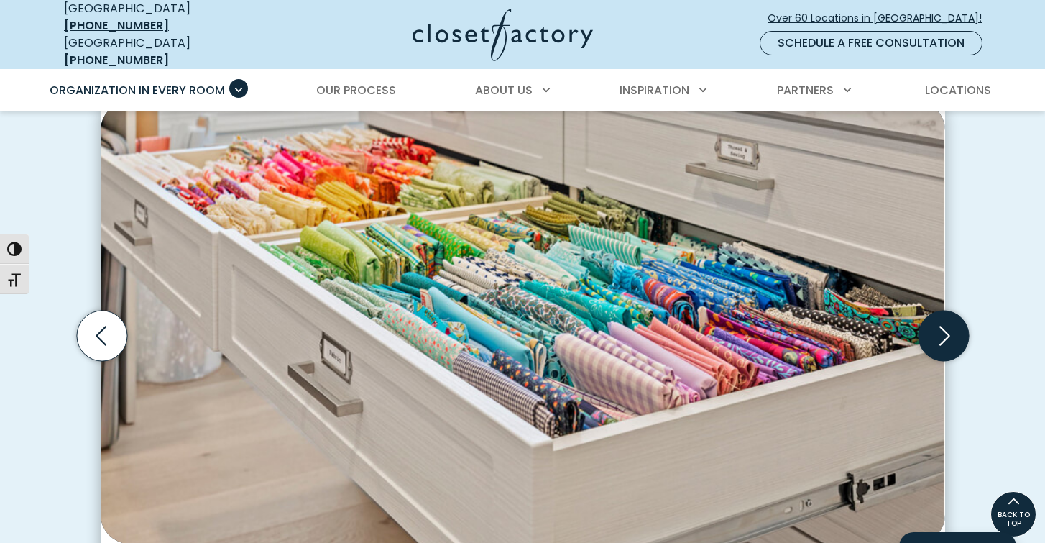
click at [953, 325] on icon "Next slide" at bounding box center [943, 336] width 50 height 50
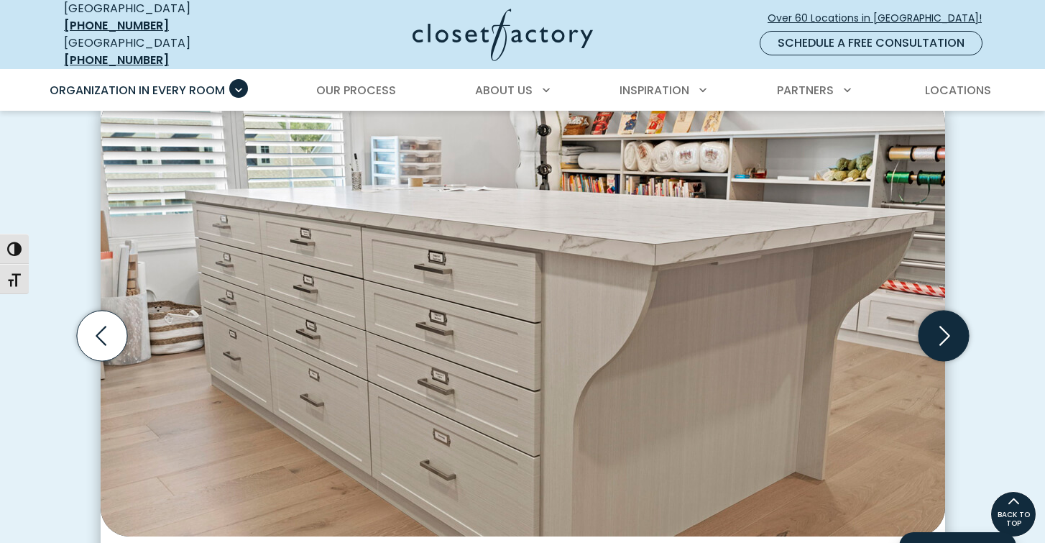
click at [953, 326] on icon "Next slide" at bounding box center [943, 336] width 50 height 50
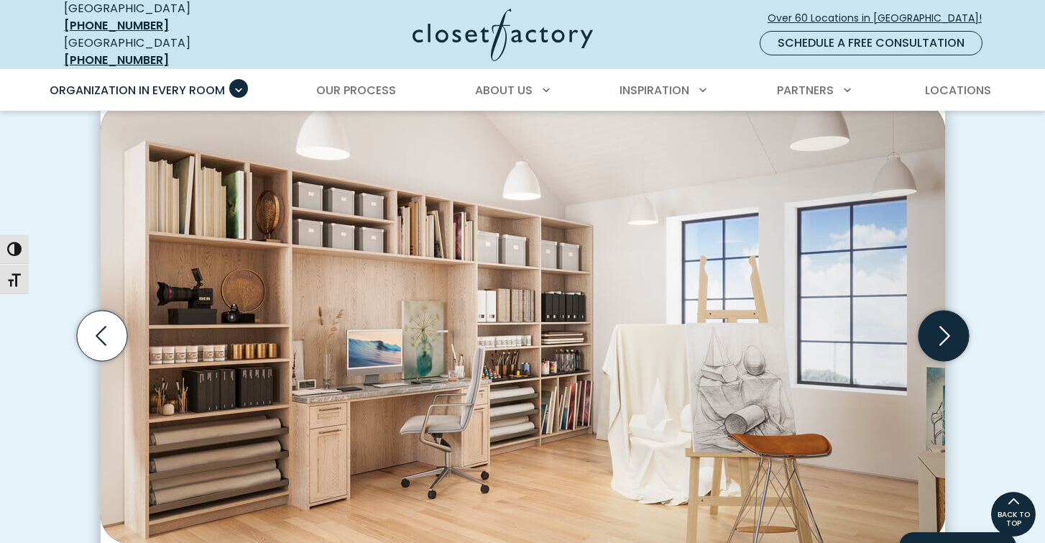
click at [953, 326] on icon "Next slide" at bounding box center [943, 336] width 50 height 50
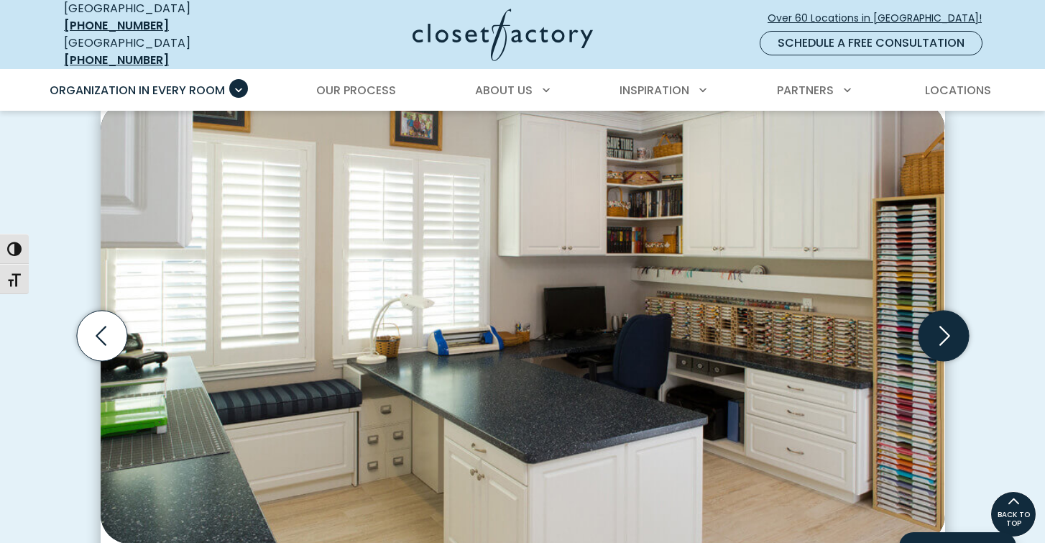
click at [953, 327] on icon "Next slide" at bounding box center [943, 336] width 50 height 50
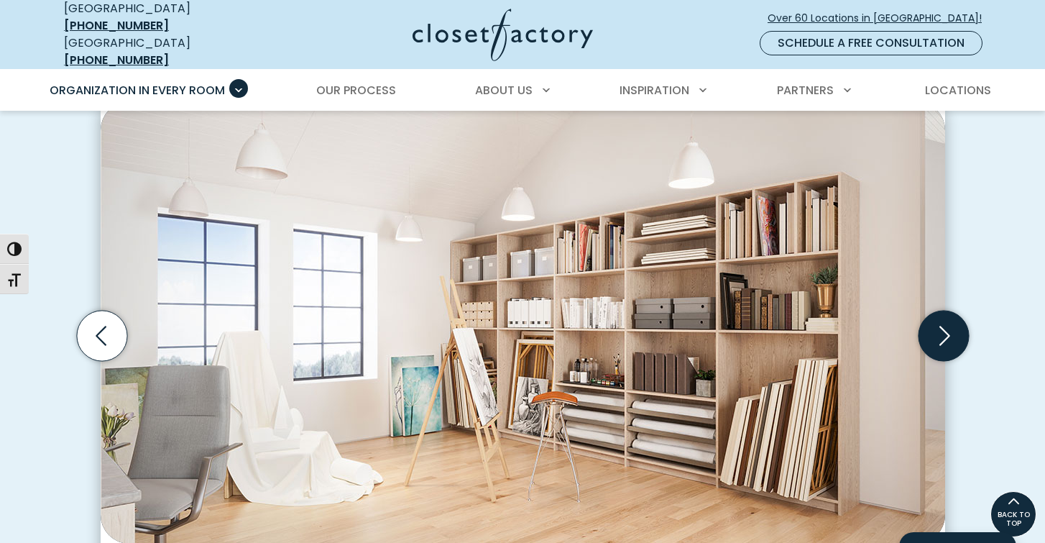
click at [953, 328] on icon "Next slide" at bounding box center [943, 336] width 50 height 50
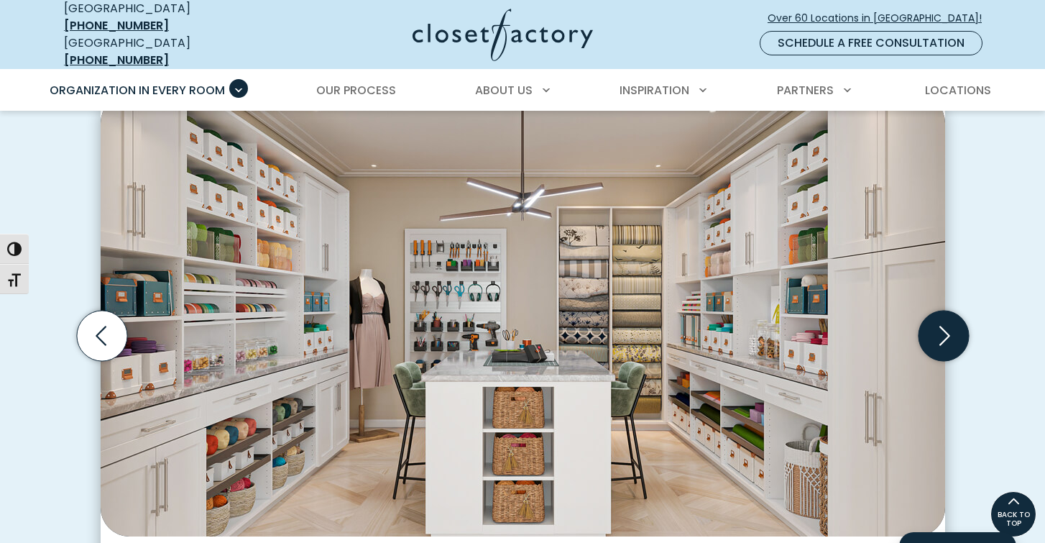
click at [951, 324] on icon "Next slide" at bounding box center [943, 336] width 50 height 50
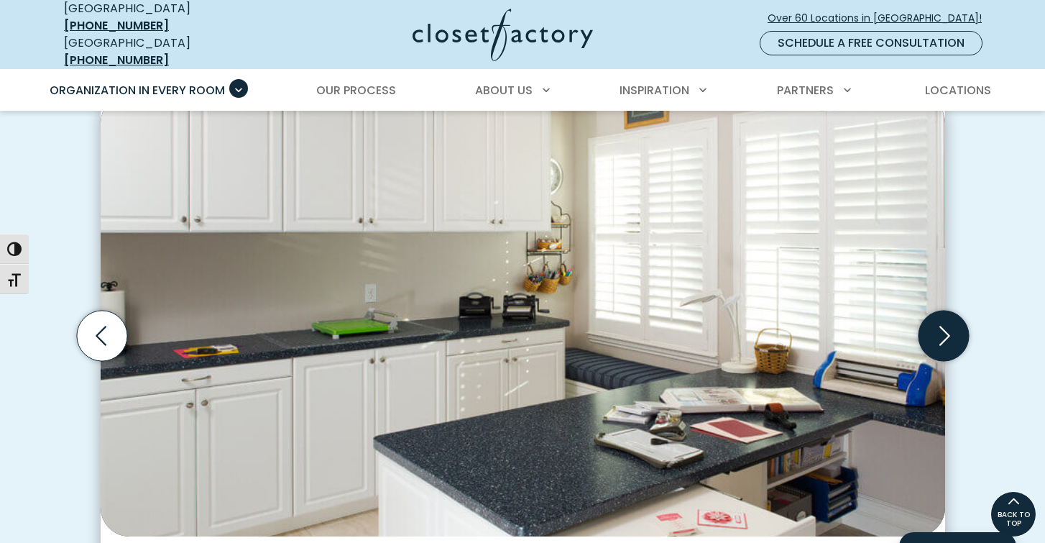
click at [951, 324] on icon "Next slide" at bounding box center [943, 336] width 50 height 50
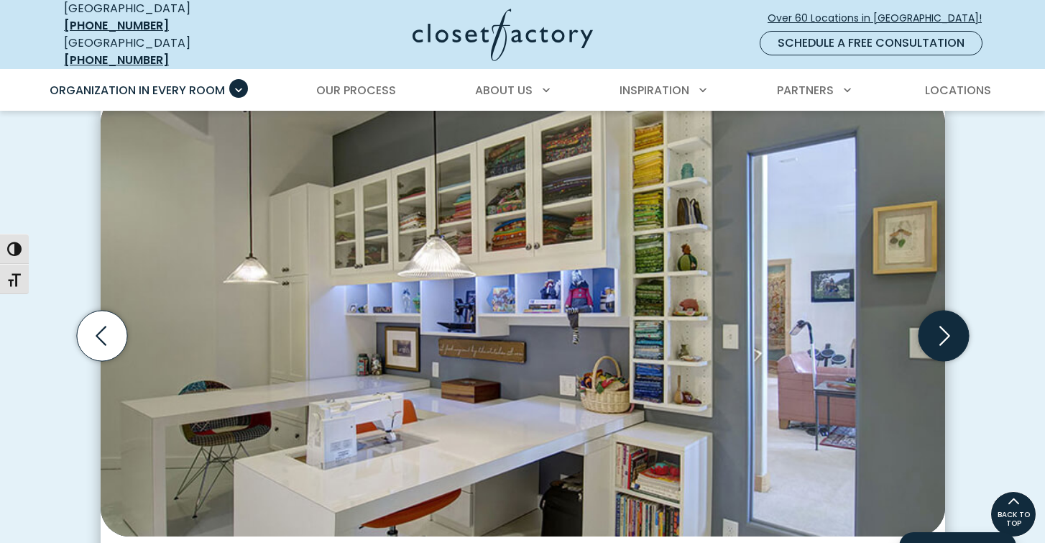
click at [951, 324] on icon "Next slide" at bounding box center [943, 336] width 50 height 50
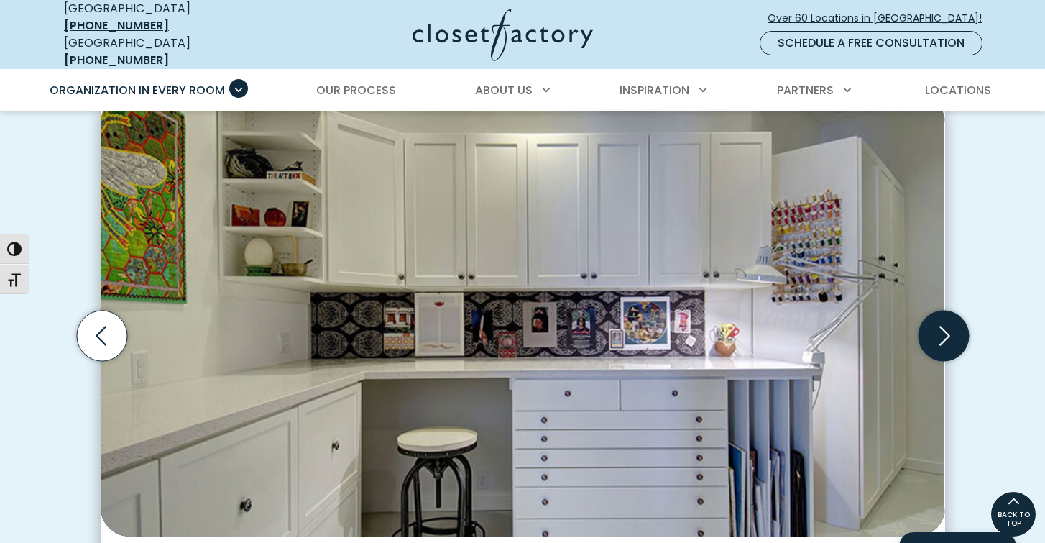
click at [951, 324] on icon "Next slide" at bounding box center [943, 336] width 50 height 50
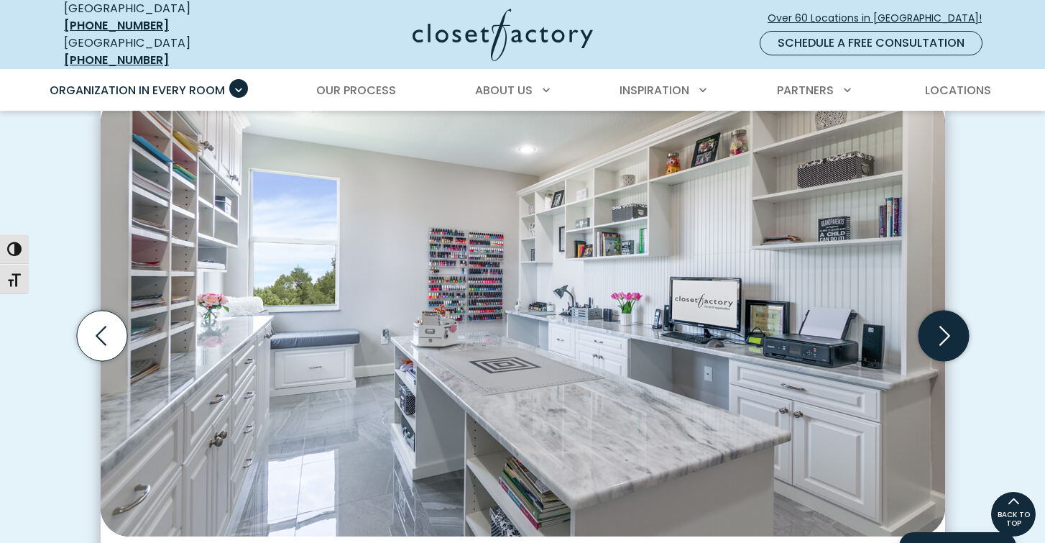
click at [951, 324] on icon "Next slide" at bounding box center [943, 336] width 50 height 50
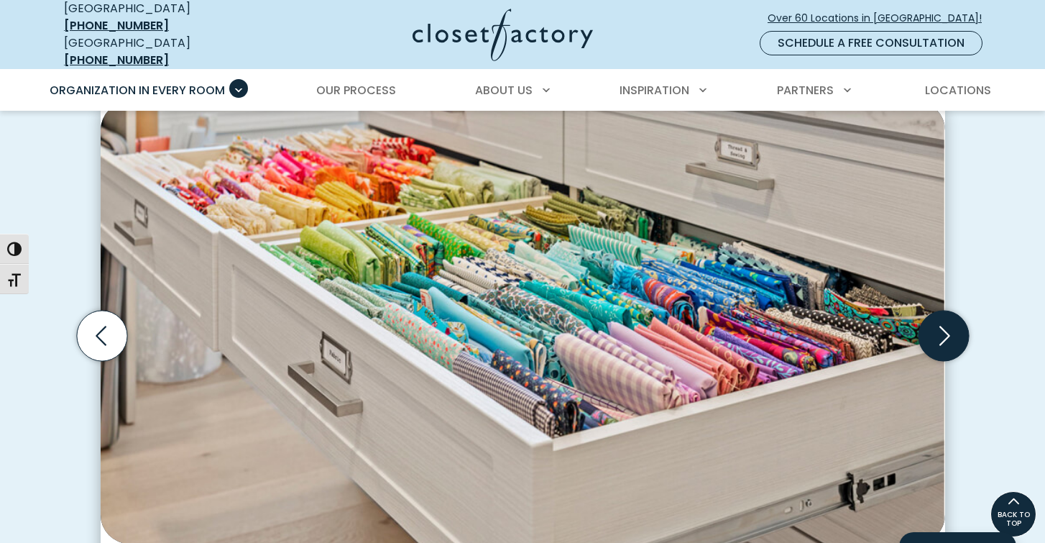
click at [951, 324] on icon "Next slide" at bounding box center [943, 336] width 50 height 50
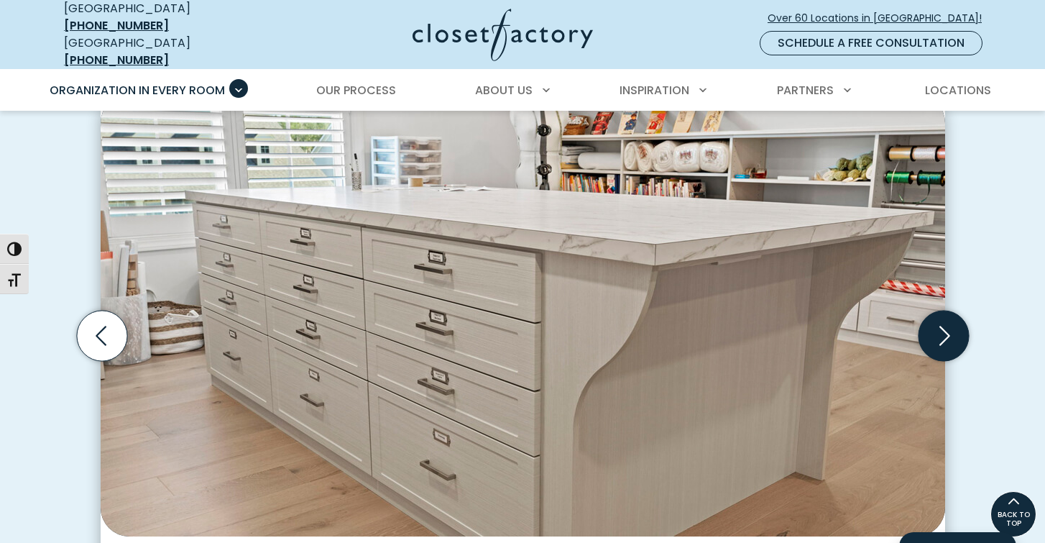
click at [946, 323] on icon "Next slide" at bounding box center [943, 336] width 50 height 50
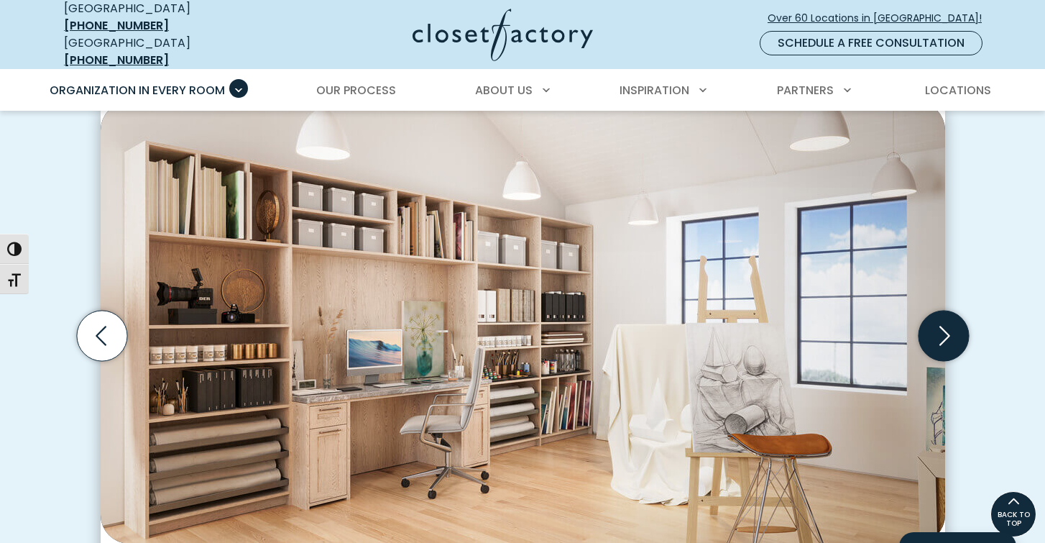
click at [946, 323] on icon "Next slide" at bounding box center [943, 336] width 50 height 50
